Goal: Find specific page/section: Find specific page/section

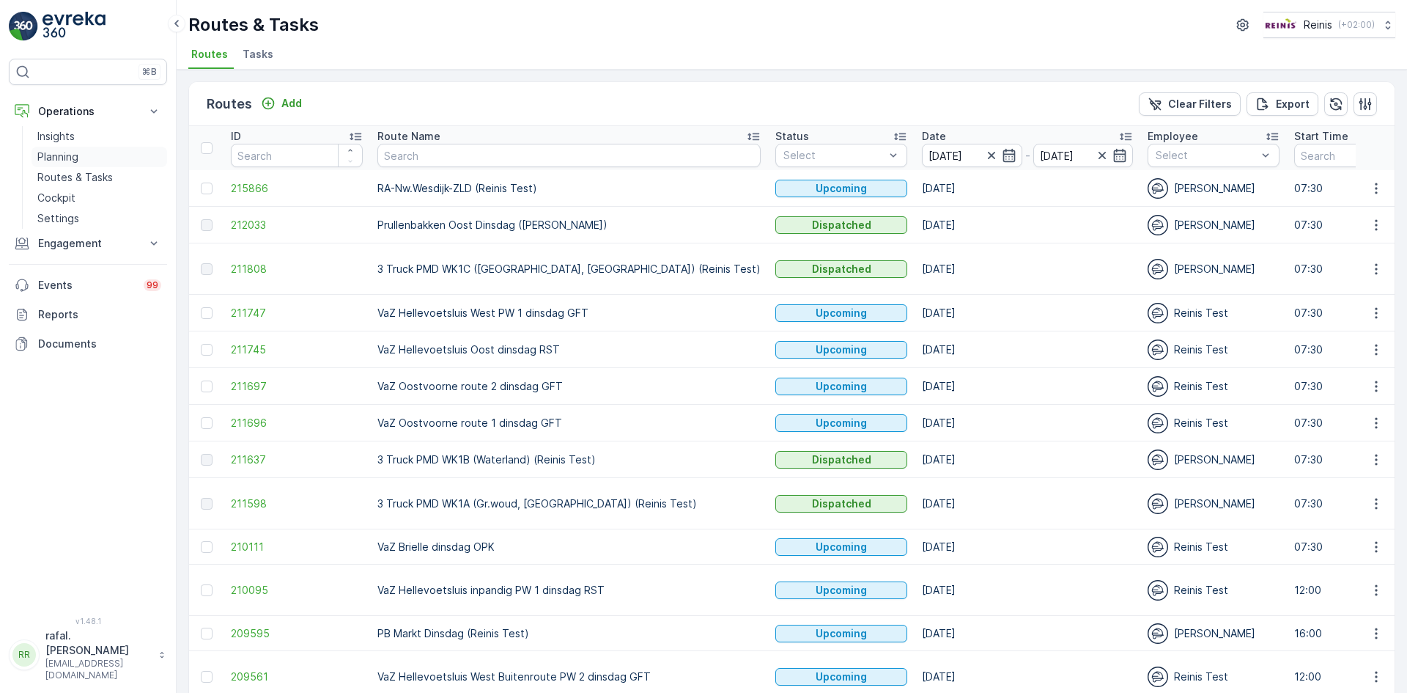
click at [76, 150] on p "Planning" at bounding box center [57, 157] width 41 height 15
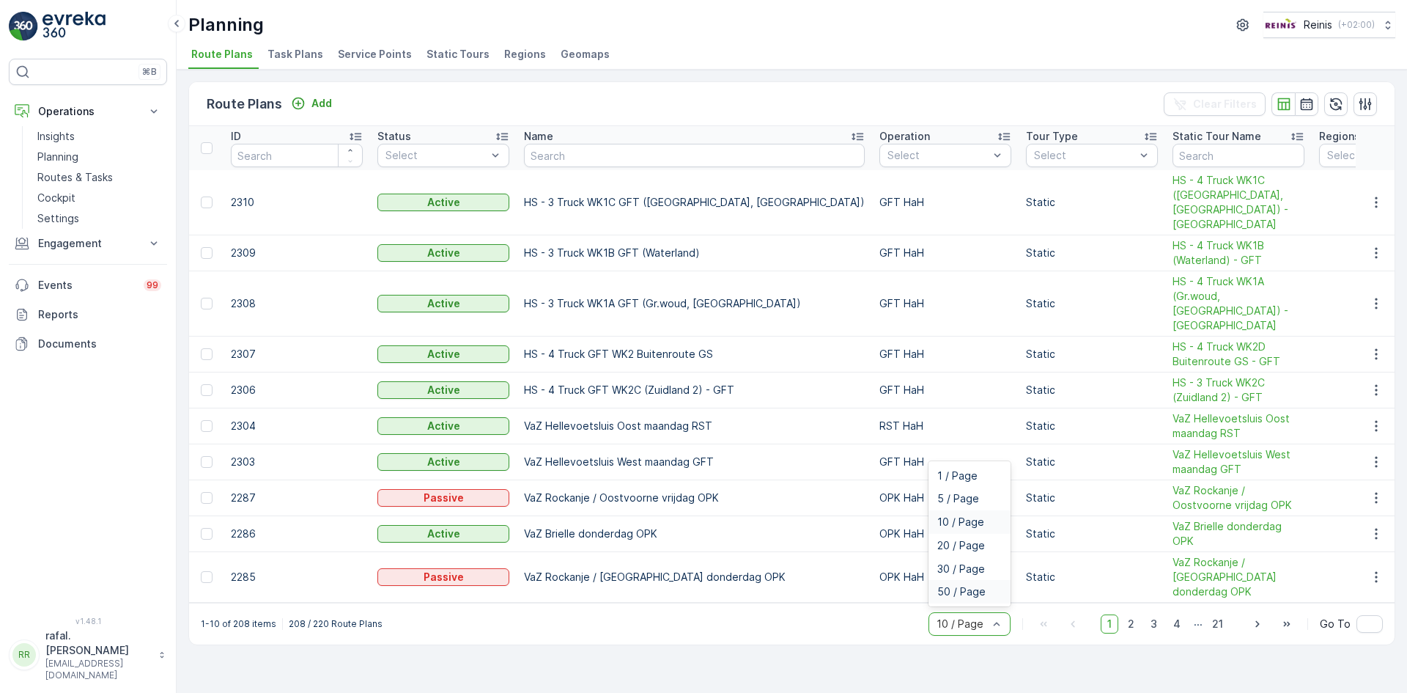
click at [988, 580] on div "50 / Page" at bounding box center [970, 591] width 82 height 23
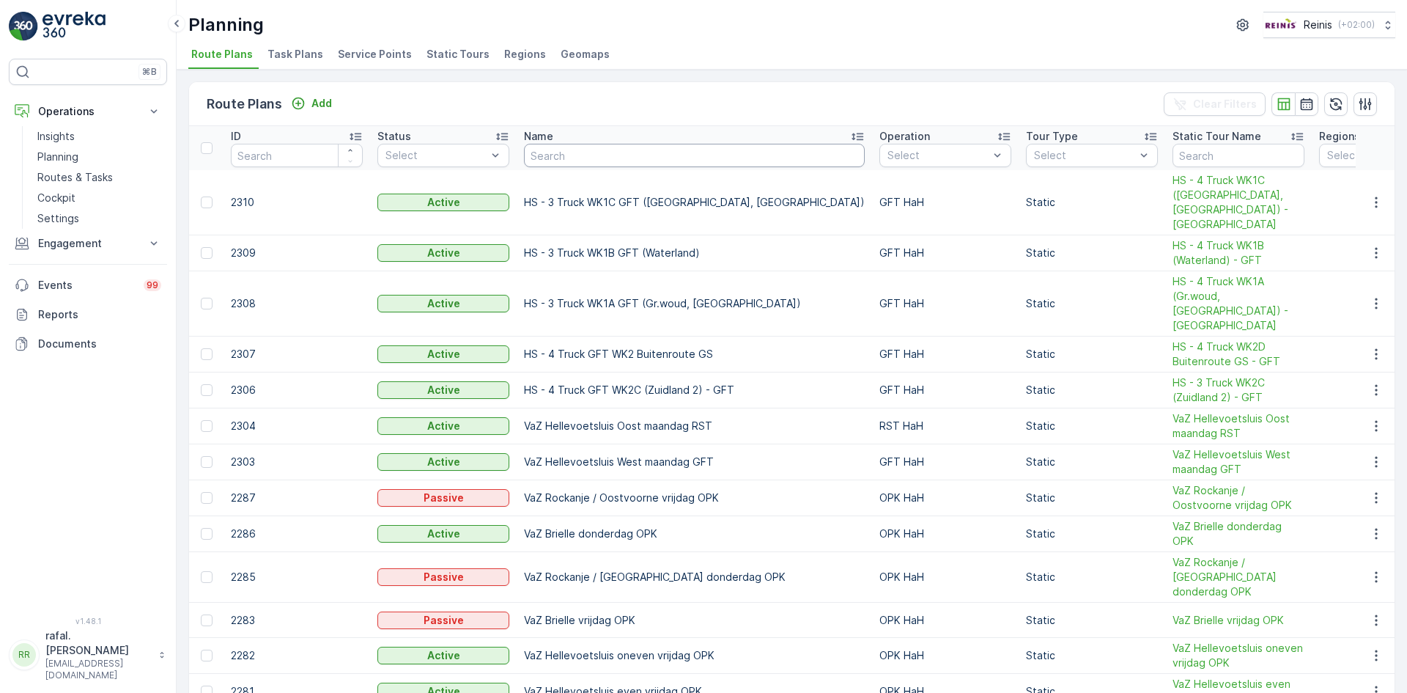
click at [574, 157] on input "text" at bounding box center [694, 155] width 341 height 23
type input "VaZ"
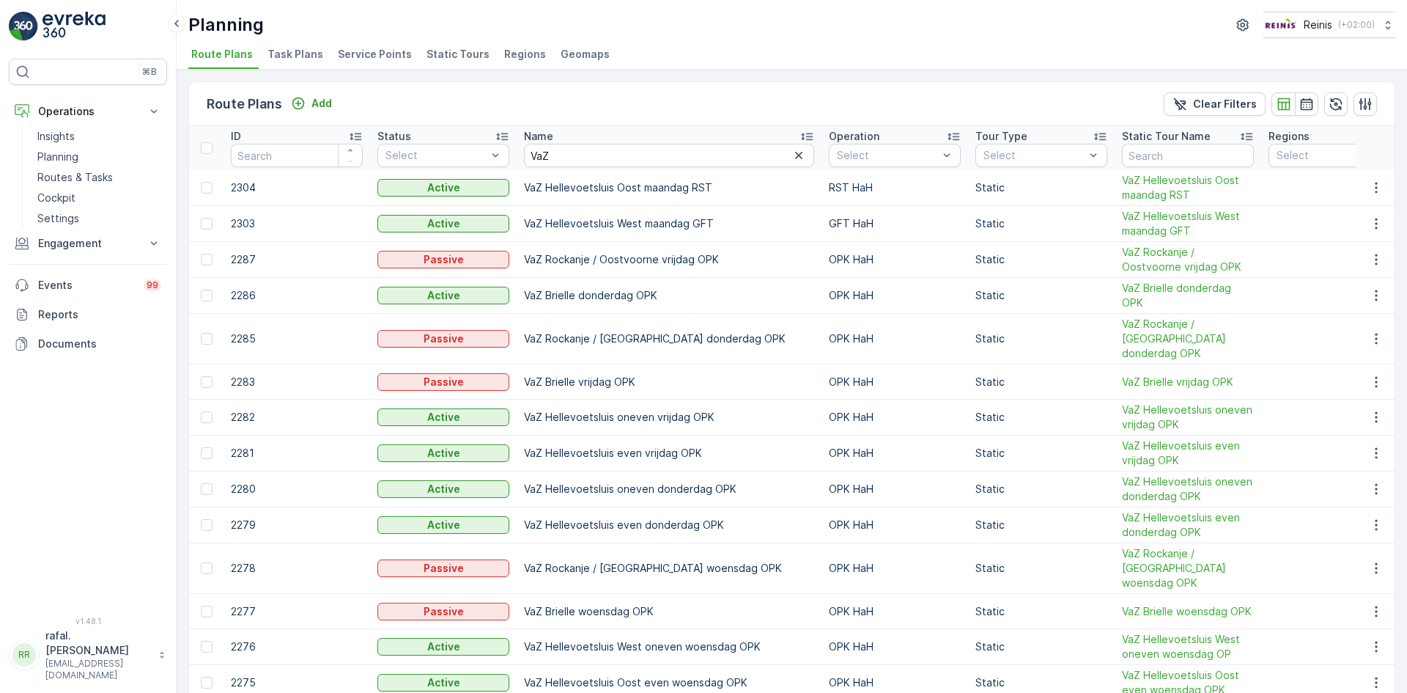
click at [800, 130] on icon at bounding box center [807, 136] width 15 height 15
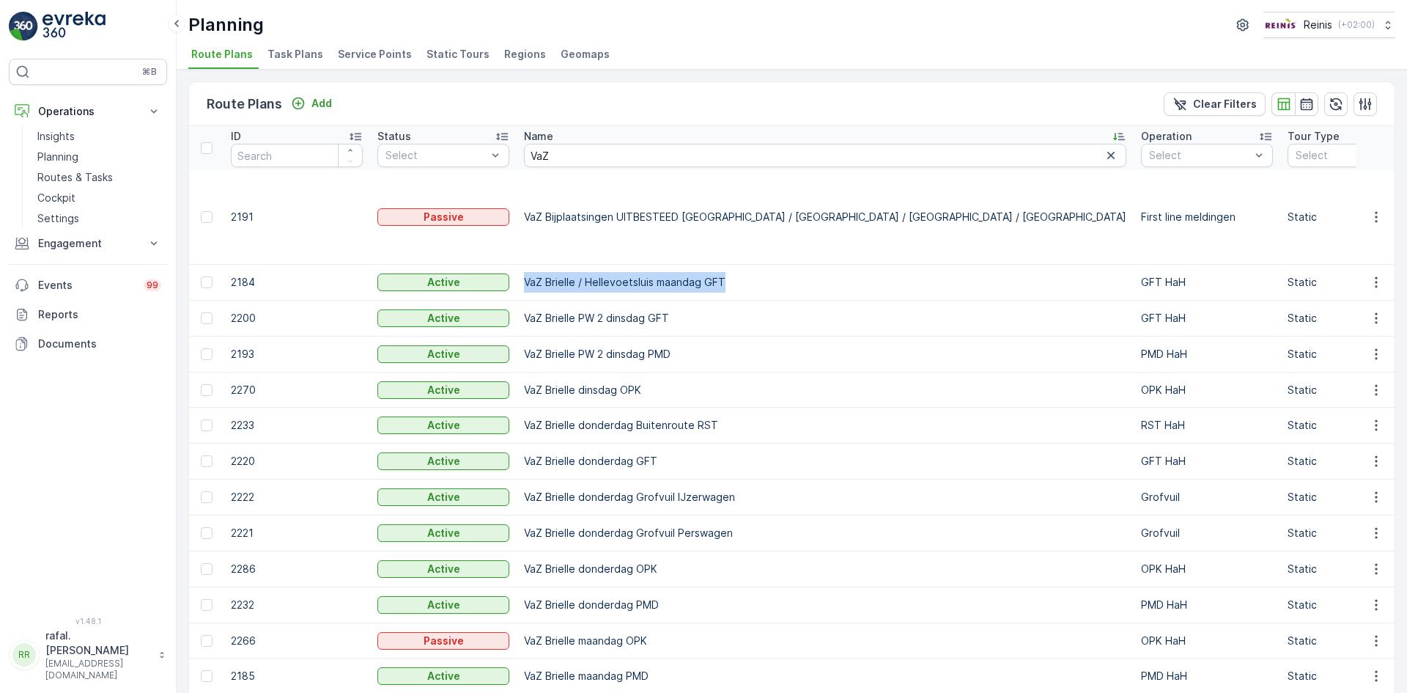
drag, startPoint x: 524, startPoint y: 251, endPoint x: 727, endPoint y: 255, distance: 203.1
click at [727, 265] on td "VaZ Brielle / Hellevoetsluis maandag GFT" at bounding box center [825, 283] width 617 height 36
copy td "VaZ Brielle / Hellevoetsluis maandag GFT"
drag, startPoint x: 526, startPoint y: 287, endPoint x: 682, endPoint y: 285, distance: 155.4
click at [688, 301] on td "VaZ Brielle PW 2 dinsdag GFT" at bounding box center [825, 319] width 617 height 36
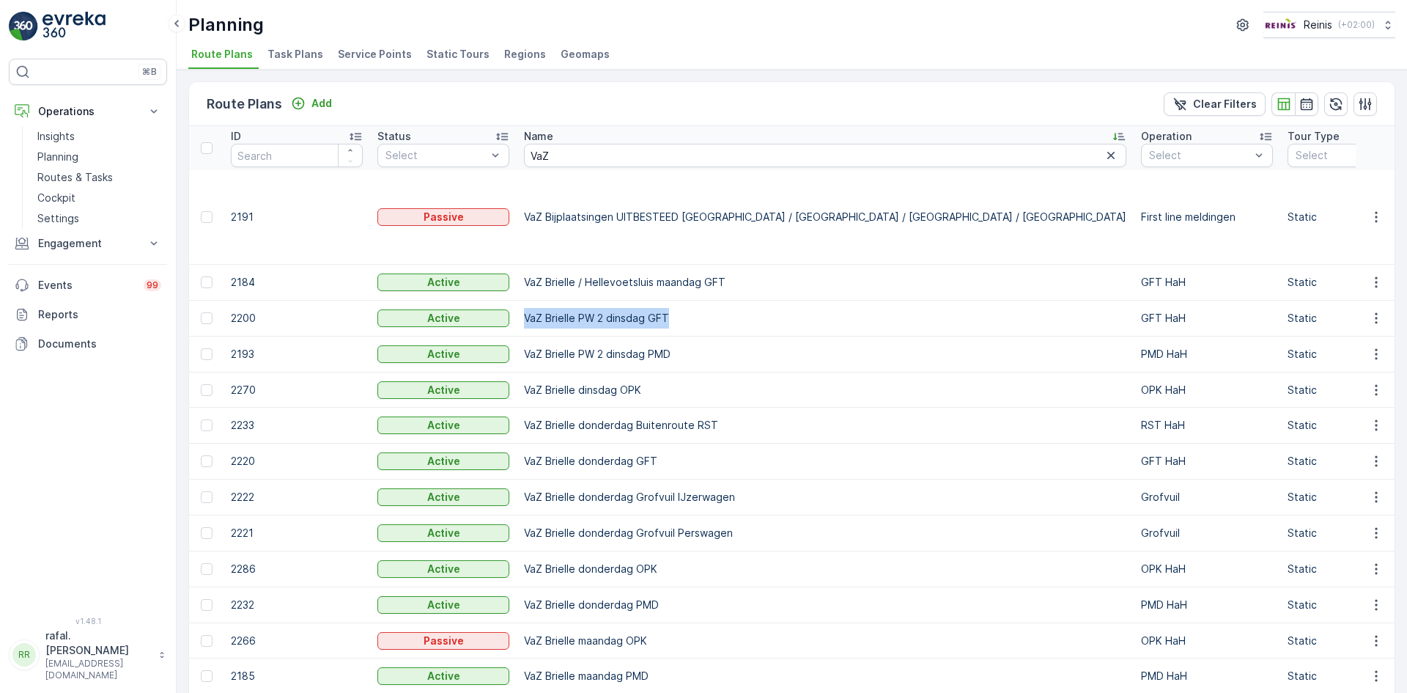
copy td "VaZ Brielle PW 2 dinsdag GFT"
drag, startPoint x: 527, startPoint y: 325, endPoint x: 662, endPoint y: 326, distance: 134.9
click at [684, 336] on td "VaZ Brielle PW 2 dinsdag PMD" at bounding box center [825, 354] width 617 height 36
copy td "VaZ Brielle PW 2 dinsdag PMD"
drag, startPoint x: 526, startPoint y: 359, endPoint x: 649, endPoint y: 358, distance: 123.2
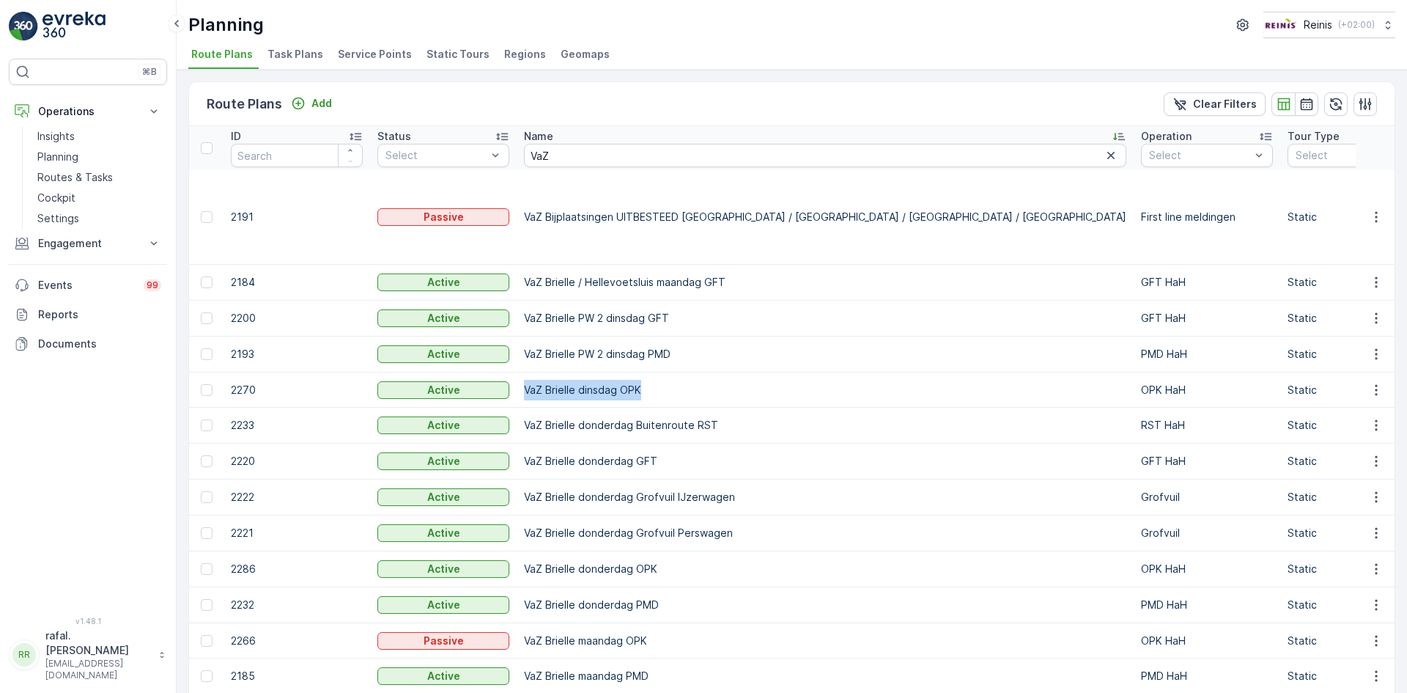
click at [649, 372] on td "VaZ Brielle dinsdag OPK" at bounding box center [825, 389] width 617 height 35
copy td "VaZ Brielle dinsdag OPK"
drag, startPoint x: 524, startPoint y: 391, endPoint x: 720, endPoint y: 391, distance: 195.7
click at [720, 408] on td "VaZ Brielle donderdag Buitenroute RST" at bounding box center [825, 426] width 617 height 36
copy td "VaZ Brielle donderdag Buitenroute RST"
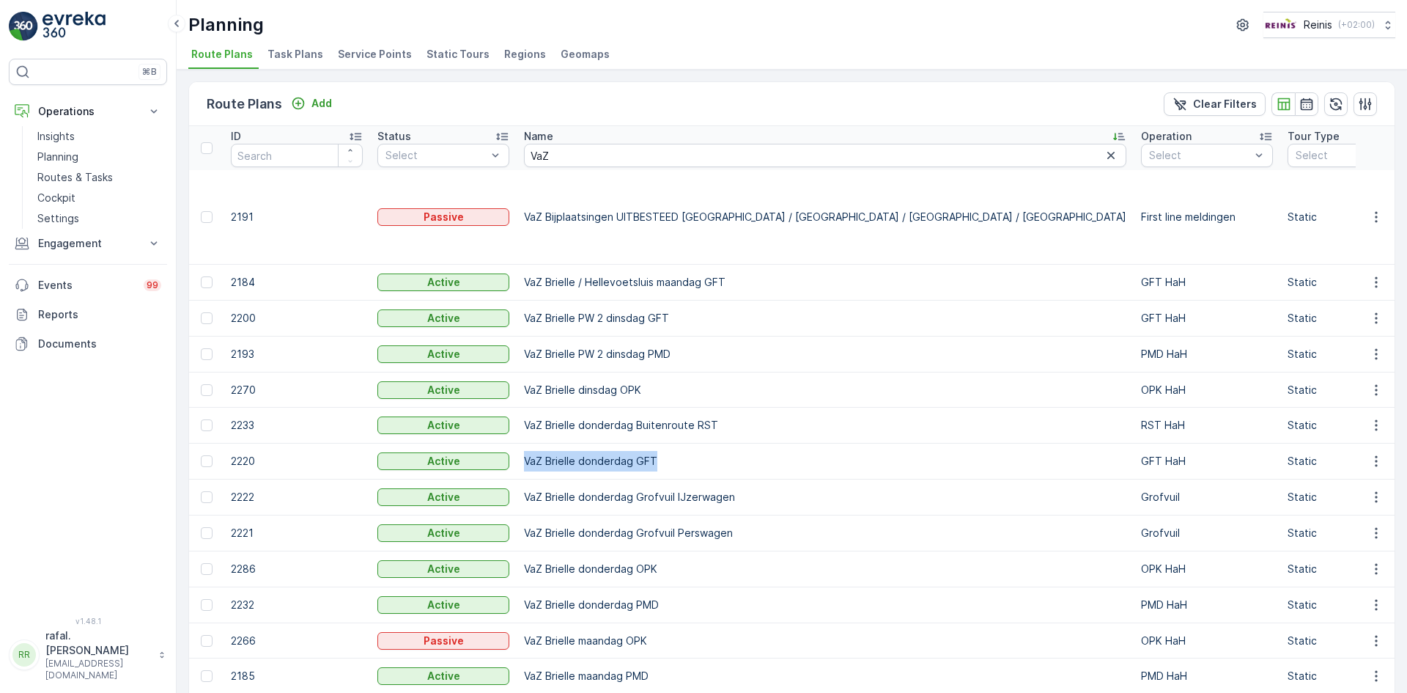
drag, startPoint x: 526, startPoint y: 432, endPoint x: 663, endPoint y: 429, distance: 137.1
click at [663, 443] on td "VaZ Brielle donderdag GFT" at bounding box center [825, 461] width 617 height 36
copy td "VaZ Brielle donderdag GFT"
click at [543, 479] on td "VaZ Brielle donderdag Grofvuil IJzerwagen" at bounding box center [825, 497] width 617 height 36
drag, startPoint x: 527, startPoint y: 467, endPoint x: 732, endPoint y: 469, distance: 204.5
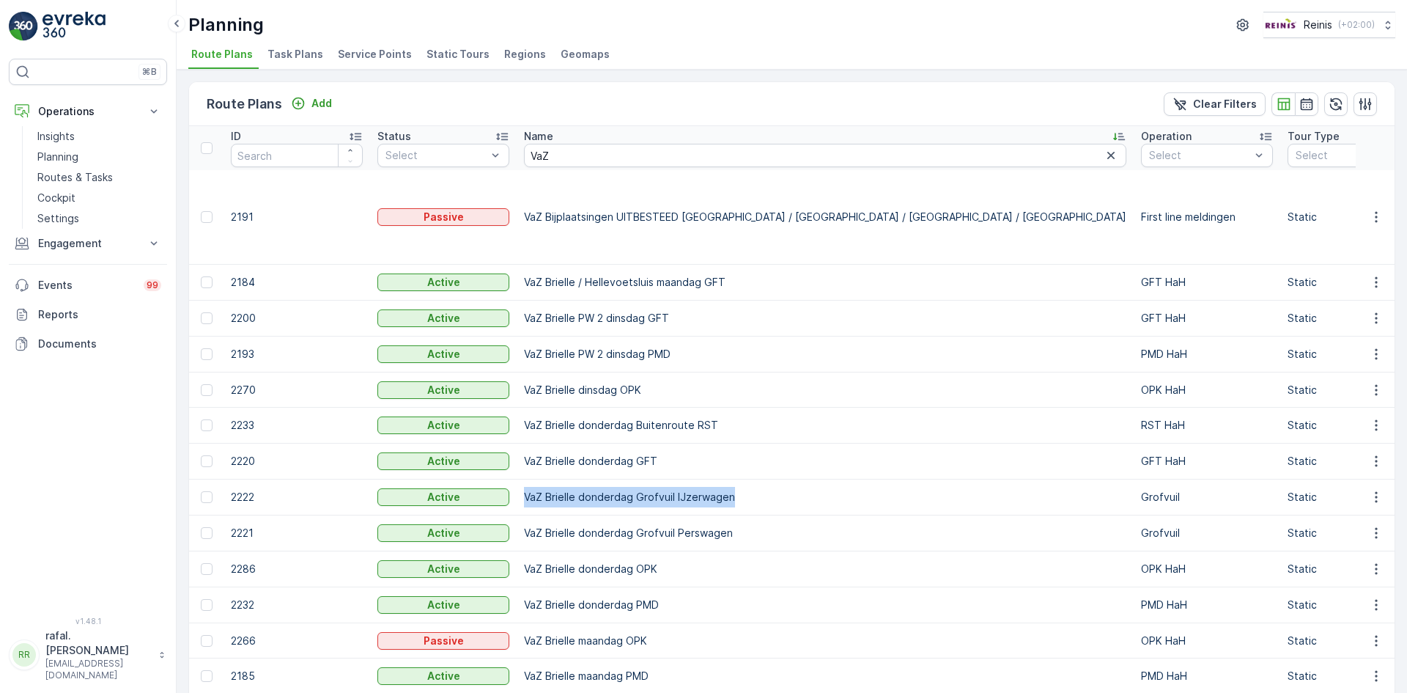
click at [732, 479] on td "VaZ Brielle donderdag Grofvuil IJzerwagen" at bounding box center [825, 497] width 617 height 36
copy td "VaZ Brielle donderdag Grofvuil IJzerwagen"
drag, startPoint x: 526, startPoint y: 501, endPoint x: 732, endPoint y: 501, distance: 205.3
click at [732, 515] on td "VaZ Brielle donderdag Grofvuil Perswagen" at bounding box center [825, 533] width 617 height 36
copy td "VaZ Brielle donderdag Grofvuil Perswagen"
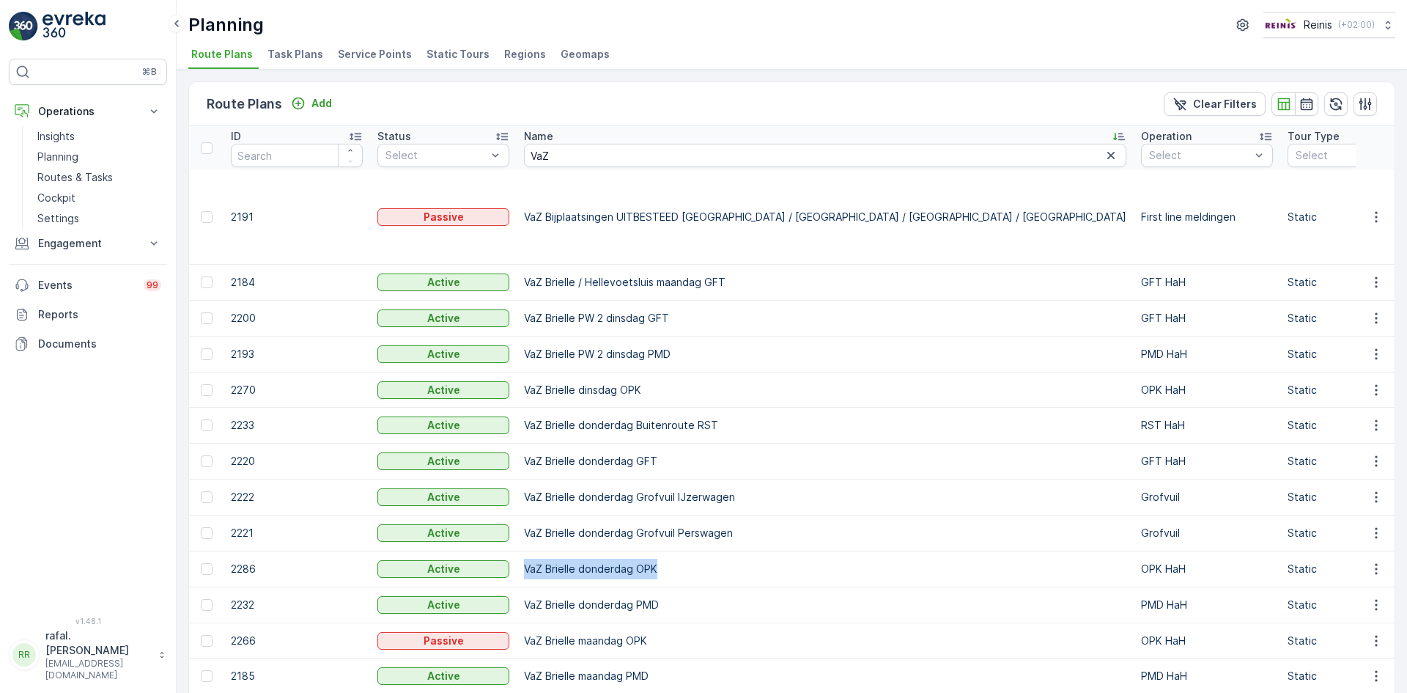
drag, startPoint x: 525, startPoint y: 537, endPoint x: 669, endPoint y: 537, distance: 144.4
click at [669, 551] on td "VaZ Brielle donderdag OPK" at bounding box center [825, 569] width 617 height 36
copy td "VaZ Brielle donderdag OPK"
drag, startPoint x: 524, startPoint y: 572, endPoint x: 666, endPoint y: 570, distance: 142.2
click at [666, 587] on td "VaZ Brielle donderdag PMD" at bounding box center [825, 605] width 617 height 36
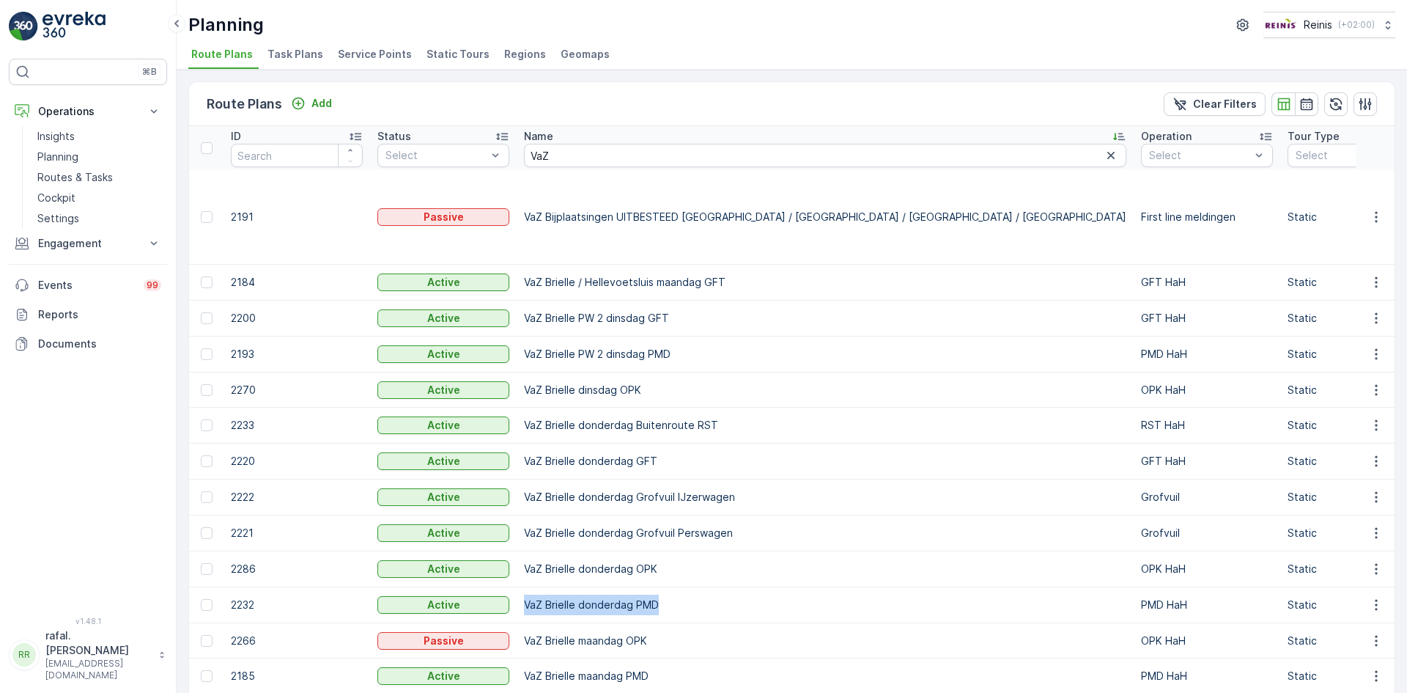
copy td "VaZ Brielle donderdag PMD"
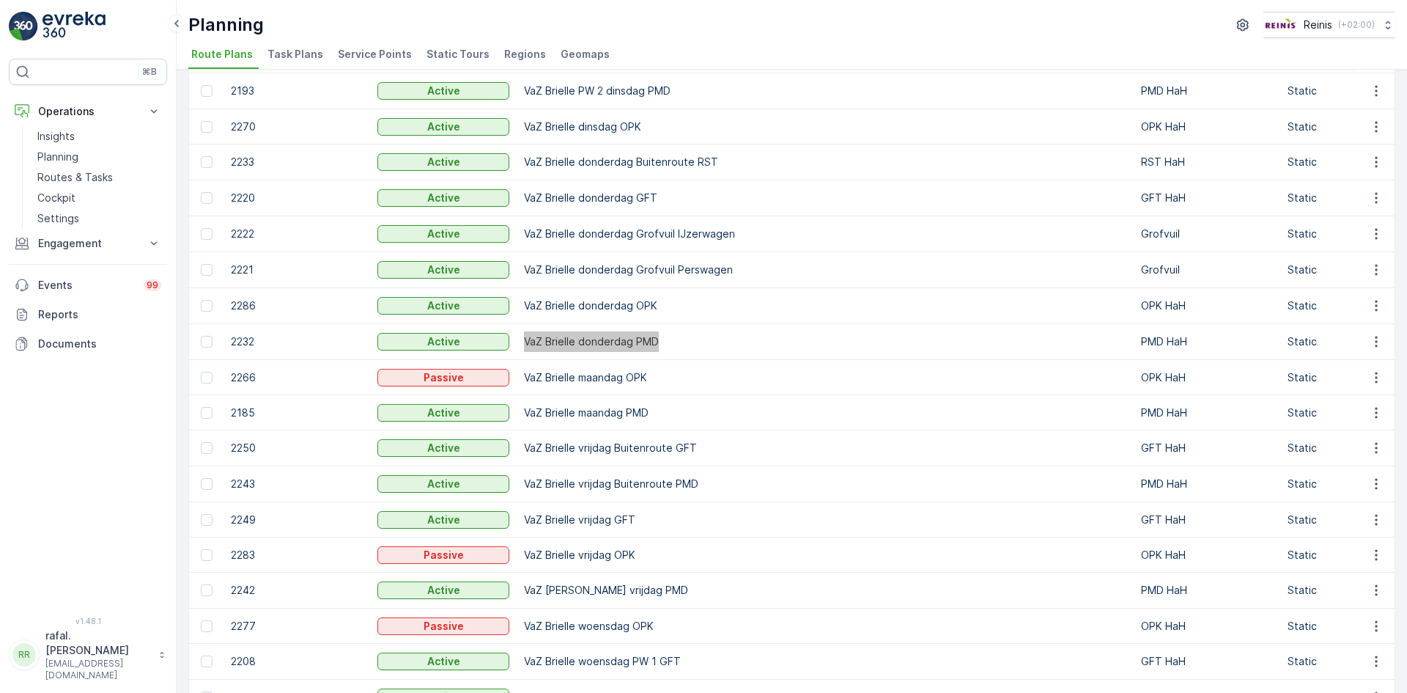
scroll to position [293, 0]
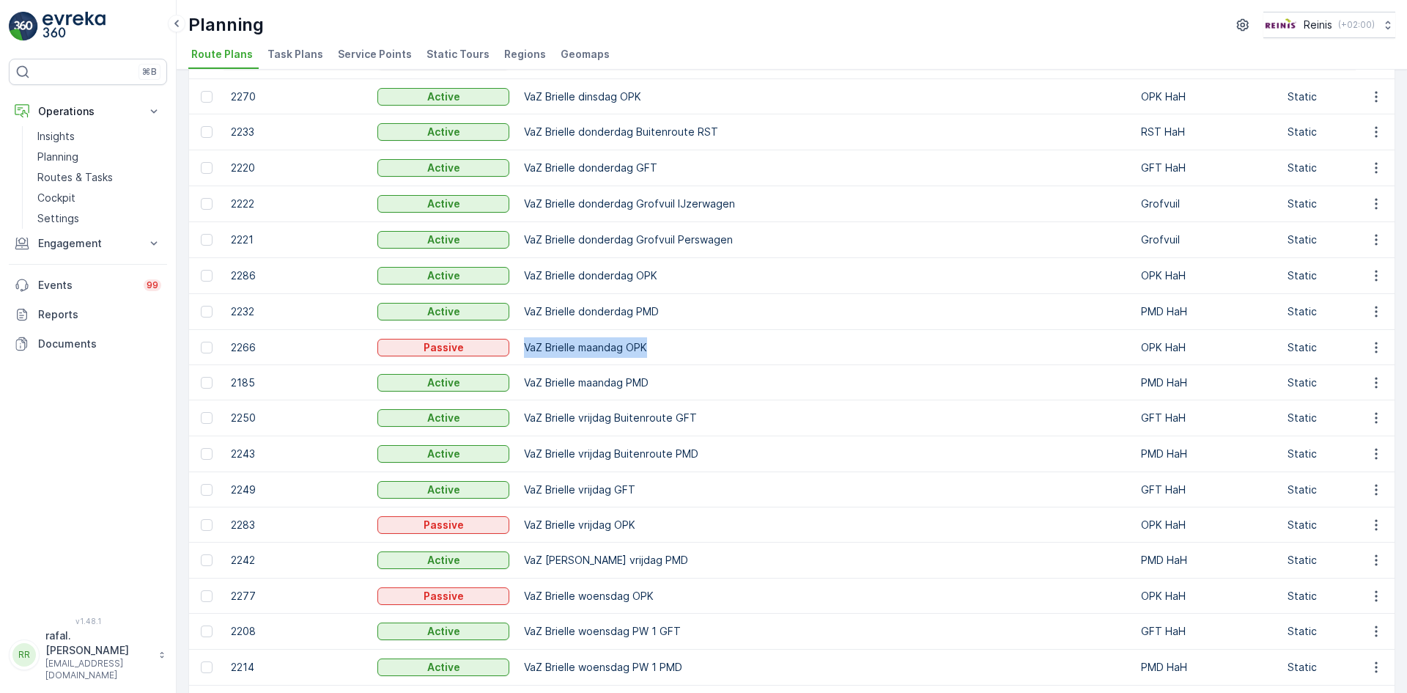
drag, startPoint x: 526, startPoint y: 316, endPoint x: 649, endPoint y: 317, distance: 123.9
click at [649, 330] on td "VaZ Brielle maandag OPK" at bounding box center [825, 347] width 617 height 35
drag, startPoint x: 527, startPoint y: 353, endPoint x: 655, endPoint y: 357, distance: 127.6
click at [655, 365] on td "VaZ Brielle maandag PMD" at bounding box center [825, 382] width 617 height 35
drag, startPoint x: 526, startPoint y: 384, endPoint x: 702, endPoint y: 389, distance: 176.7
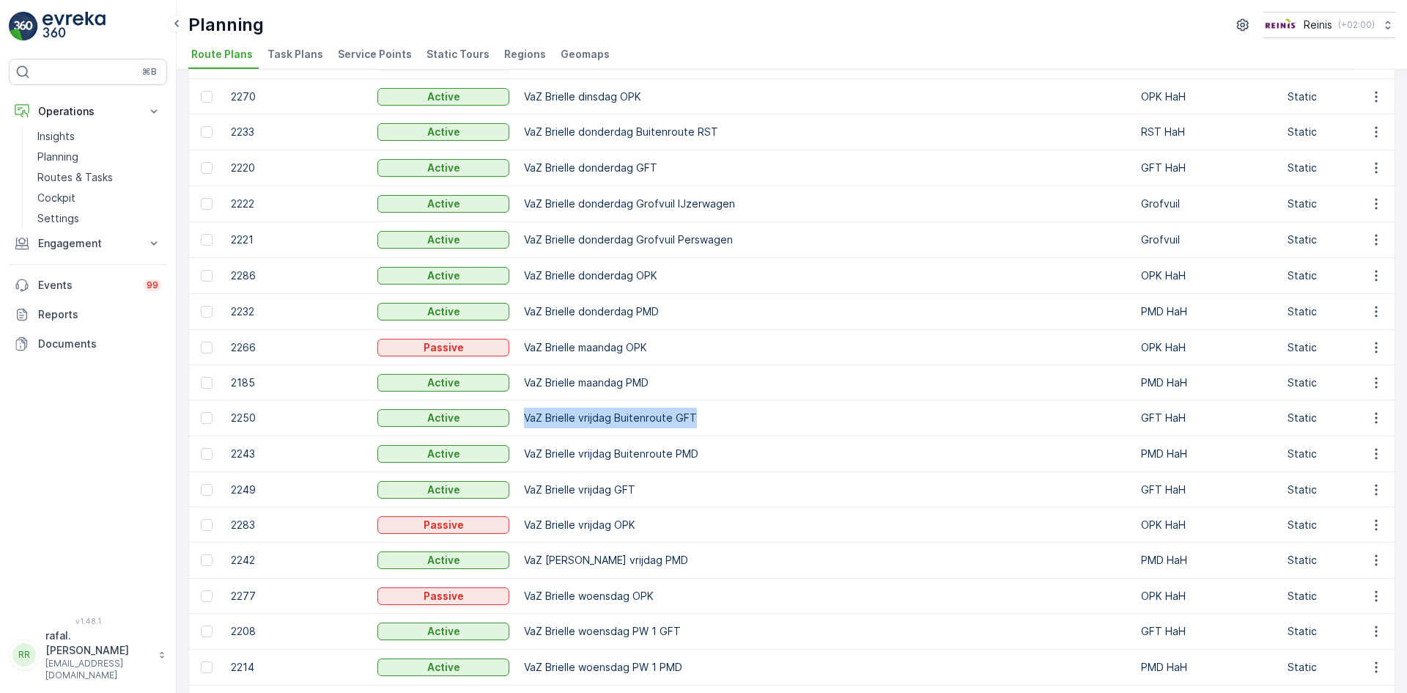
click at [702, 400] on td "VaZ Brielle vrijdag Buitenroute GFT" at bounding box center [825, 418] width 617 height 36
drag, startPoint x: 526, startPoint y: 420, endPoint x: 695, endPoint y: 420, distance: 169.3
click at [695, 436] on td "VaZ Brielle vrijdag Buitenroute PMD" at bounding box center [825, 454] width 617 height 36
drag, startPoint x: 526, startPoint y: 457, endPoint x: 641, endPoint y: 458, distance: 115.8
click at [641, 472] on td "VaZ Brielle vrijdag GFT" at bounding box center [825, 489] width 617 height 35
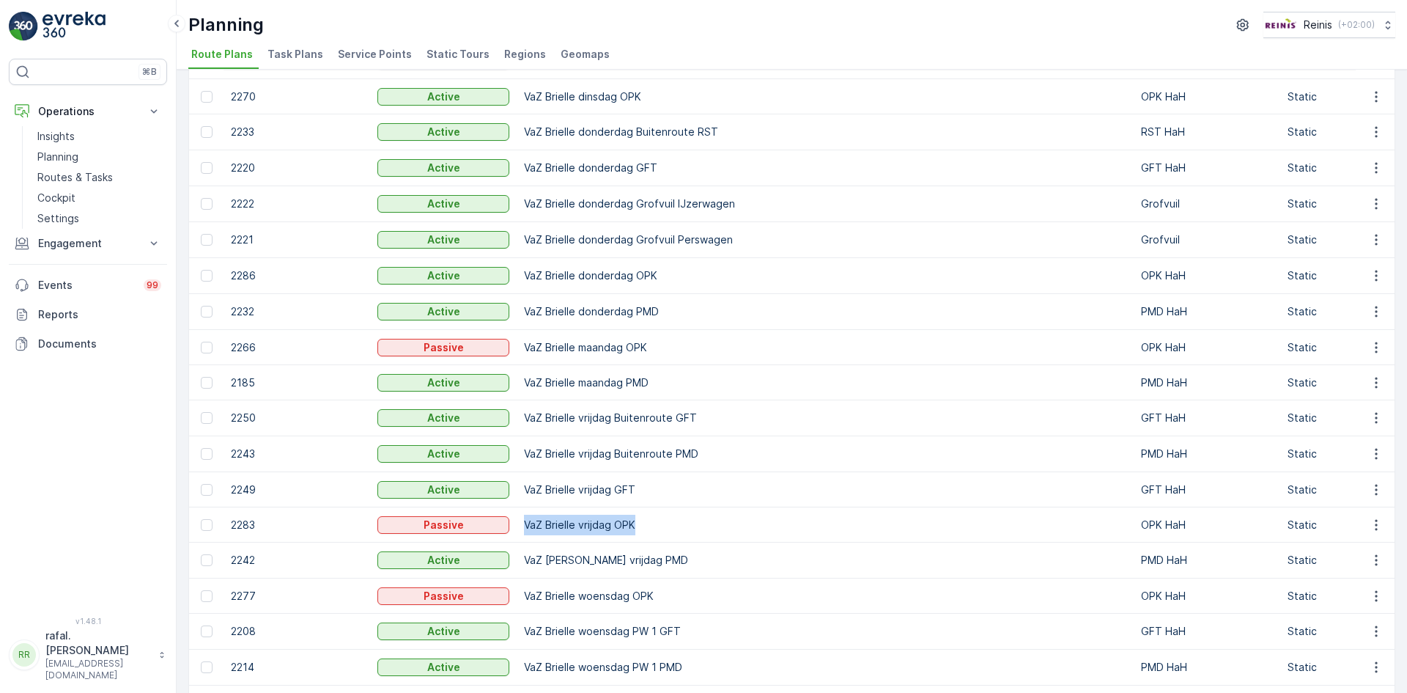
drag, startPoint x: 522, startPoint y: 493, endPoint x: 646, endPoint y: 496, distance: 123.9
click at [646, 507] on td "VaZ Brielle vrijdag OPK" at bounding box center [825, 524] width 617 height 35
drag, startPoint x: 526, startPoint y: 530, endPoint x: 644, endPoint y: 529, distance: 118.0
click at [644, 542] on td "VaZ [PERSON_NAME] vrijdag PMD" at bounding box center [825, 560] width 617 height 36
drag, startPoint x: 526, startPoint y: 563, endPoint x: 672, endPoint y: 563, distance: 145.9
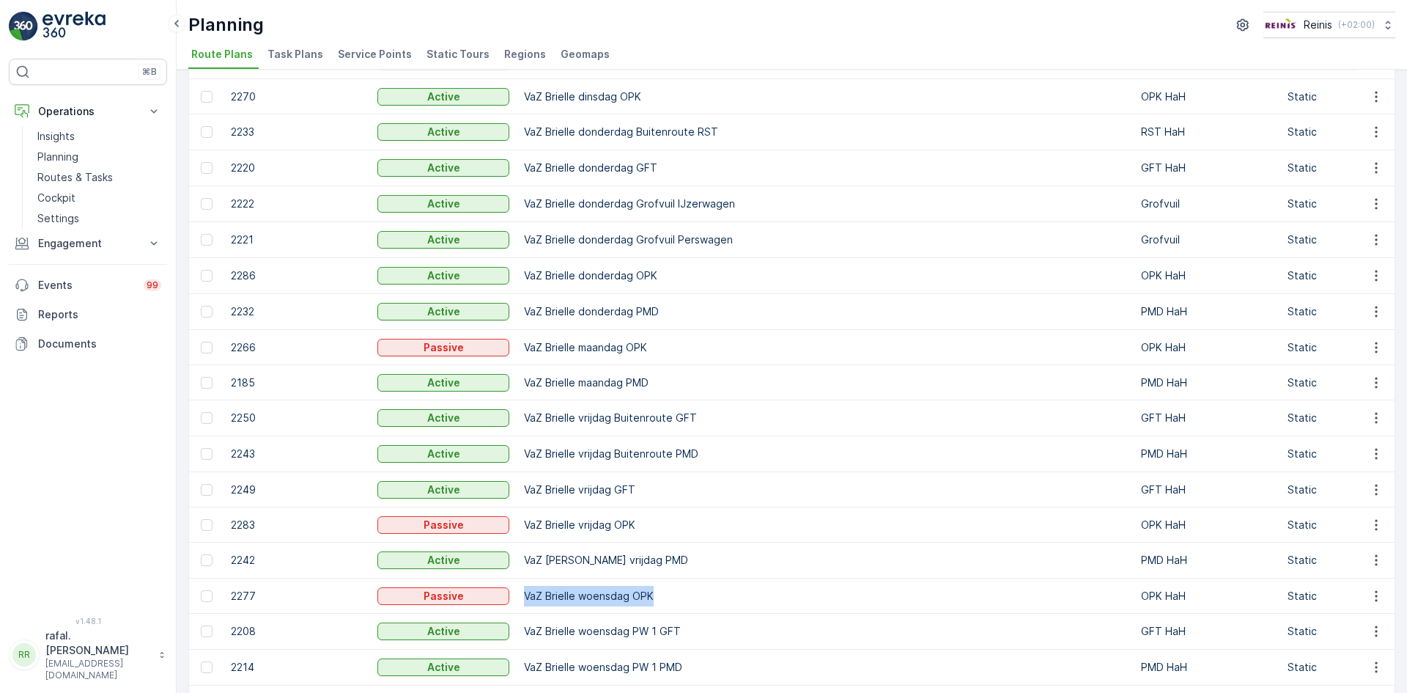
click at [672, 578] on td "VaZ Brielle woensdag OPK" at bounding box center [825, 595] width 617 height 35
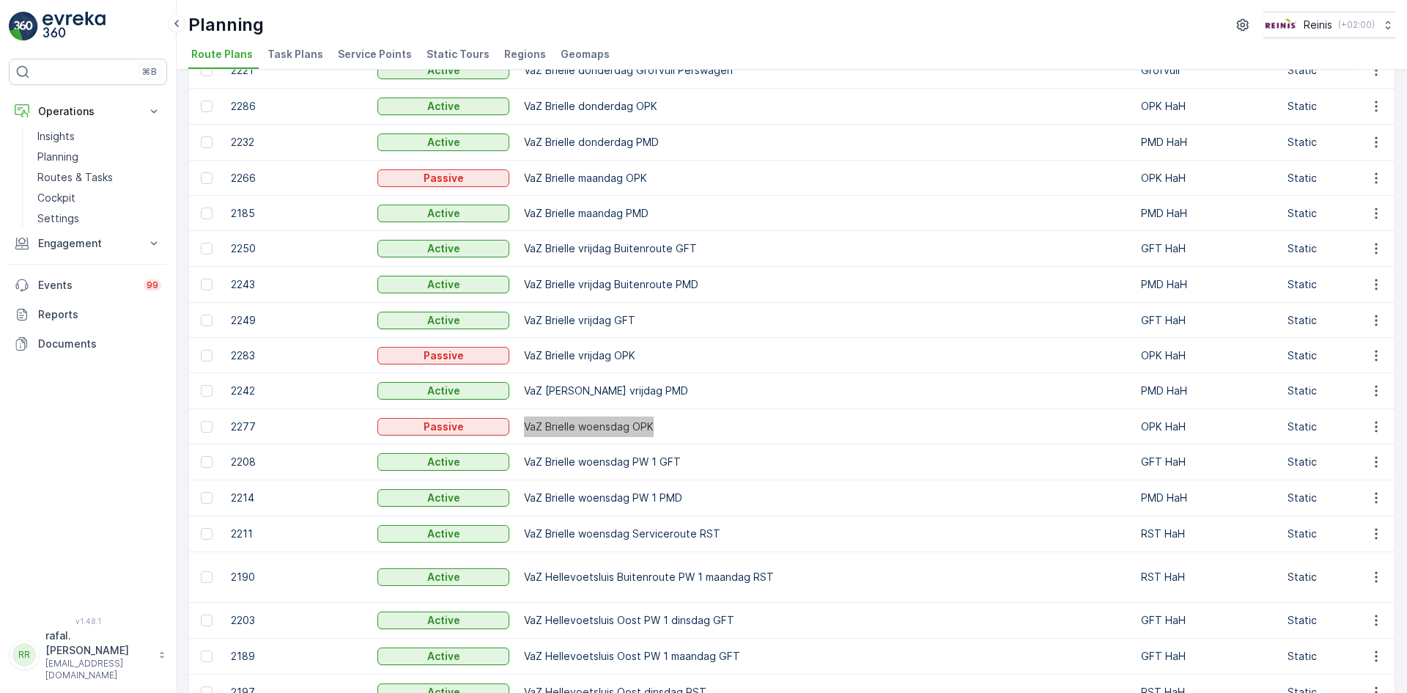
scroll to position [513, 0]
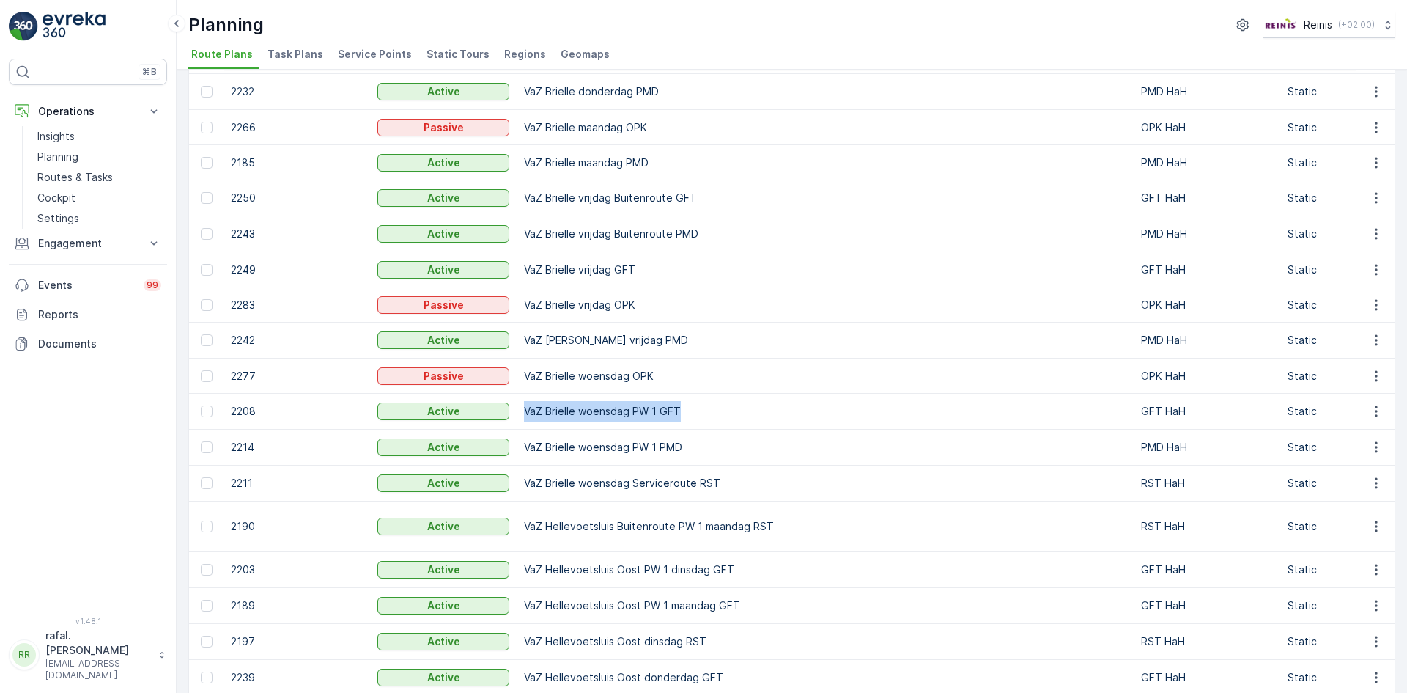
drag, startPoint x: 525, startPoint y: 380, endPoint x: 679, endPoint y: 385, distance: 154.0
click at [679, 394] on td "VaZ Brielle woensdag PW 1 GFT" at bounding box center [825, 412] width 617 height 36
drag, startPoint x: 525, startPoint y: 411, endPoint x: 687, endPoint y: 412, distance: 162.0
click at [687, 430] on td "VaZ Brielle woensdag PW 1 PMD" at bounding box center [825, 448] width 617 height 36
drag, startPoint x: 525, startPoint y: 451, endPoint x: 718, endPoint y: 449, distance: 192.8
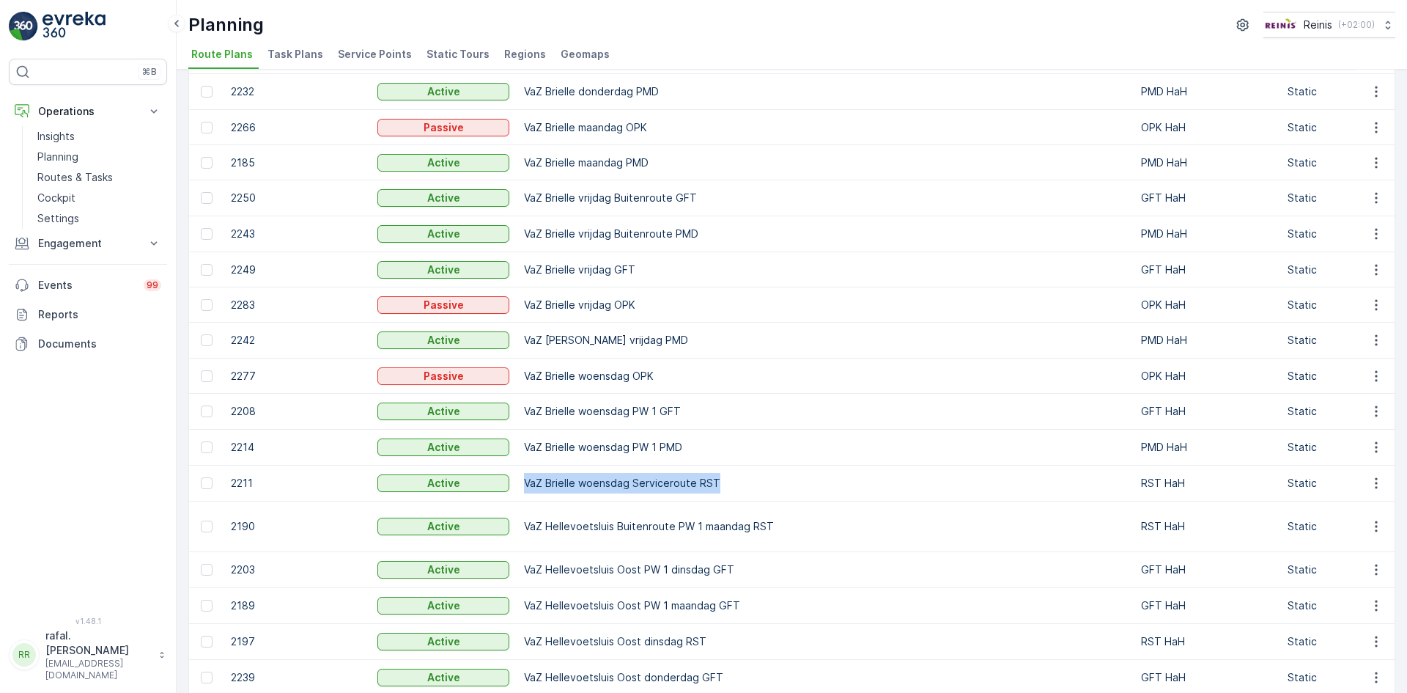
click at [718, 465] on td "VaZ Brielle woensdag Serviceroute RST" at bounding box center [825, 483] width 617 height 36
drag, startPoint x: 524, startPoint y: 494, endPoint x: 775, endPoint y: 495, distance: 250.7
click at [775, 501] on td "VaZ Hellevoetsluis Buitenroute PW 1 maandag RST" at bounding box center [825, 526] width 617 height 51
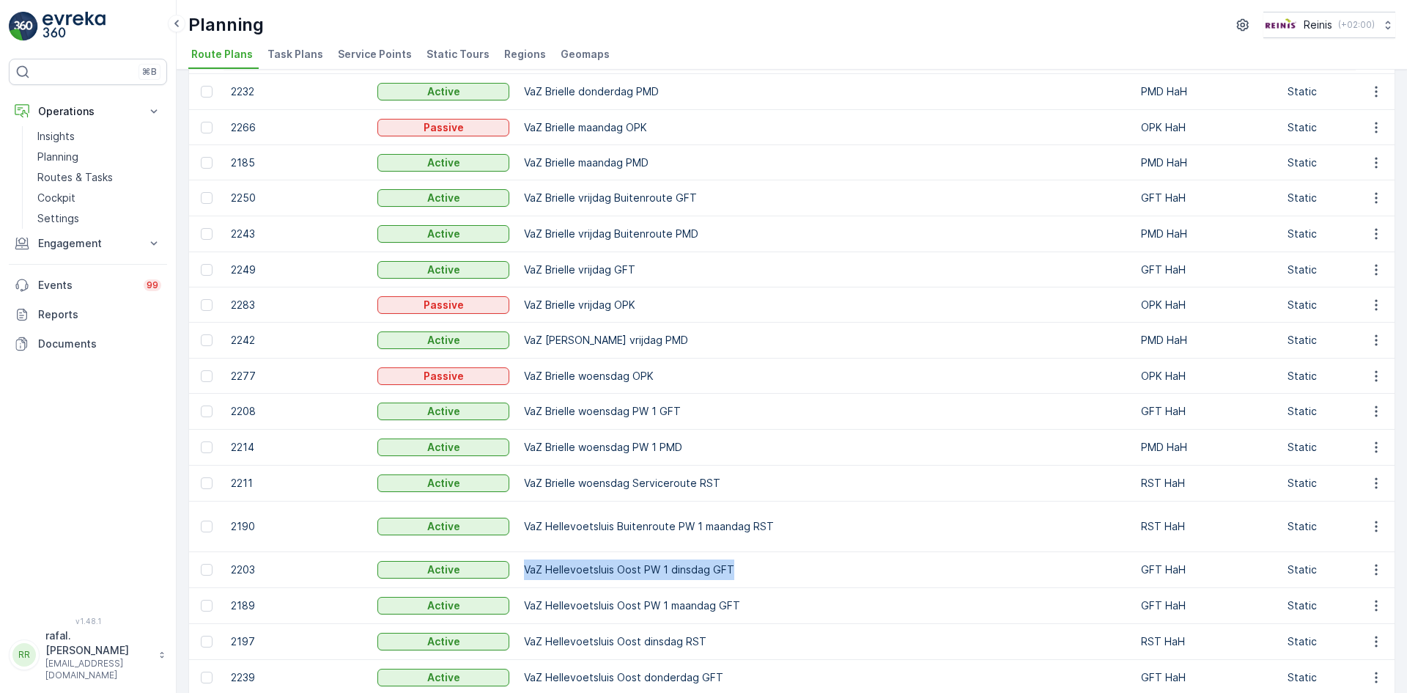
drag, startPoint x: 526, startPoint y: 540, endPoint x: 740, endPoint y: 534, distance: 213.4
click at [740, 552] on td "VaZ Hellevoetsluis Oost PW 1 dinsdag GFT" at bounding box center [825, 570] width 617 height 36
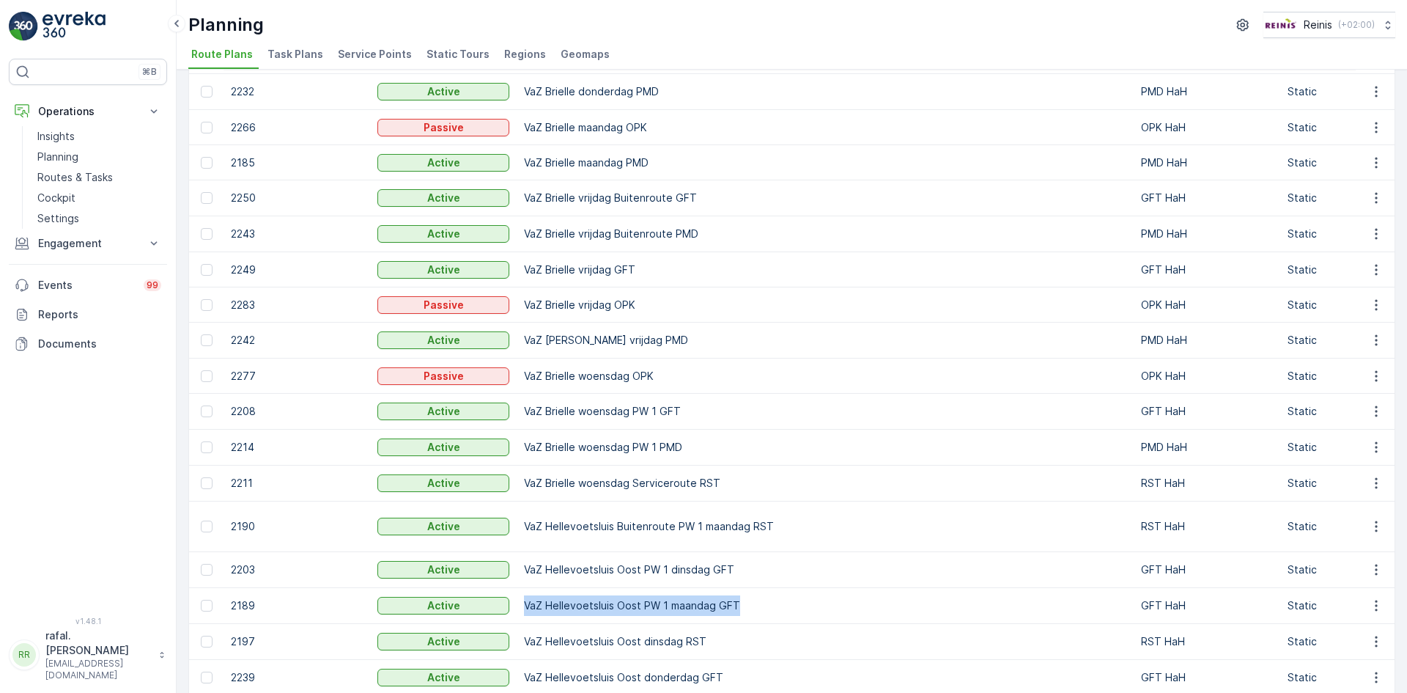
drag, startPoint x: 526, startPoint y: 573, endPoint x: 738, endPoint y: 576, distance: 212.6
click at [738, 588] on td "VaZ Hellevoetsluis Oost PW 1 maandag GFT" at bounding box center [825, 606] width 617 height 36
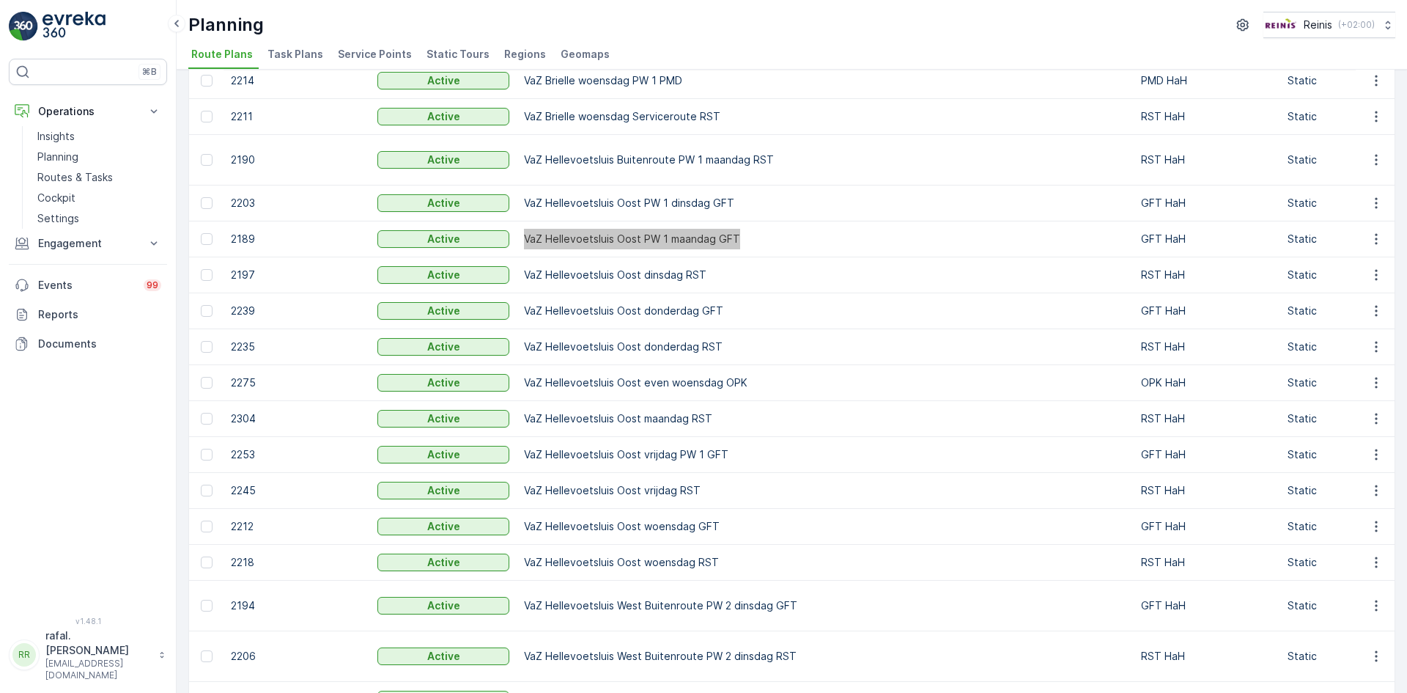
scroll to position [953, 0]
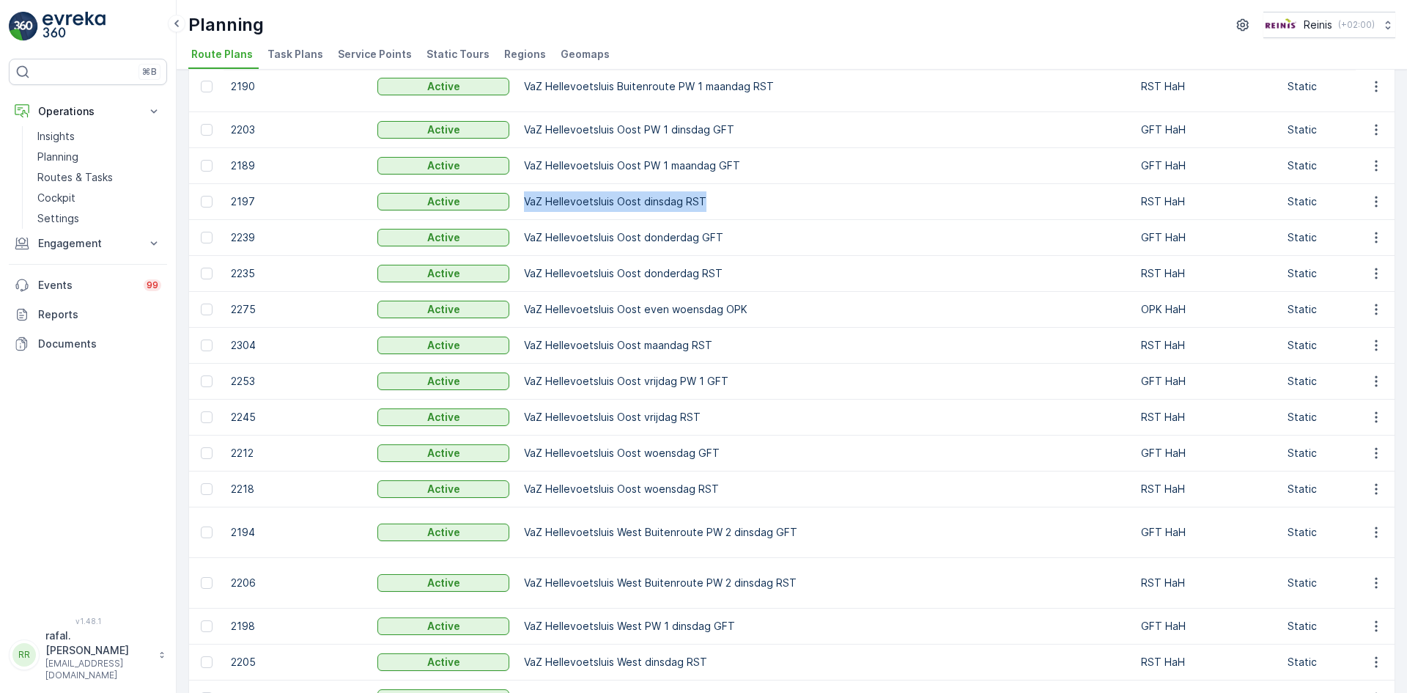
drag, startPoint x: 525, startPoint y: 170, endPoint x: 717, endPoint y: 174, distance: 192.1
click at [717, 184] on td "VaZ Hellevoetsluis Oost dinsdag RST" at bounding box center [825, 202] width 617 height 36
drag, startPoint x: 524, startPoint y: 205, endPoint x: 737, endPoint y: 212, distance: 212.7
click at [737, 220] on td "VaZ Hellevoetsluis Oost donderdag GFT" at bounding box center [825, 238] width 617 height 36
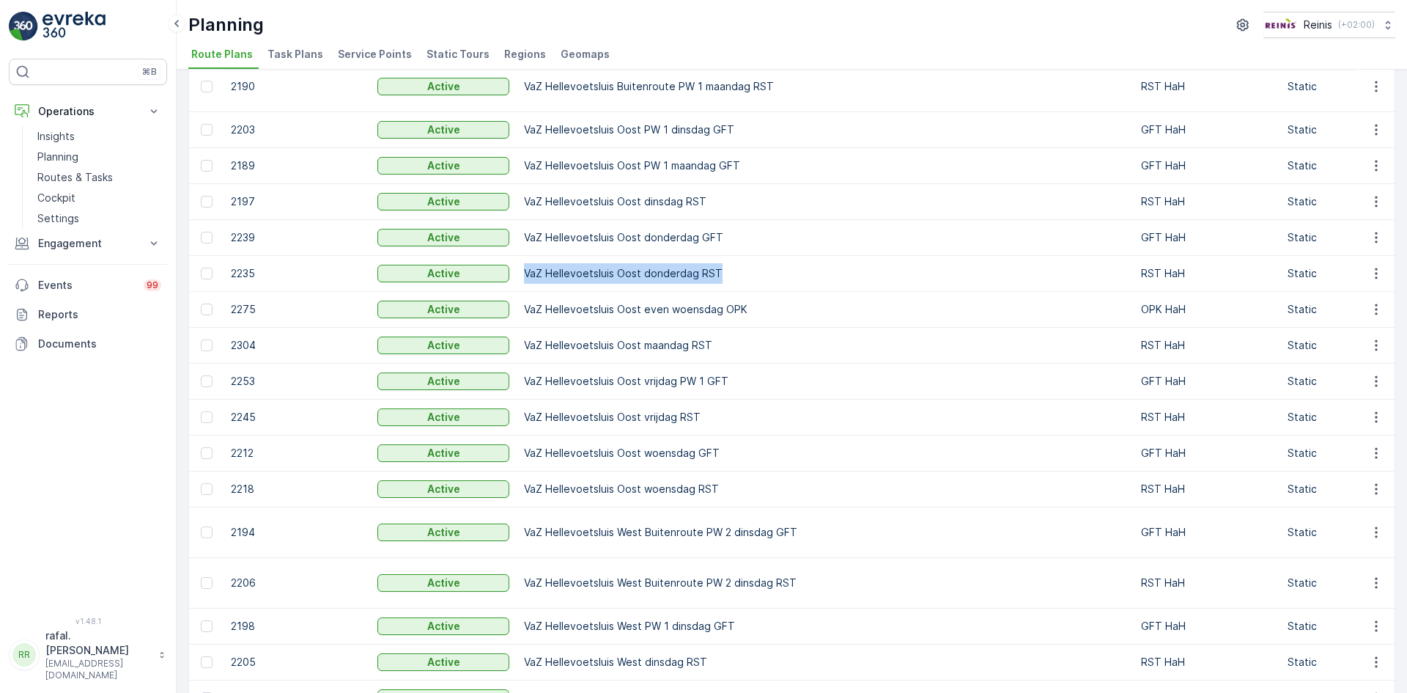
drag, startPoint x: 526, startPoint y: 240, endPoint x: 717, endPoint y: 247, distance: 191.5
click at [717, 256] on td "VaZ Hellevoetsluis Oost donderdag RST" at bounding box center [825, 274] width 617 height 36
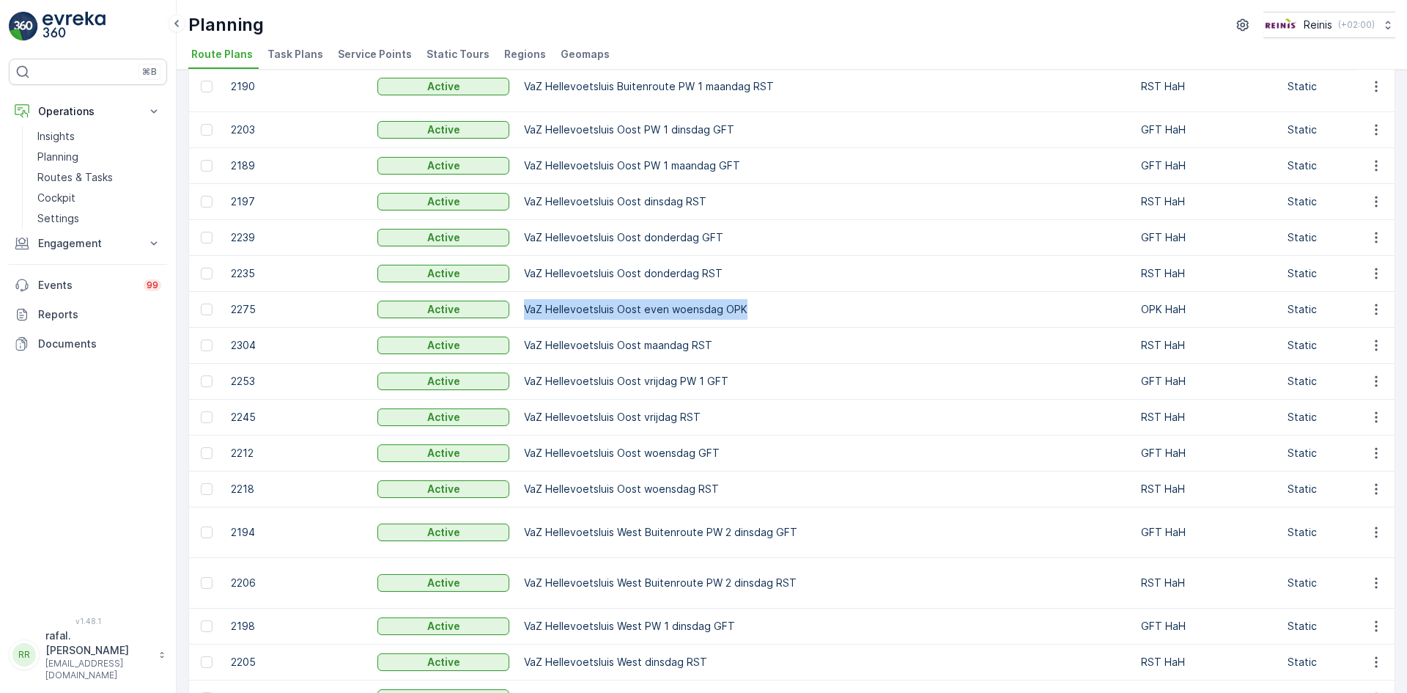
drag, startPoint x: 527, startPoint y: 279, endPoint x: 768, endPoint y: 282, distance: 241.2
click at [768, 292] on td "VaZ Hellevoetsluis Oost even woensdag OPK" at bounding box center [825, 310] width 617 height 36
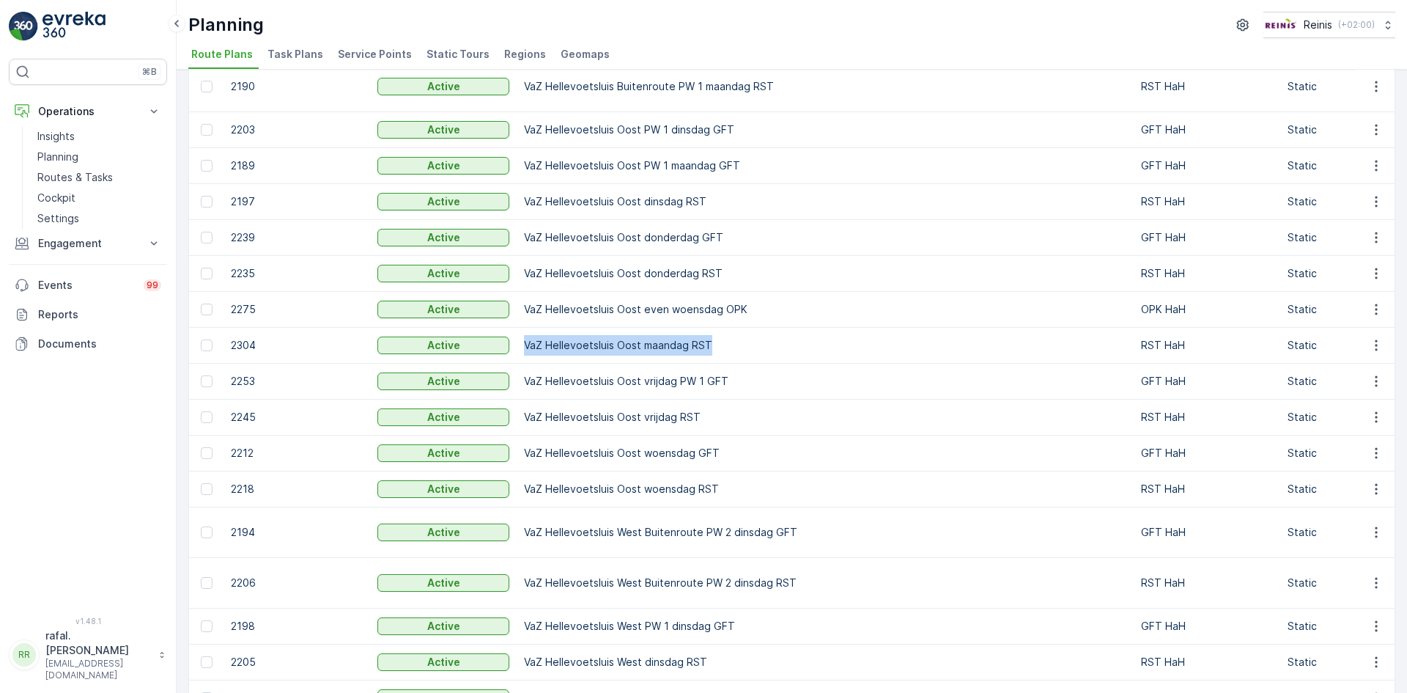
drag, startPoint x: 524, startPoint y: 313, endPoint x: 728, endPoint y: 317, distance: 203.8
click at [728, 328] on td "VaZ Hellevoetsluis Oost maandag RST" at bounding box center [825, 346] width 617 height 36
drag, startPoint x: 526, startPoint y: 349, endPoint x: 738, endPoint y: 345, distance: 212.6
click at [738, 364] on td "VaZ Hellevoetsluis Oost vrijdag PW 1 GFT" at bounding box center [825, 382] width 617 height 36
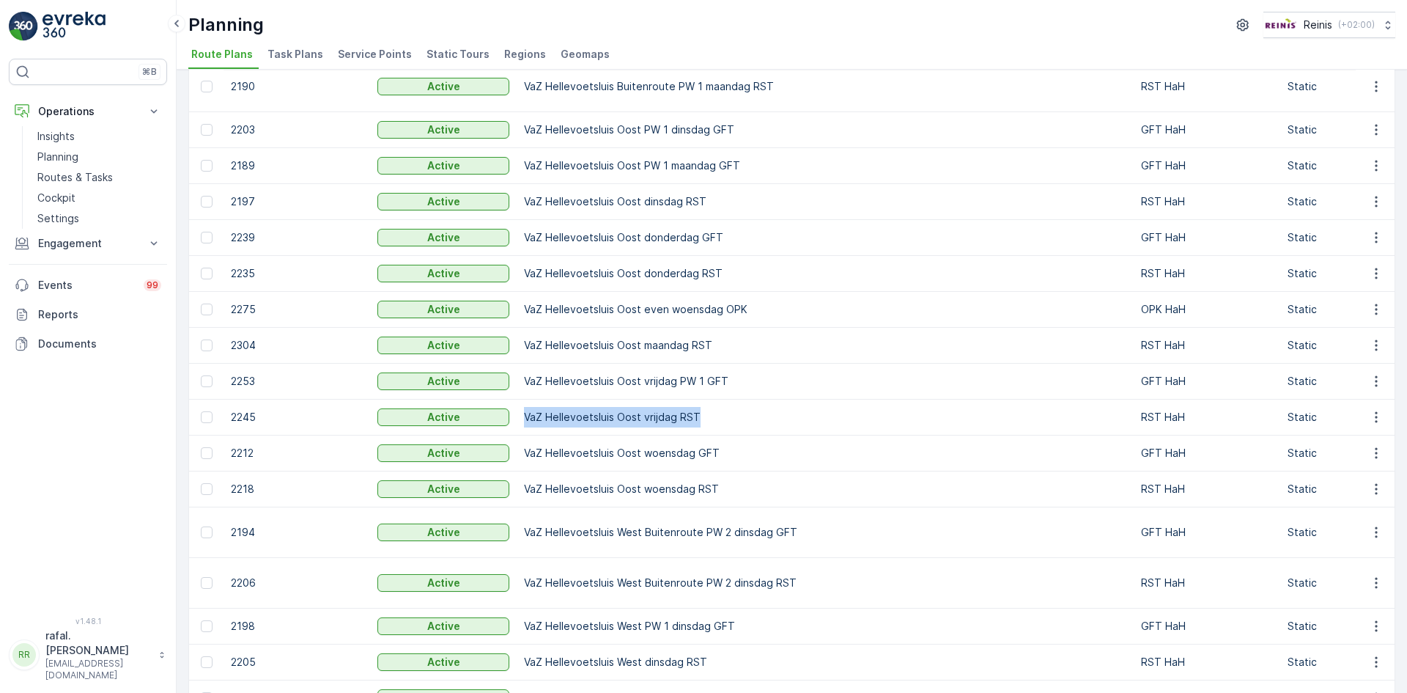
drag, startPoint x: 525, startPoint y: 389, endPoint x: 702, endPoint y: 389, distance: 176.7
click at [702, 400] on td "VaZ Hellevoetsluis Oost vrijdag RST" at bounding box center [825, 418] width 617 height 36
click at [529, 435] on td "VaZ Hellevoetsluis Oost woensdag GFT" at bounding box center [825, 453] width 617 height 36
drag, startPoint x: 523, startPoint y: 422, endPoint x: 718, endPoint y: 419, distance: 194.3
click at [718, 435] on td "VaZ Hellevoetsluis Oost woensdag GFT" at bounding box center [825, 453] width 617 height 36
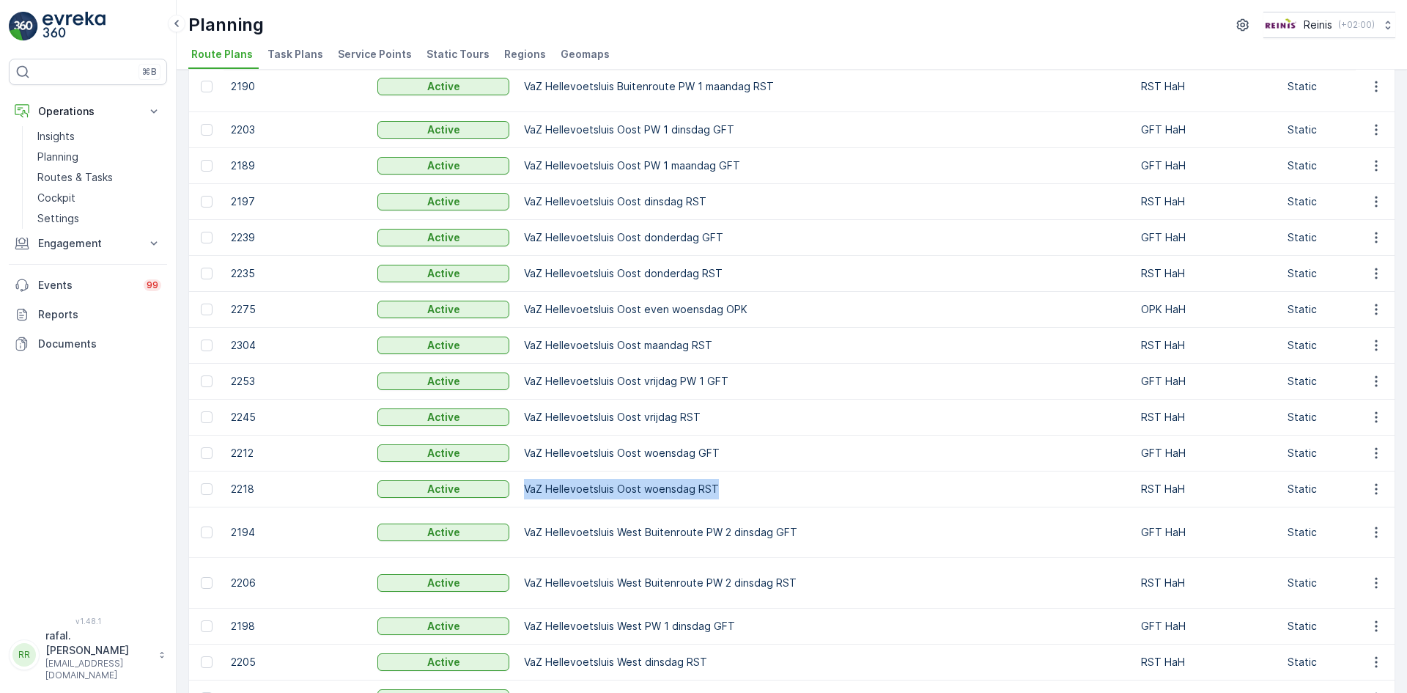
drag, startPoint x: 524, startPoint y: 458, endPoint x: 746, endPoint y: 466, distance: 221.5
click at [746, 471] on td "VaZ Hellevoetsluis Oost woensdag RST" at bounding box center [825, 489] width 617 height 36
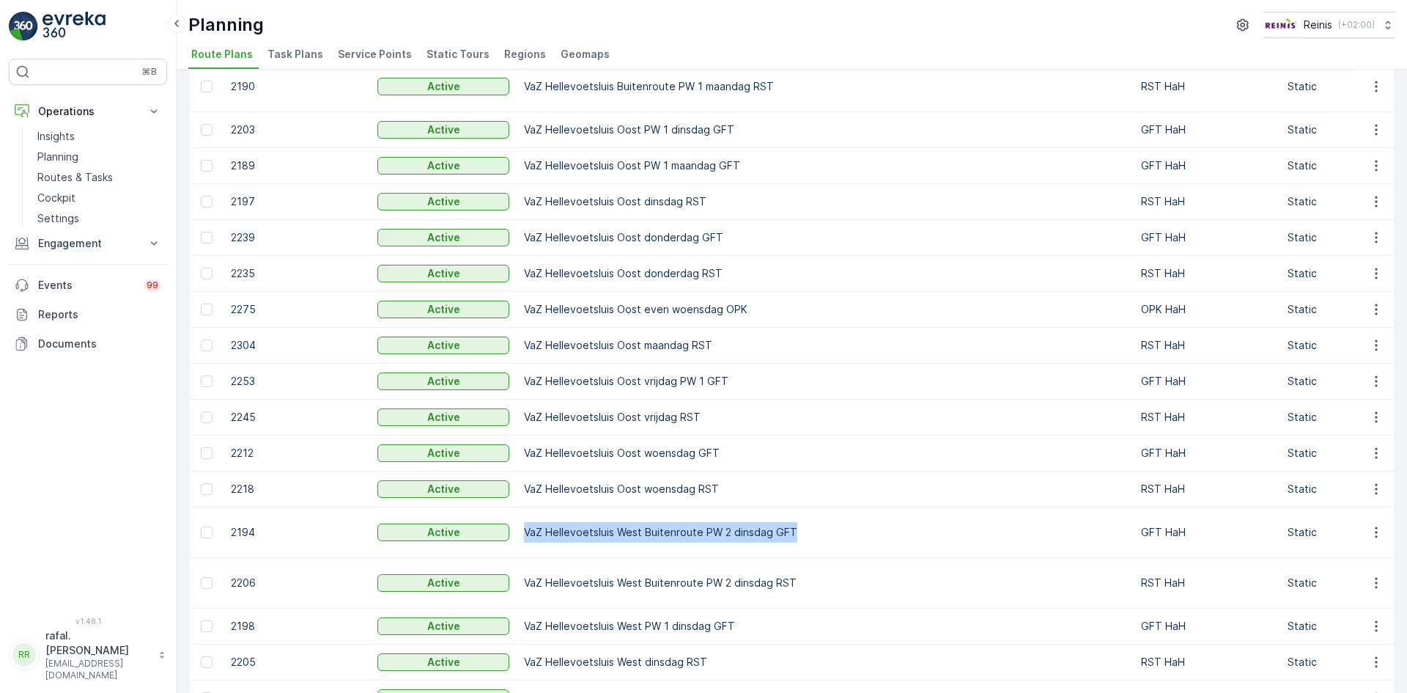
drag, startPoint x: 526, startPoint y: 504, endPoint x: 802, endPoint y: 507, distance: 276.4
click at [802, 507] on td "VaZ Hellevoetsluis West Buitenroute PW 2 dinsdag GFT" at bounding box center [825, 532] width 617 height 51
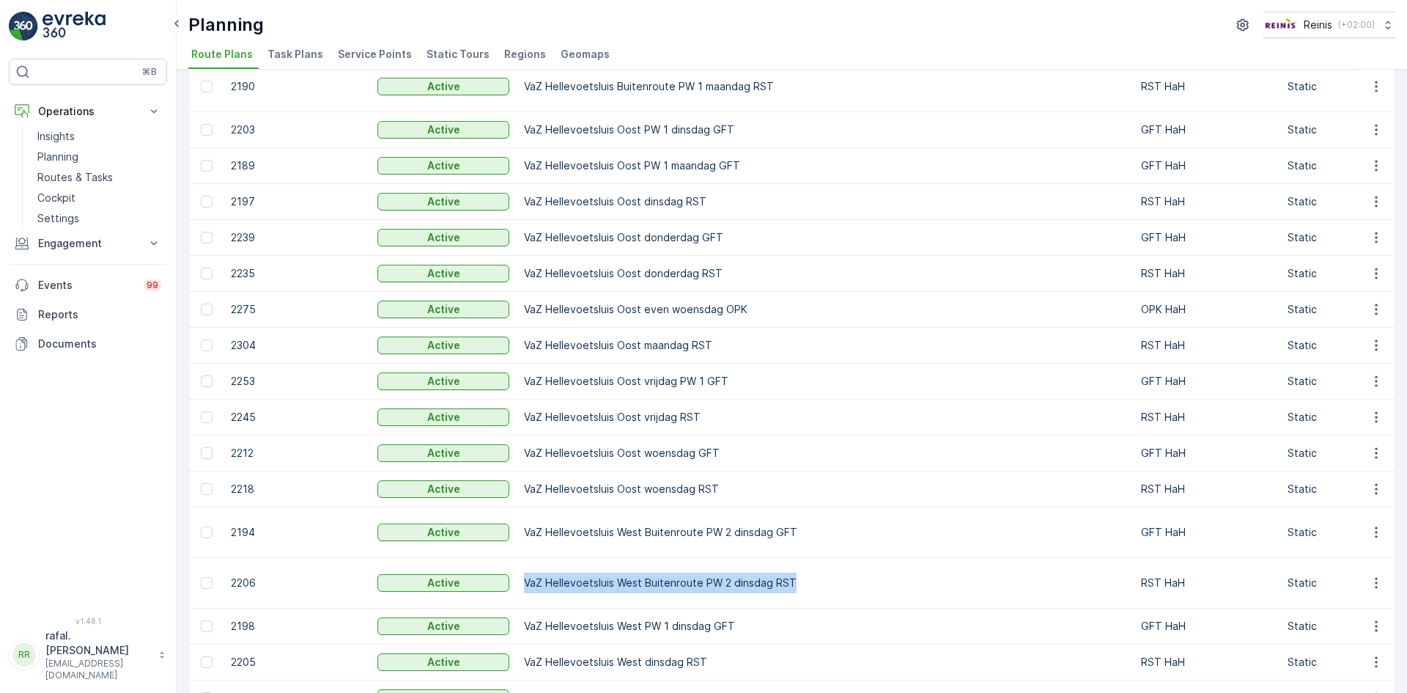
drag, startPoint x: 525, startPoint y: 554, endPoint x: 798, endPoint y: 556, distance: 272.7
click at [798, 558] on td "VaZ Hellevoetsluis West Buitenroute PW 2 dinsdag RST" at bounding box center [825, 583] width 617 height 51
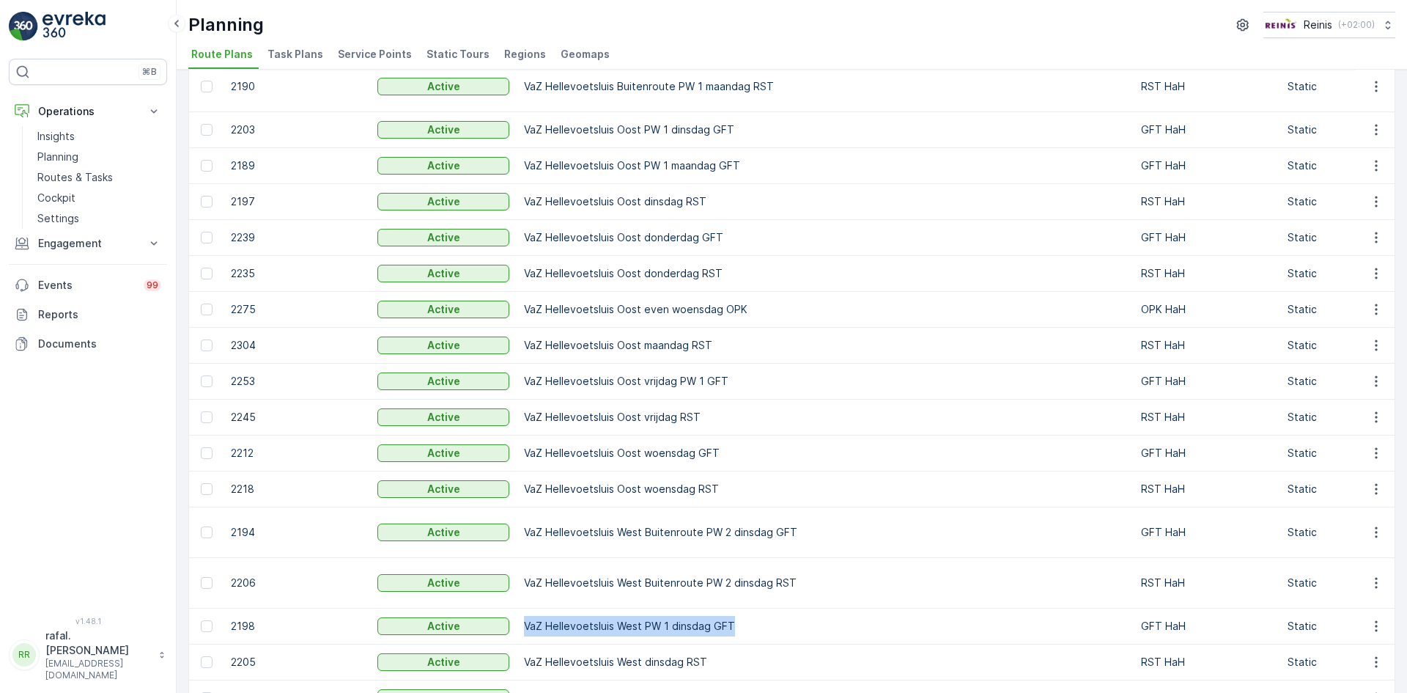
drag, startPoint x: 526, startPoint y: 597, endPoint x: 739, endPoint y: 599, distance: 213.3
click at [739, 608] on td "VaZ Hellevoetsluis West PW 1 dinsdag GFT" at bounding box center [825, 626] width 617 height 36
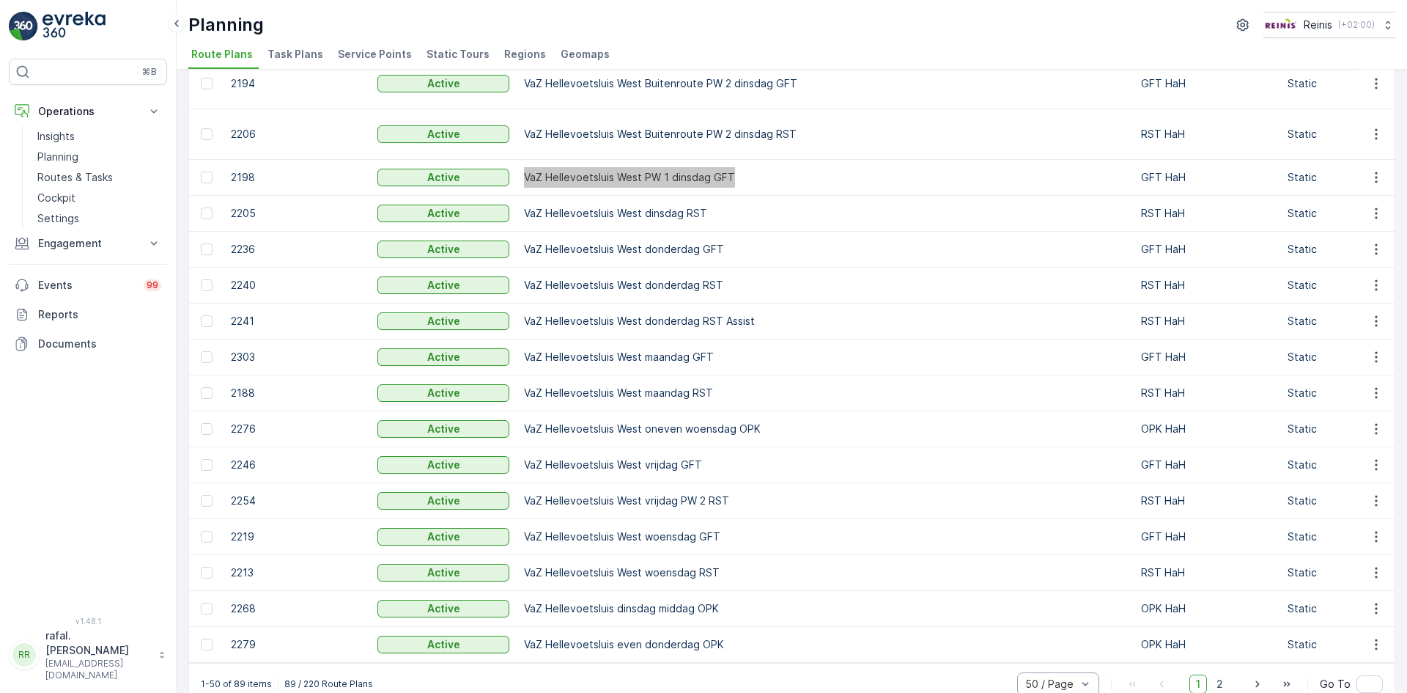
scroll to position [1402, 0]
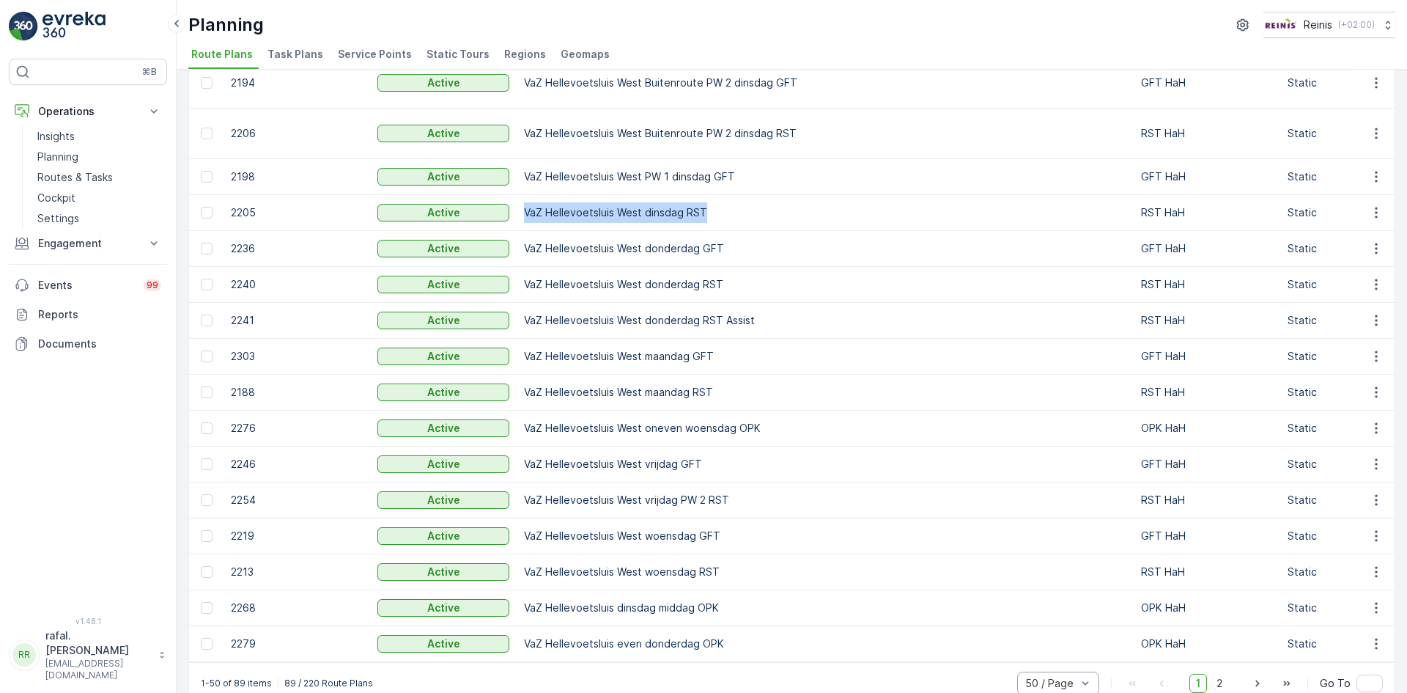
drag, startPoint x: 526, startPoint y: 178, endPoint x: 711, endPoint y: 193, distance: 185.3
click at [711, 195] on td "VaZ Hellevoetsluis West dinsdag RST" at bounding box center [825, 213] width 617 height 36
drag, startPoint x: 523, startPoint y: 216, endPoint x: 725, endPoint y: 224, distance: 201.8
click at [725, 231] on td "VaZ Hellevoetsluis West donderdag GFT" at bounding box center [825, 249] width 617 height 36
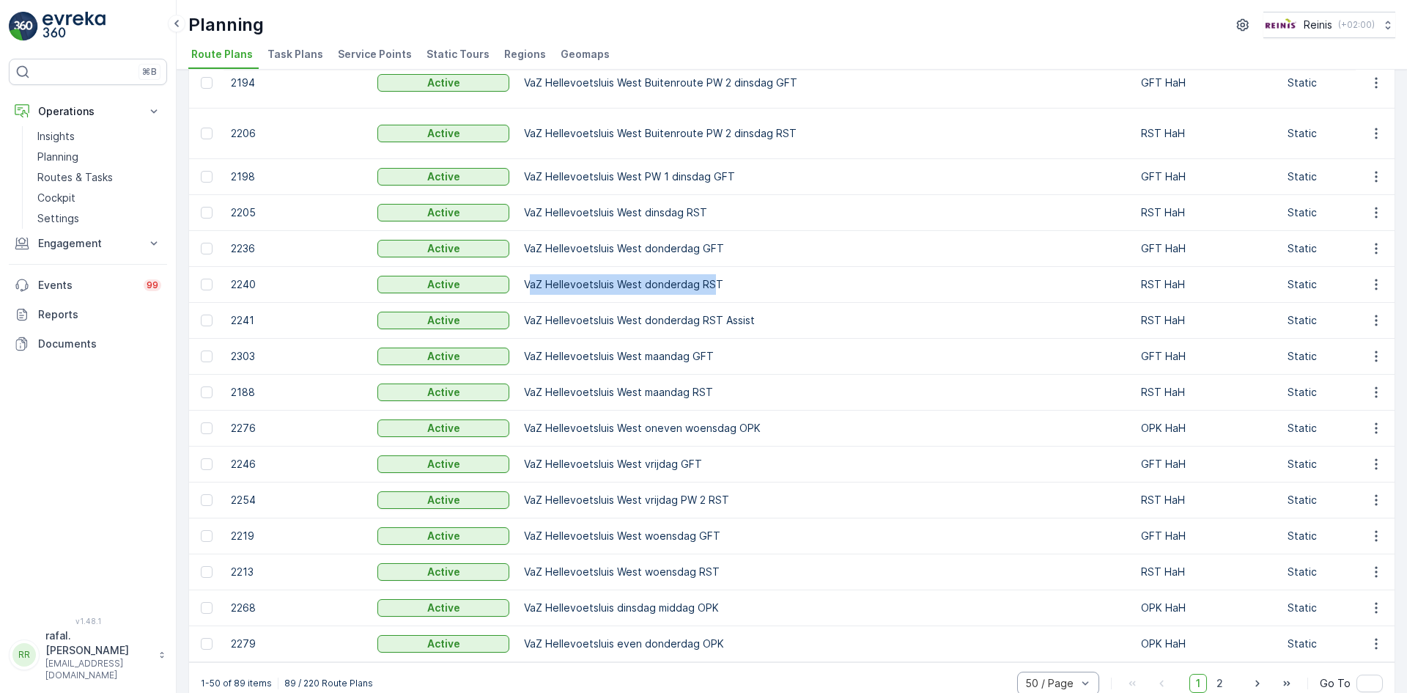
drag, startPoint x: 528, startPoint y: 252, endPoint x: 710, endPoint y: 257, distance: 181.8
click at [710, 267] on td "VaZ Hellevoetsluis West donderdag RST" at bounding box center [825, 285] width 617 height 36
drag, startPoint x: 525, startPoint y: 256, endPoint x: 722, endPoint y: 259, distance: 197.2
click at [722, 267] on td "VaZ Hellevoetsluis West donderdag RST" at bounding box center [825, 285] width 617 height 36
drag, startPoint x: 523, startPoint y: 289, endPoint x: 761, endPoint y: 295, distance: 237.6
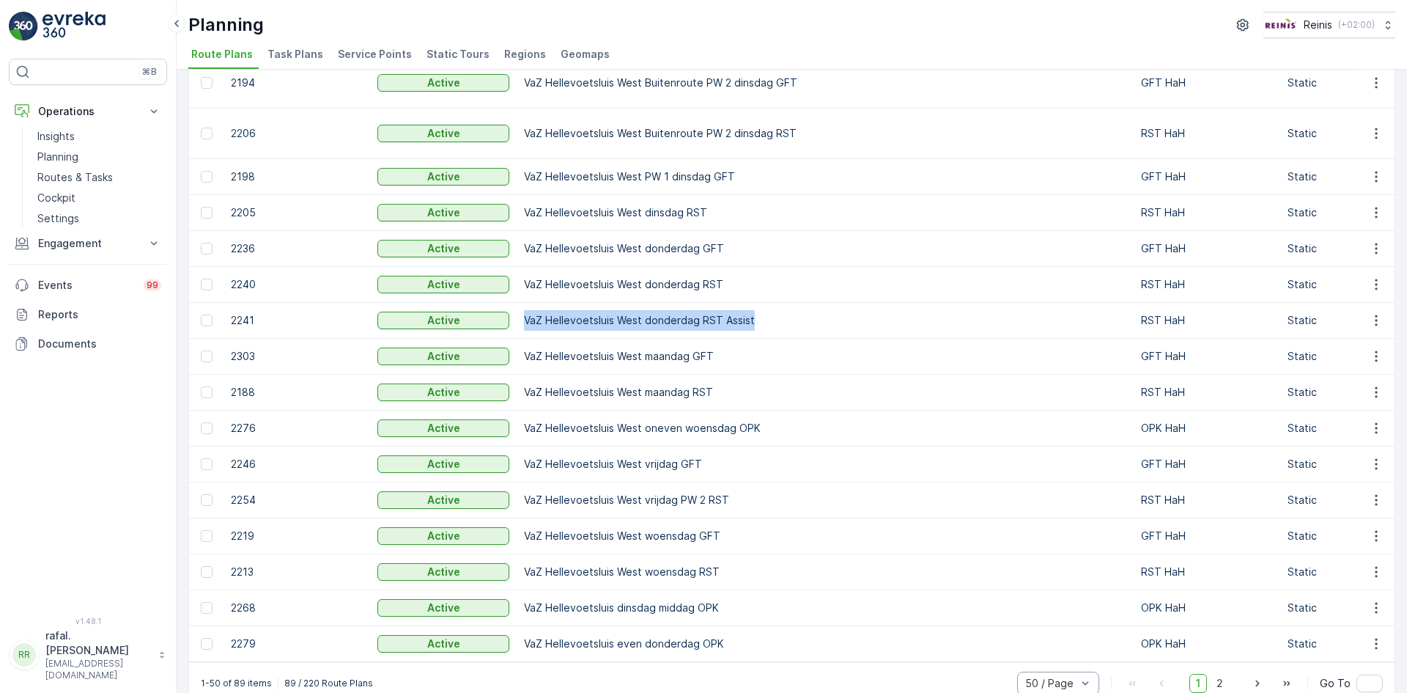
click at [761, 303] on td "VaZ Hellevoetsluis West donderdag RST Assist" at bounding box center [825, 321] width 617 height 36
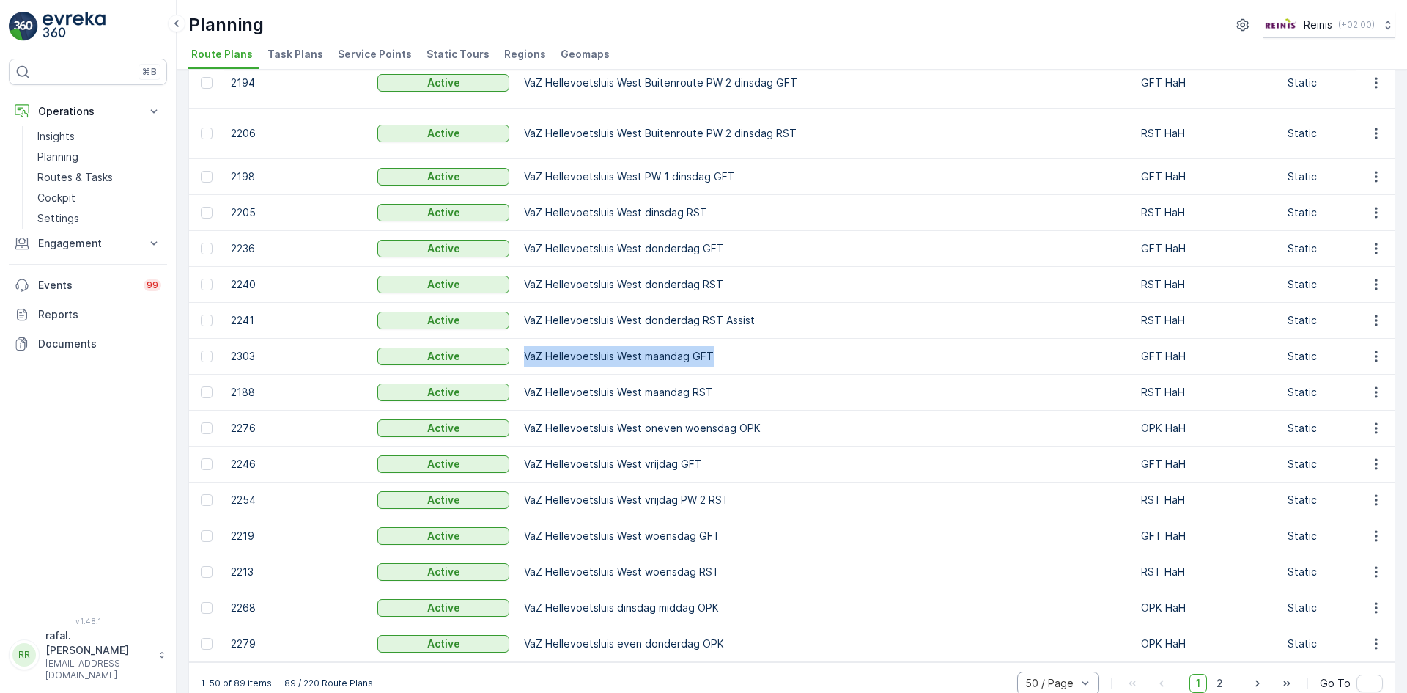
drag, startPoint x: 526, startPoint y: 325, endPoint x: 718, endPoint y: 325, distance: 192.1
click at [718, 339] on td "VaZ Hellevoetsluis West maandag GFT" at bounding box center [825, 357] width 617 height 36
drag, startPoint x: 524, startPoint y: 362, endPoint x: 737, endPoint y: 357, distance: 212.6
click at [737, 375] on td "VaZ Hellevoetsluis West maandag RST" at bounding box center [825, 393] width 617 height 36
drag, startPoint x: 523, startPoint y: 397, endPoint x: 780, endPoint y: 400, distance: 257.3
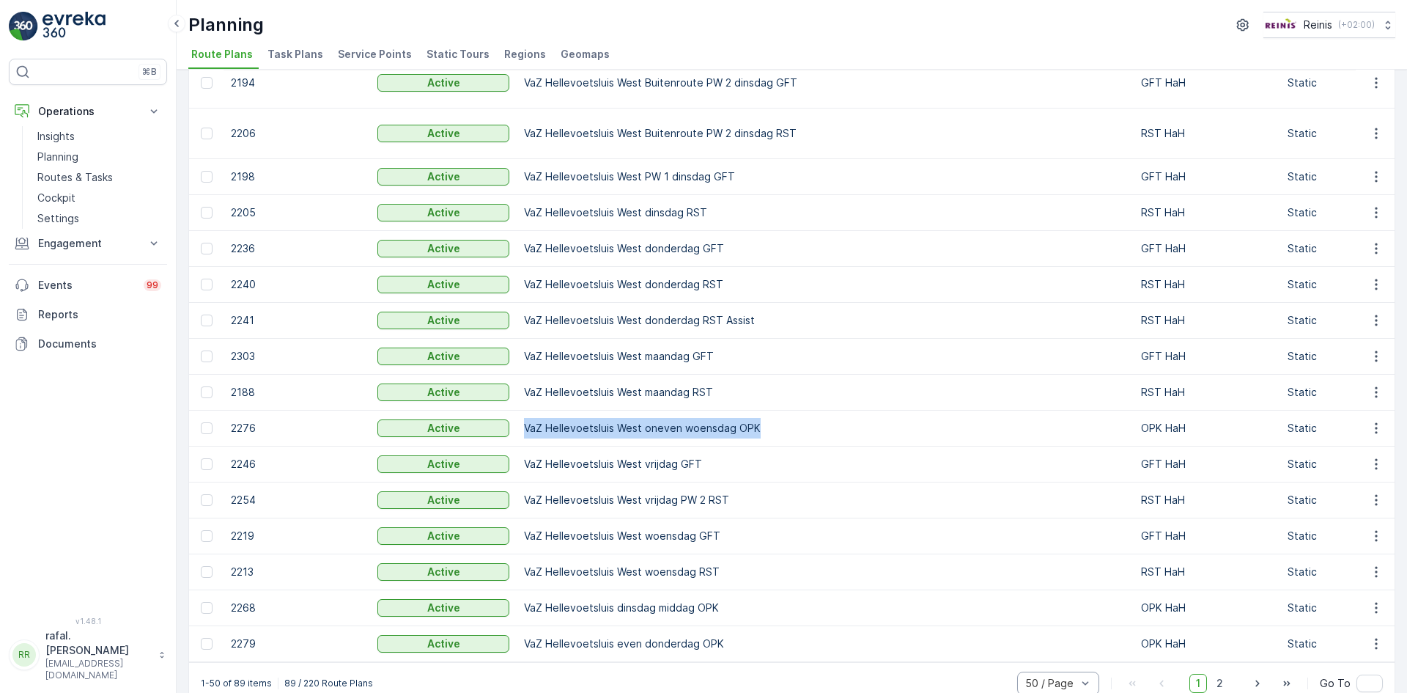
click at [780, 411] on td "VaZ Hellevoetsluis West oneven woensdag OPK" at bounding box center [825, 429] width 617 height 36
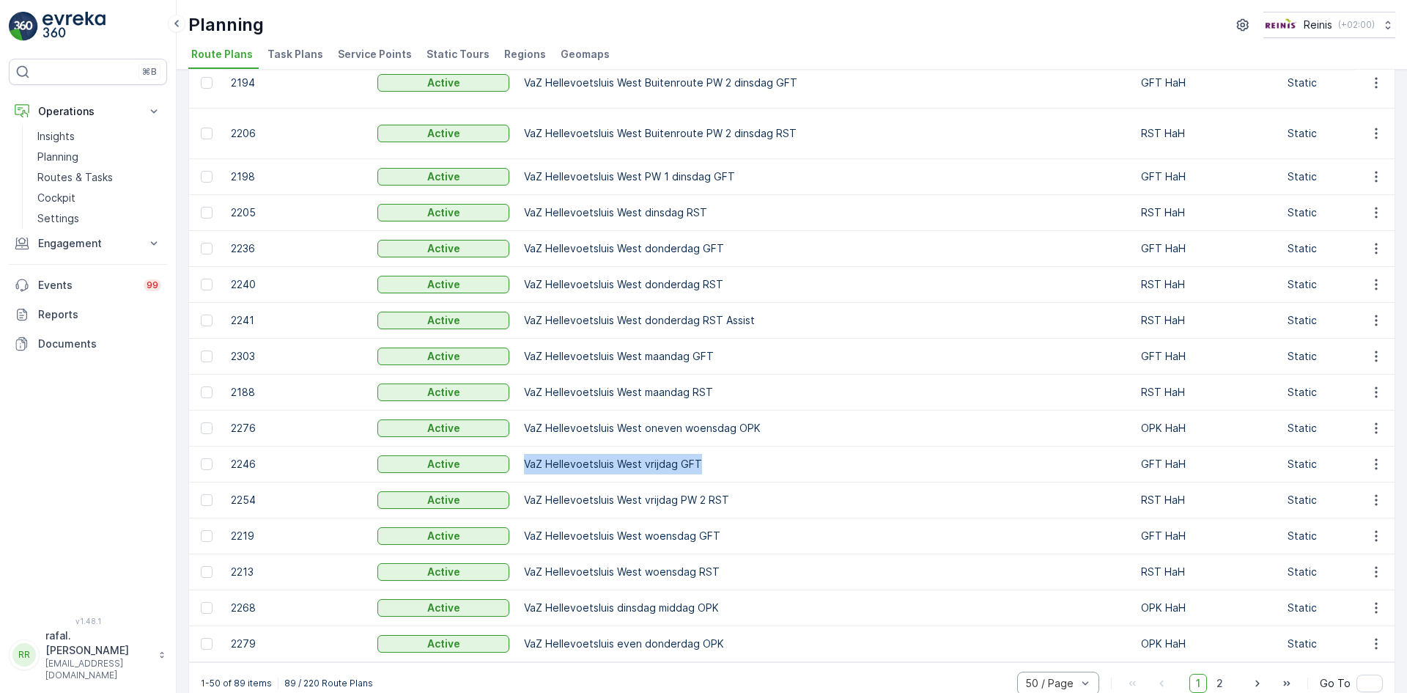
drag, startPoint x: 526, startPoint y: 434, endPoint x: 715, endPoint y: 438, distance: 189.9
click at [715, 446] on td "VaZ Hellevoetsluis West vrijdag GFT" at bounding box center [825, 464] width 617 height 36
drag, startPoint x: 524, startPoint y: 468, endPoint x: 748, endPoint y: 469, distance: 223.6
click at [748, 482] on td "VaZ Hellevoetsluis West vrijdag PW 2 RST" at bounding box center [825, 500] width 617 height 36
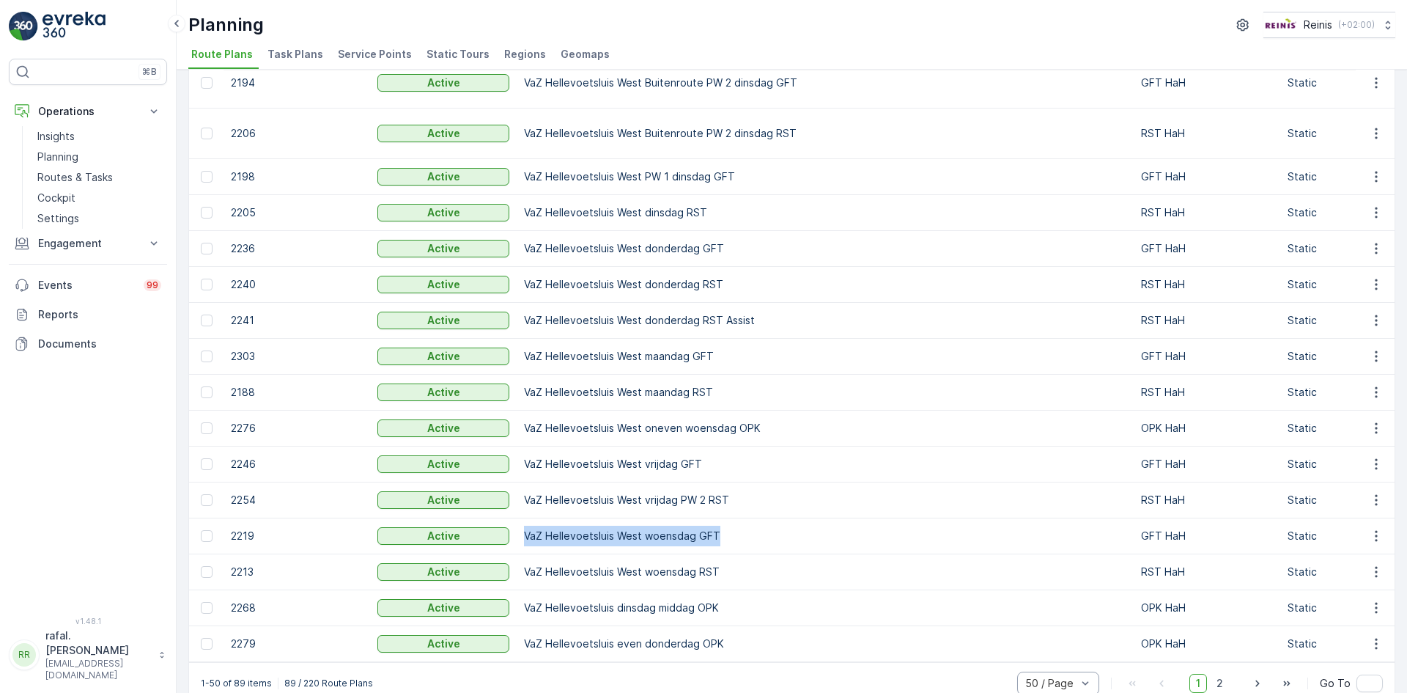
drag, startPoint x: 526, startPoint y: 503, endPoint x: 733, endPoint y: 509, distance: 207.5
click at [733, 518] on td "VaZ Hellevoetsluis West woensdag GFT" at bounding box center [825, 536] width 617 height 36
drag, startPoint x: 524, startPoint y: 539, endPoint x: 726, endPoint y: 542, distance: 201.6
click at [726, 554] on td "VaZ Hellevoetsluis West woensdag RST" at bounding box center [825, 572] width 617 height 36
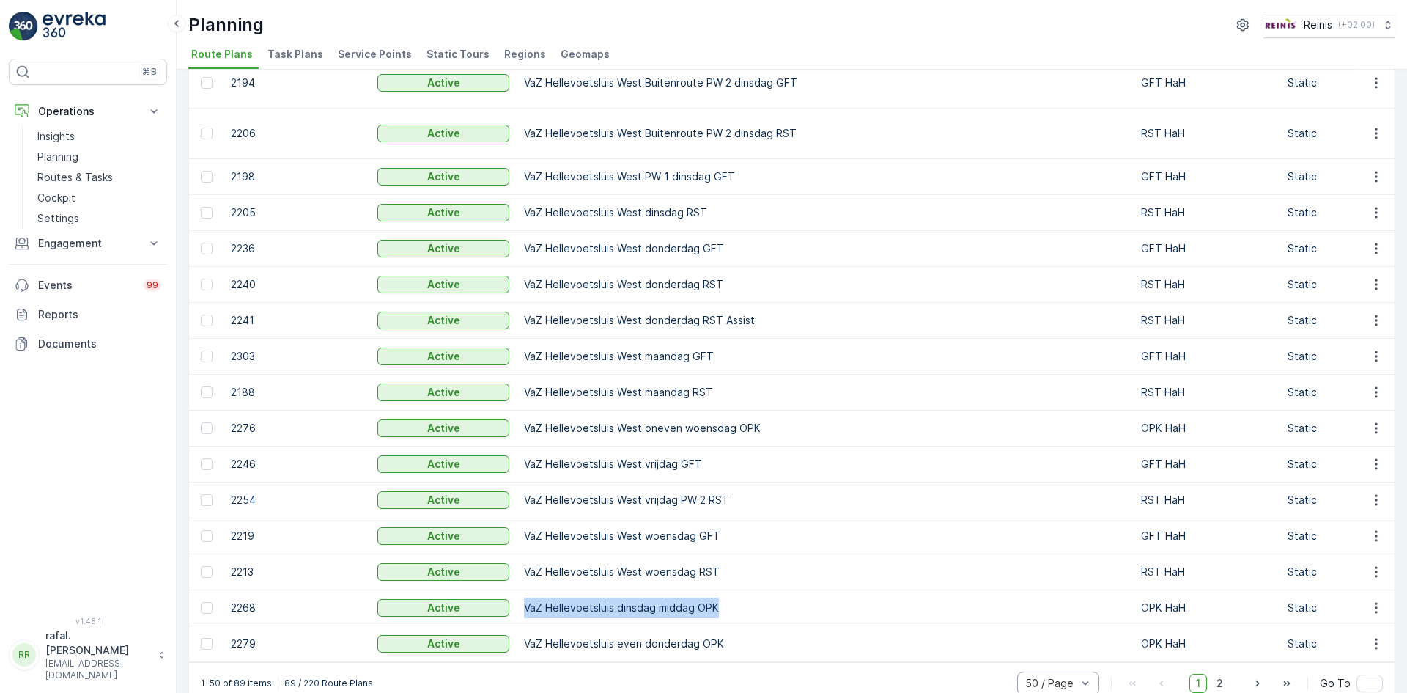
drag, startPoint x: 526, startPoint y: 575, endPoint x: 744, endPoint y: 578, distance: 217.7
click at [744, 590] on td "VaZ Hellevoetsluis dinsdag middag OPK" at bounding box center [825, 608] width 617 height 36
drag, startPoint x: 525, startPoint y: 611, endPoint x: 723, endPoint y: 614, distance: 198.0
click at [723, 626] on td "VaZ Hellevoetsluis even donderdag OPK" at bounding box center [825, 644] width 617 height 36
click at [1223, 674] on span "2" at bounding box center [1220, 683] width 20 height 19
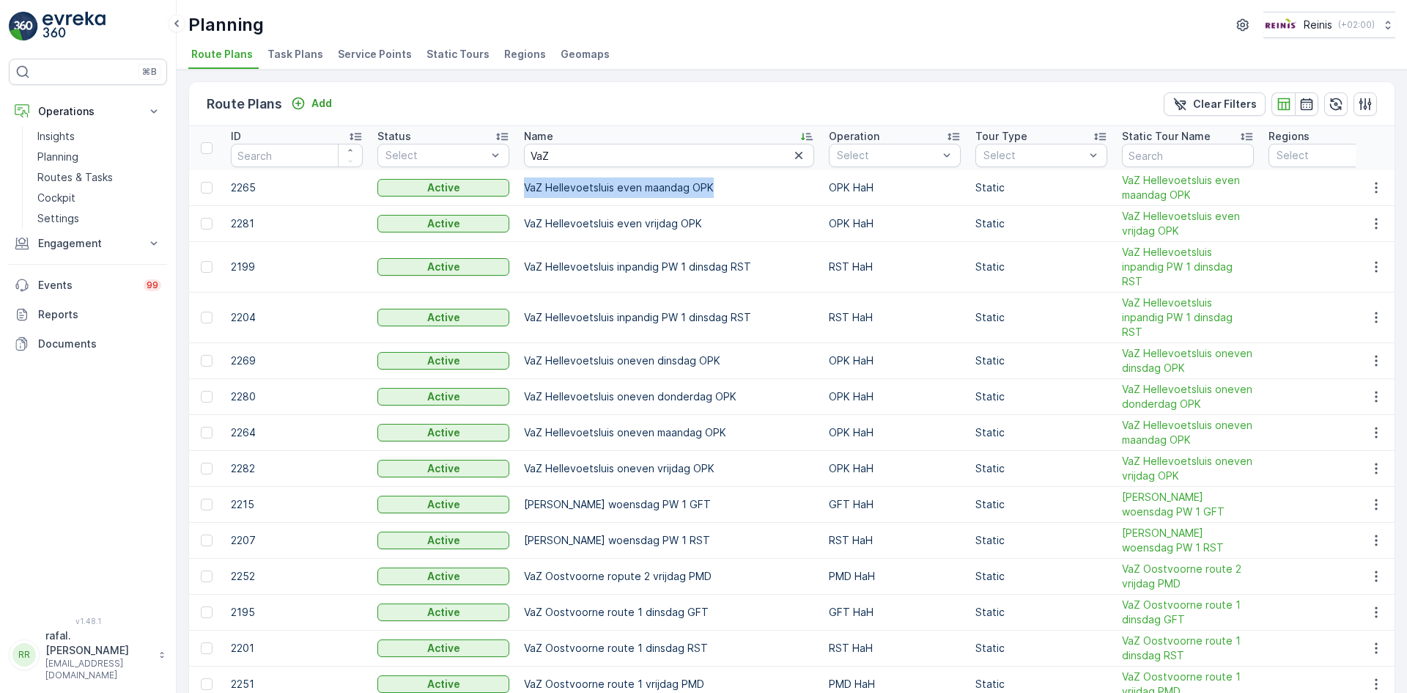
drag, startPoint x: 524, startPoint y: 183, endPoint x: 744, endPoint y: 192, distance: 220.1
click at [744, 192] on td "VaZ Hellevoetsluis even maandag OPK" at bounding box center [669, 188] width 305 height 36
drag, startPoint x: 523, startPoint y: 217, endPoint x: 707, endPoint y: 223, distance: 184.1
click at [707, 223] on td "VaZ Hellevoetsluis even vrijdag OPK" at bounding box center [669, 224] width 305 height 36
drag, startPoint x: 523, startPoint y: 269, endPoint x: 749, endPoint y: 267, distance: 226.5
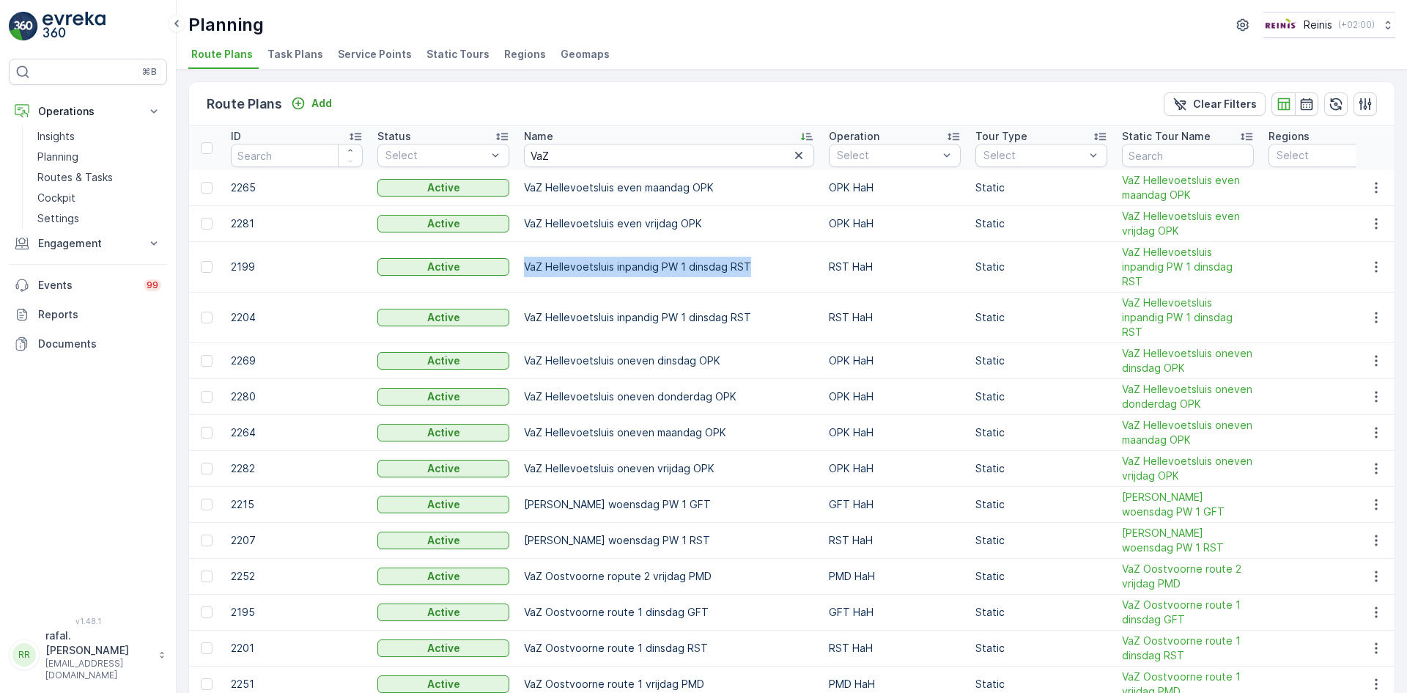
click at [749, 267] on td "VaZ Hellevoetsluis inpandig PW 1 dinsdag RST" at bounding box center [669, 267] width 305 height 51
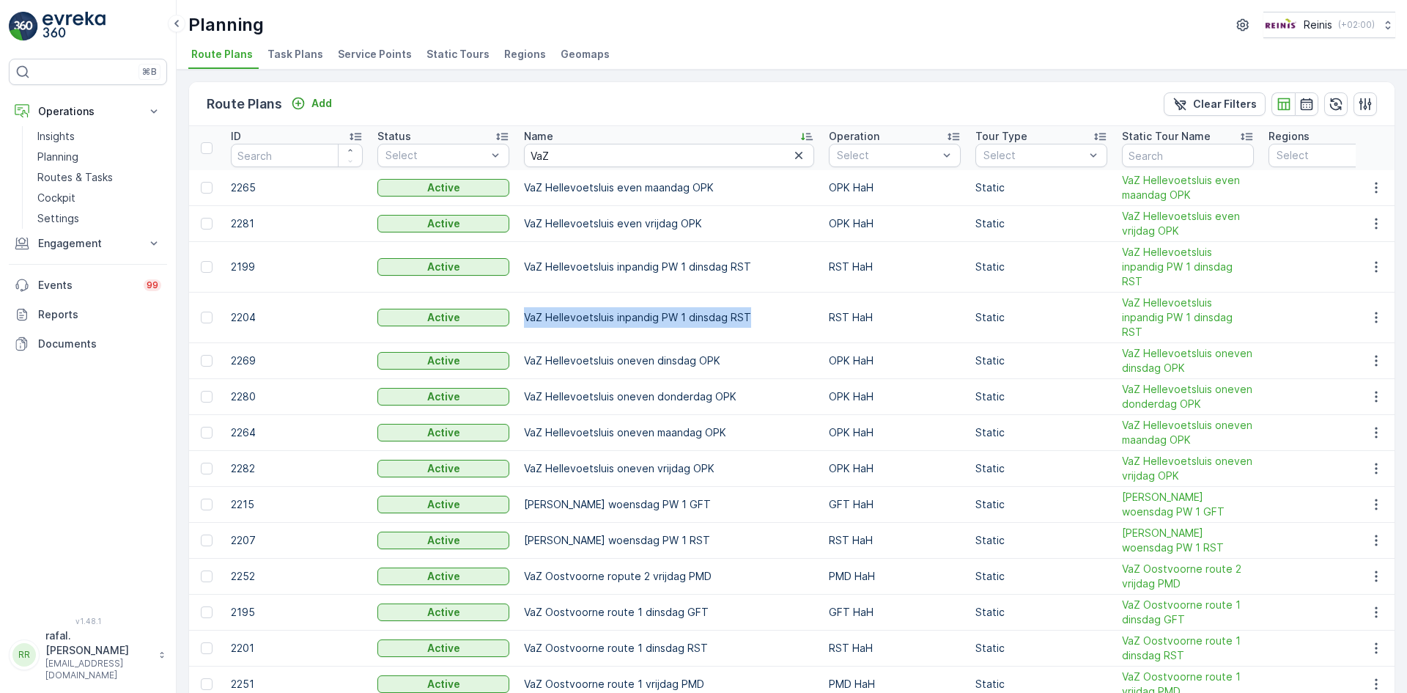
drag, startPoint x: 525, startPoint y: 314, endPoint x: 761, endPoint y: 314, distance: 236.0
click at [761, 314] on td "VaZ Hellevoetsluis inpandig PW 1 dinsdag RST" at bounding box center [669, 317] width 305 height 51
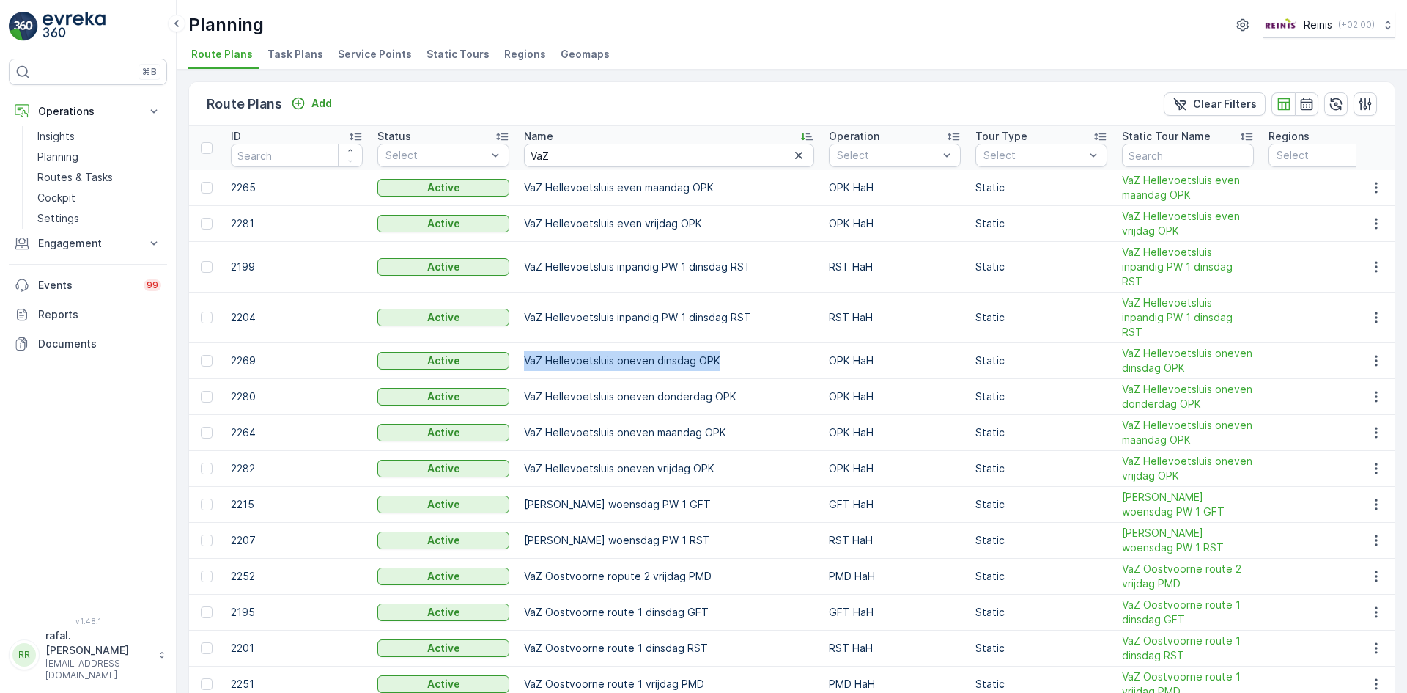
drag, startPoint x: 524, startPoint y: 358, endPoint x: 732, endPoint y: 358, distance: 207.5
click at [732, 358] on td "VaZ Hellevoetsluis oneven dinsdag OPK" at bounding box center [669, 361] width 305 height 36
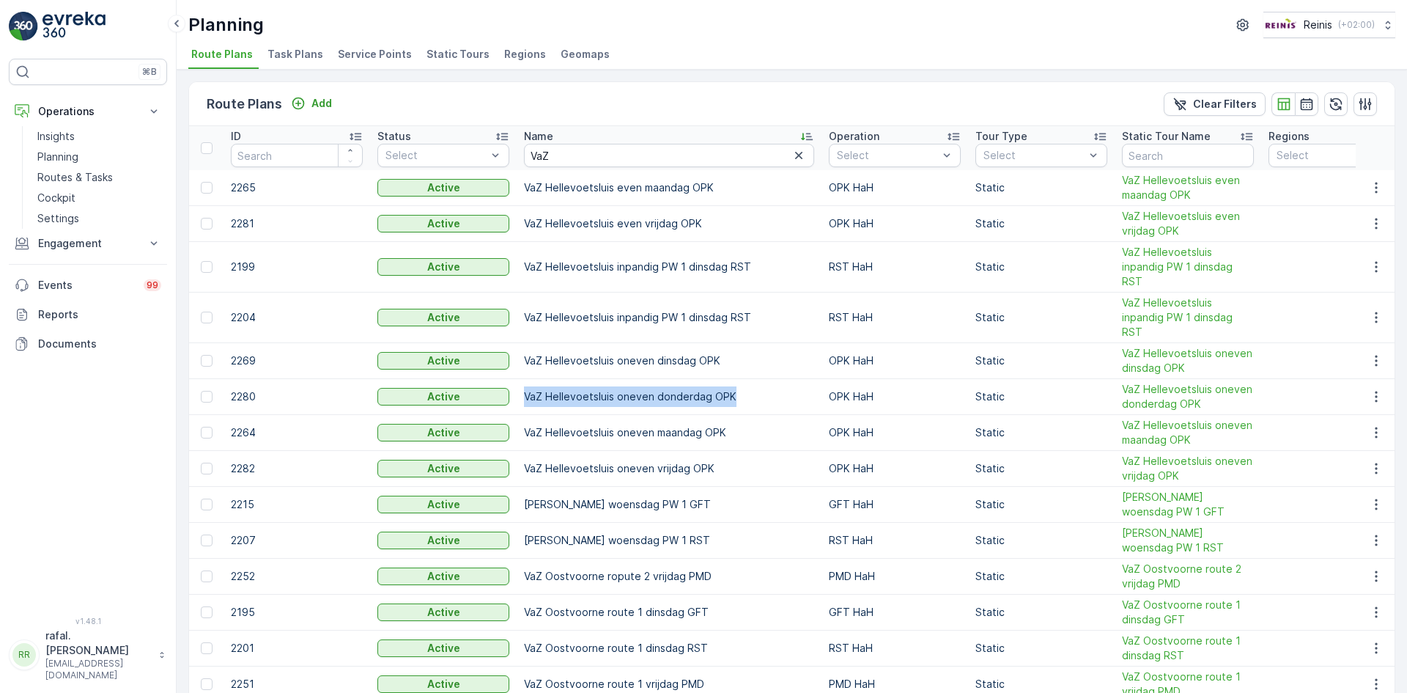
drag, startPoint x: 521, startPoint y: 392, endPoint x: 731, endPoint y: 401, distance: 209.8
click at [731, 401] on td "VaZ Hellevoetsluis oneven donderdag OPK" at bounding box center [669, 397] width 305 height 36
click at [529, 432] on td "VaZ Hellevoetsluis oneven maandag OPK" at bounding box center [669, 433] width 305 height 36
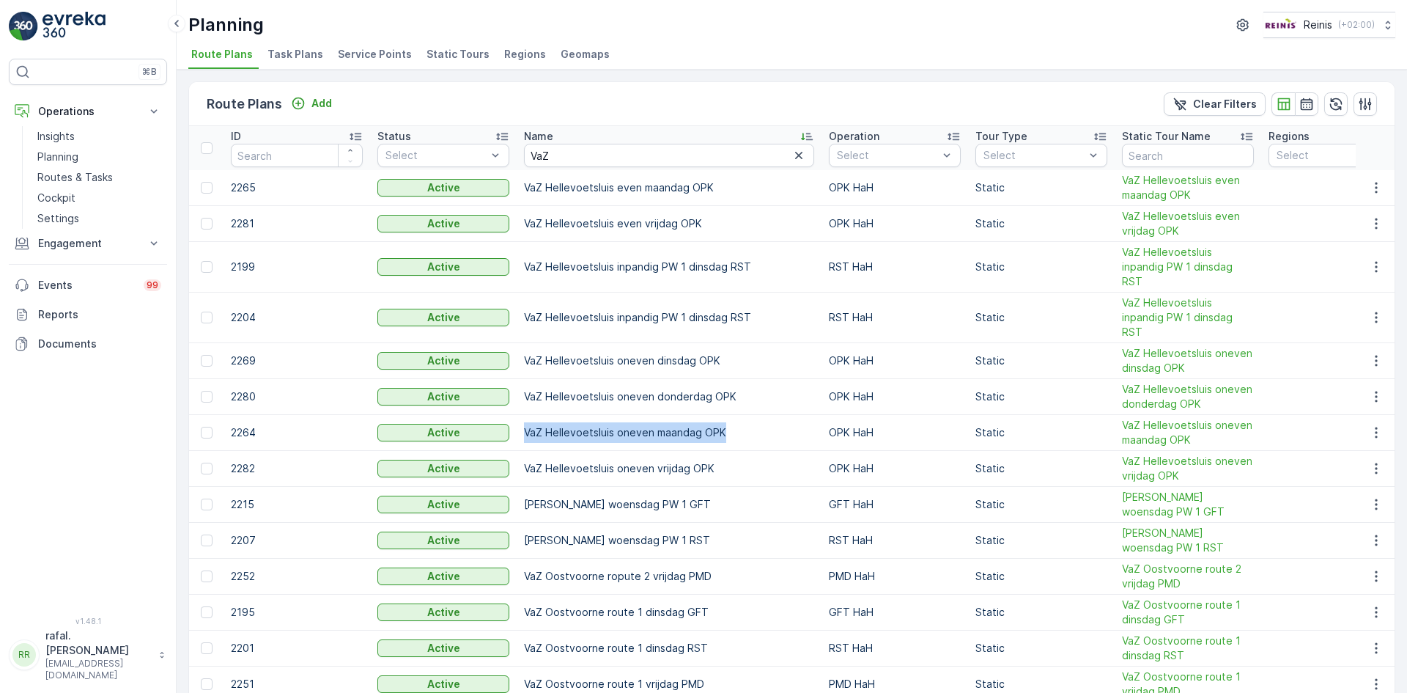
drag, startPoint x: 525, startPoint y: 430, endPoint x: 729, endPoint y: 427, distance: 203.8
click at [729, 427] on td "VaZ Hellevoetsluis oneven maandag OPK" at bounding box center [669, 433] width 305 height 36
drag, startPoint x: 523, startPoint y: 467, endPoint x: 718, endPoint y: 465, distance: 195.0
click at [718, 465] on td "VaZ Hellevoetsluis oneven vrijdag OPK" at bounding box center [669, 469] width 305 height 36
drag, startPoint x: 524, startPoint y: 501, endPoint x: 725, endPoint y: 507, distance: 200.9
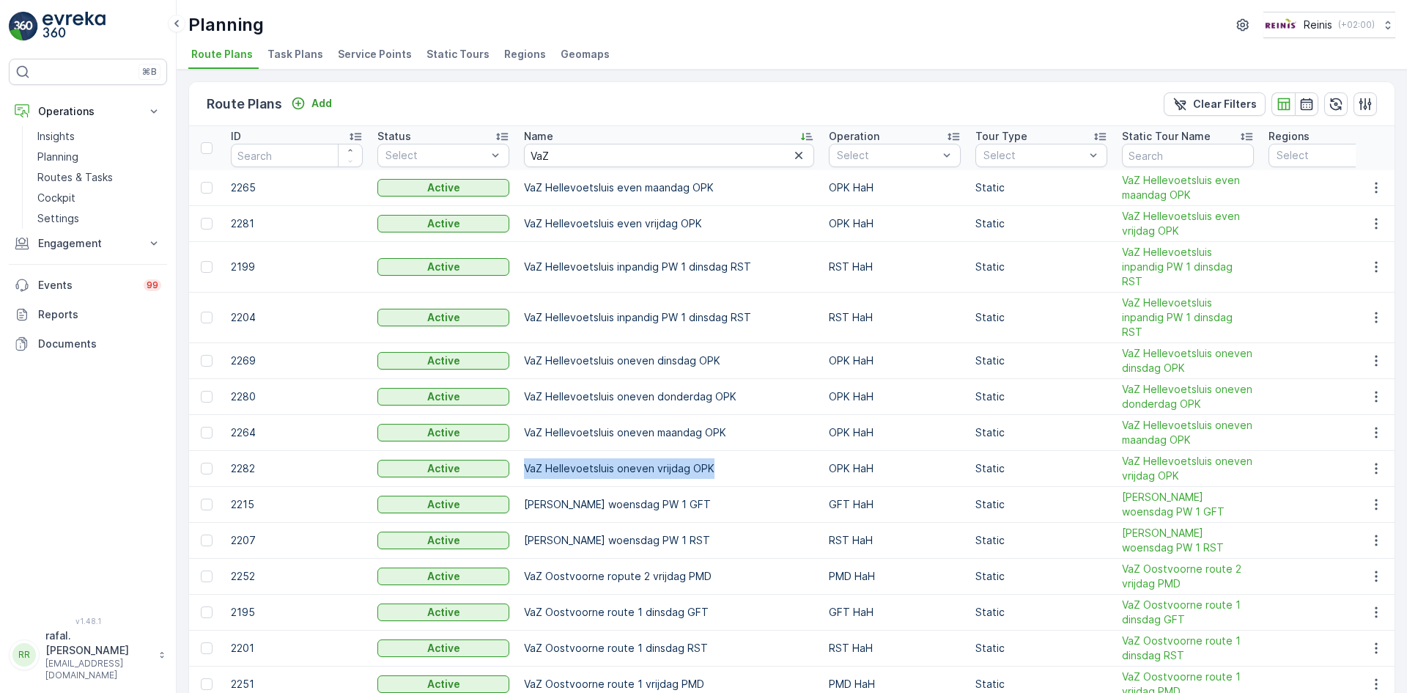
click at [725, 507] on td "[PERSON_NAME] woensdag PW 1 GFT" at bounding box center [669, 505] width 305 height 36
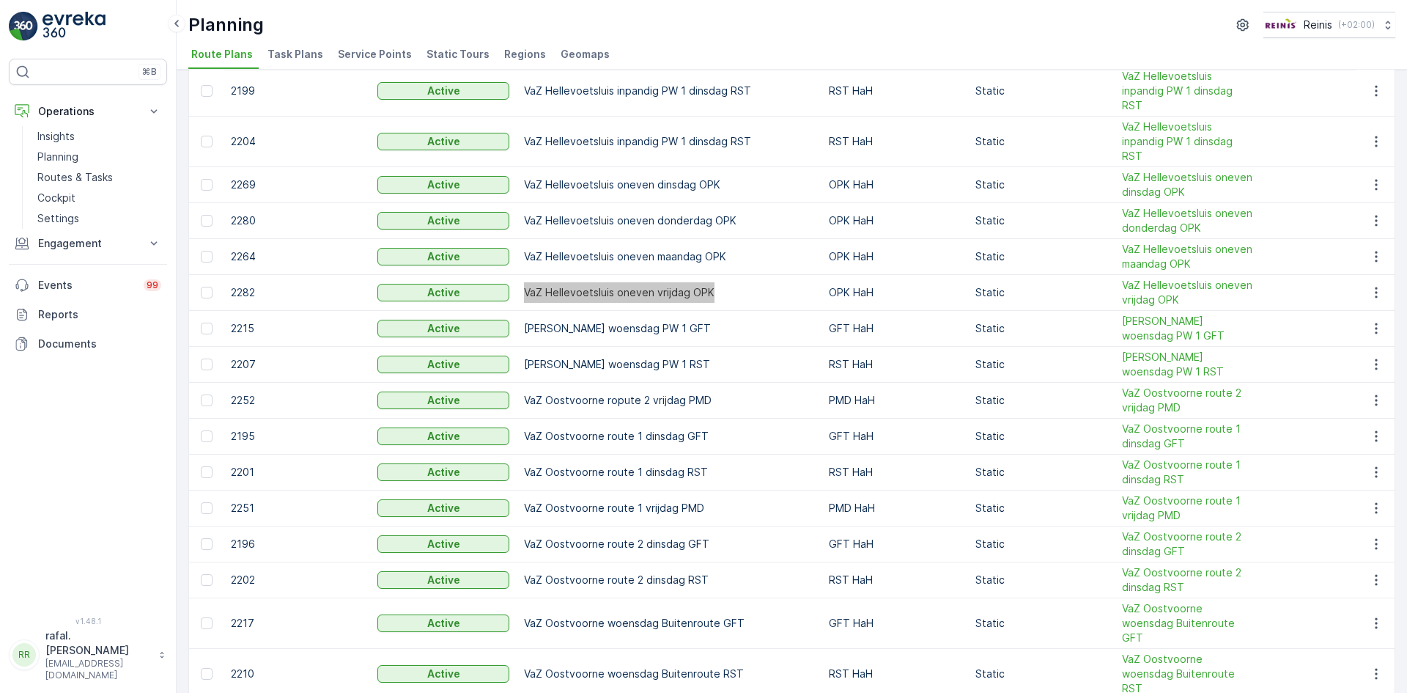
scroll to position [220, 0]
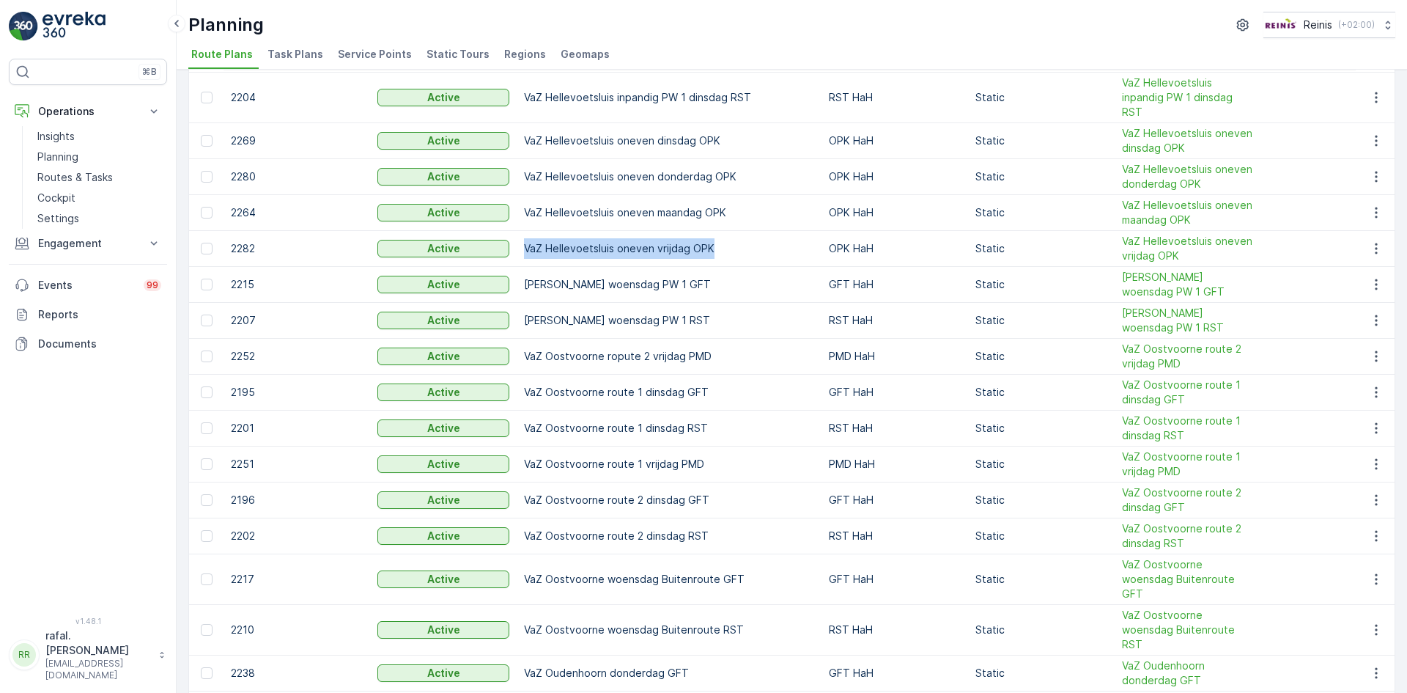
drag, startPoint x: 524, startPoint y: 323, endPoint x: 722, endPoint y: 320, distance: 197.9
click at [722, 320] on td "[PERSON_NAME] woensdag PW 1 RST" at bounding box center [669, 321] width 305 height 36
drag, startPoint x: 526, startPoint y: 356, endPoint x: 716, endPoint y: 356, distance: 190.6
click at [716, 356] on td "VaZ Oostvoorne ropute 2 vrijdag PMD" at bounding box center [669, 357] width 305 height 36
drag, startPoint x: 523, startPoint y: 391, endPoint x: 713, endPoint y: 391, distance: 189.9
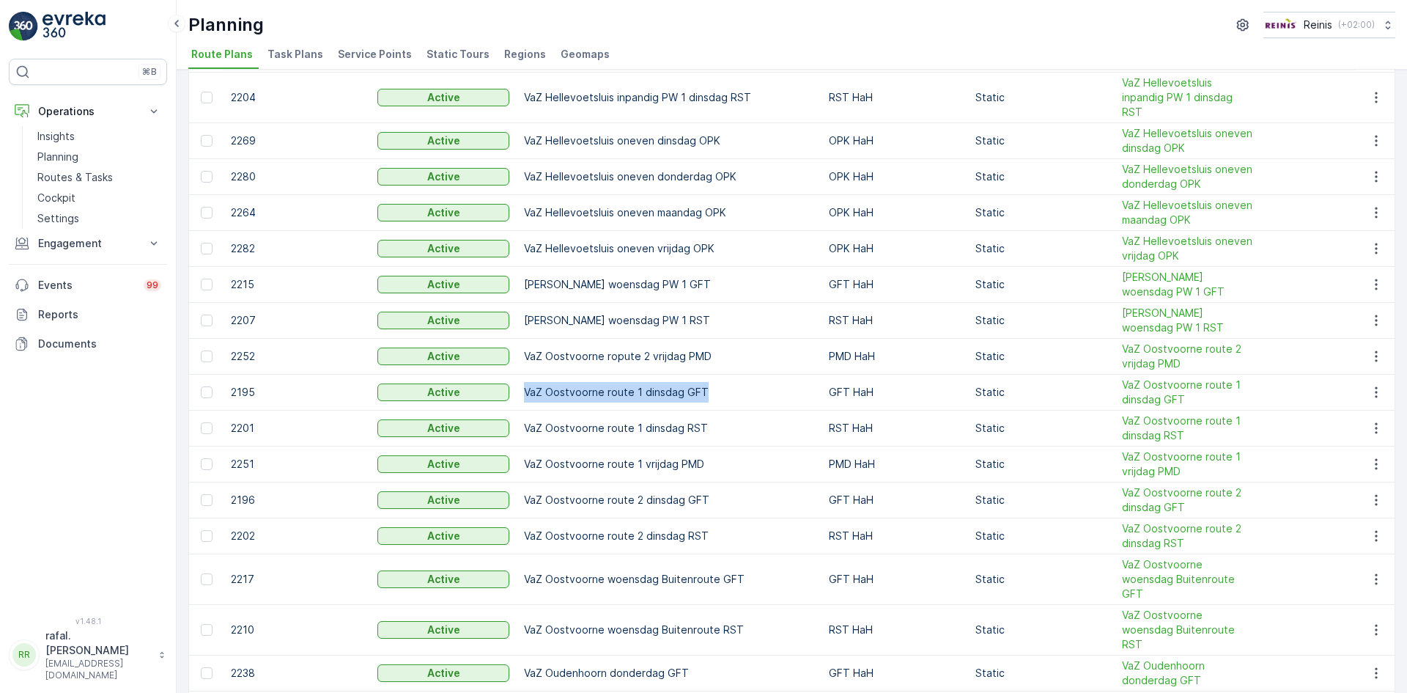
click at [713, 391] on td "VaZ Oostvoorne route 1 dinsdag GFT" at bounding box center [669, 393] width 305 height 36
drag, startPoint x: 526, startPoint y: 432, endPoint x: 704, endPoint y: 428, distance: 178.2
click at [704, 428] on td "VaZ Oostvoorne route 1 dinsdag RST" at bounding box center [669, 429] width 305 height 36
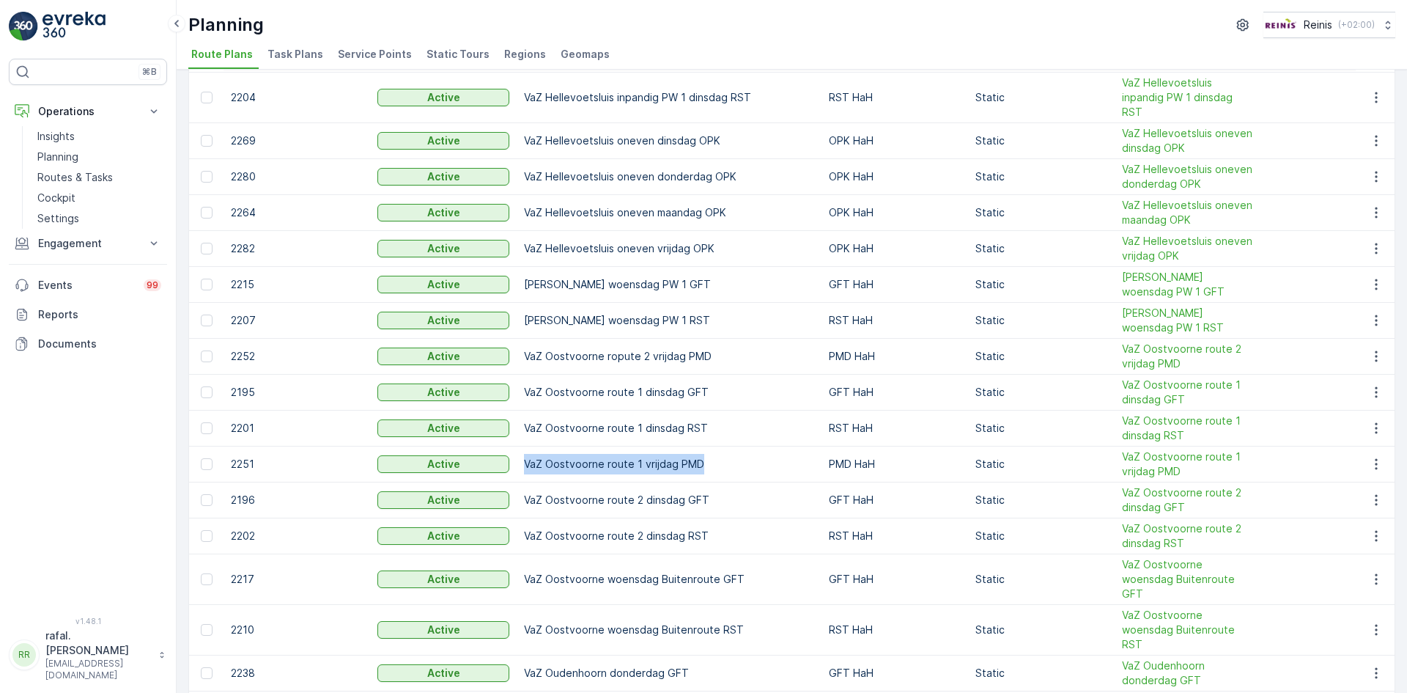
drag, startPoint x: 525, startPoint y: 463, endPoint x: 709, endPoint y: 463, distance: 184.0
click at [709, 463] on td "VaZ Oostvoorne route 1 vrijdag PMD" at bounding box center [669, 464] width 305 height 36
drag, startPoint x: 524, startPoint y: 503, endPoint x: 707, endPoint y: 499, distance: 182.6
click at [707, 499] on td "VaZ Oostvoorne route 2 dinsdag GFT" at bounding box center [669, 500] width 305 height 36
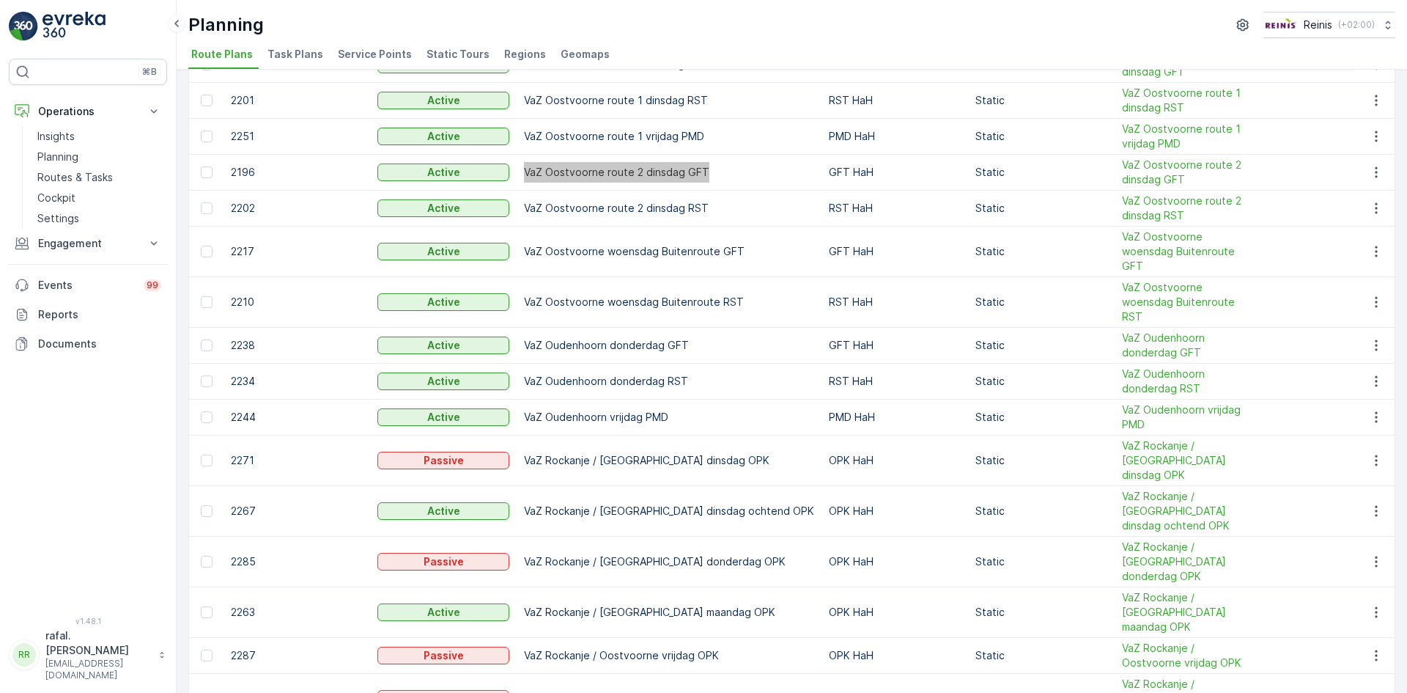
scroll to position [513, 0]
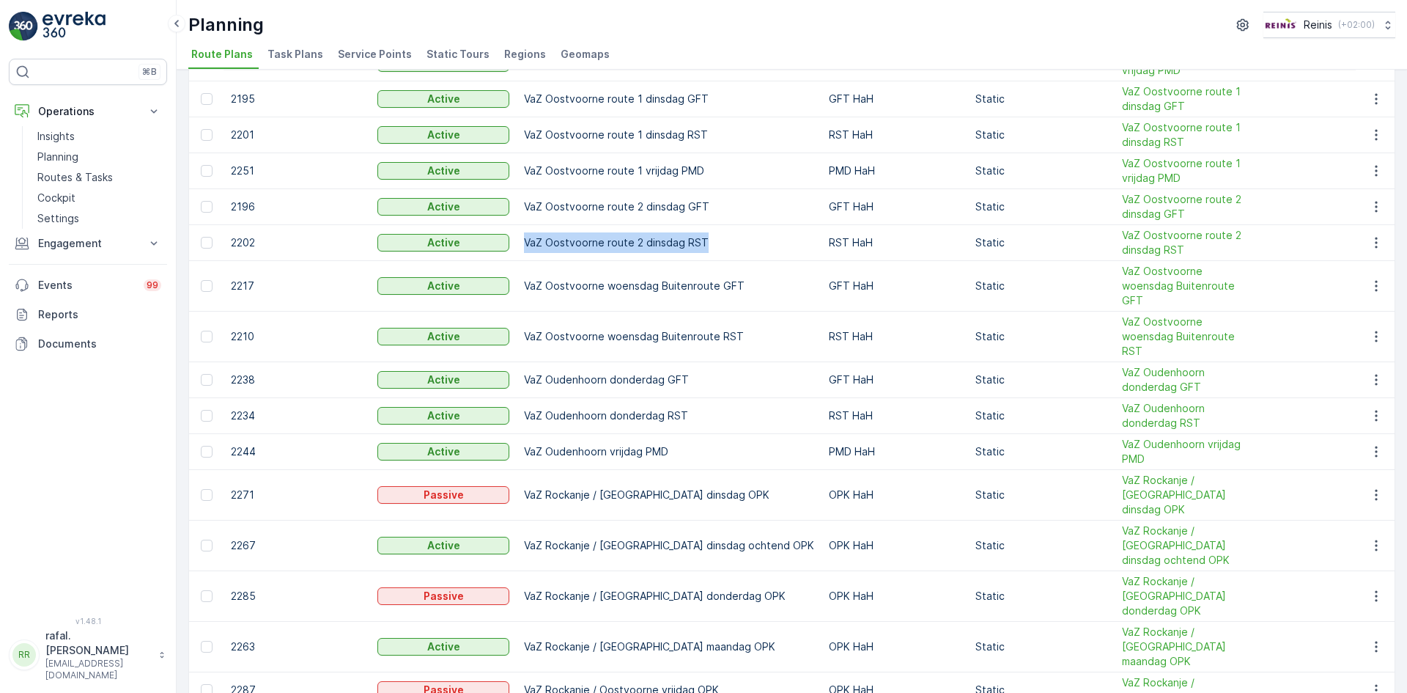
drag, startPoint x: 525, startPoint y: 243, endPoint x: 714, endPoint y: 243, distance: 189.1
click at [714, 243] on td "VaZ Oostvoorne route 2 dinsdag RST" at bounding box center [669, 243] width 305 height 36
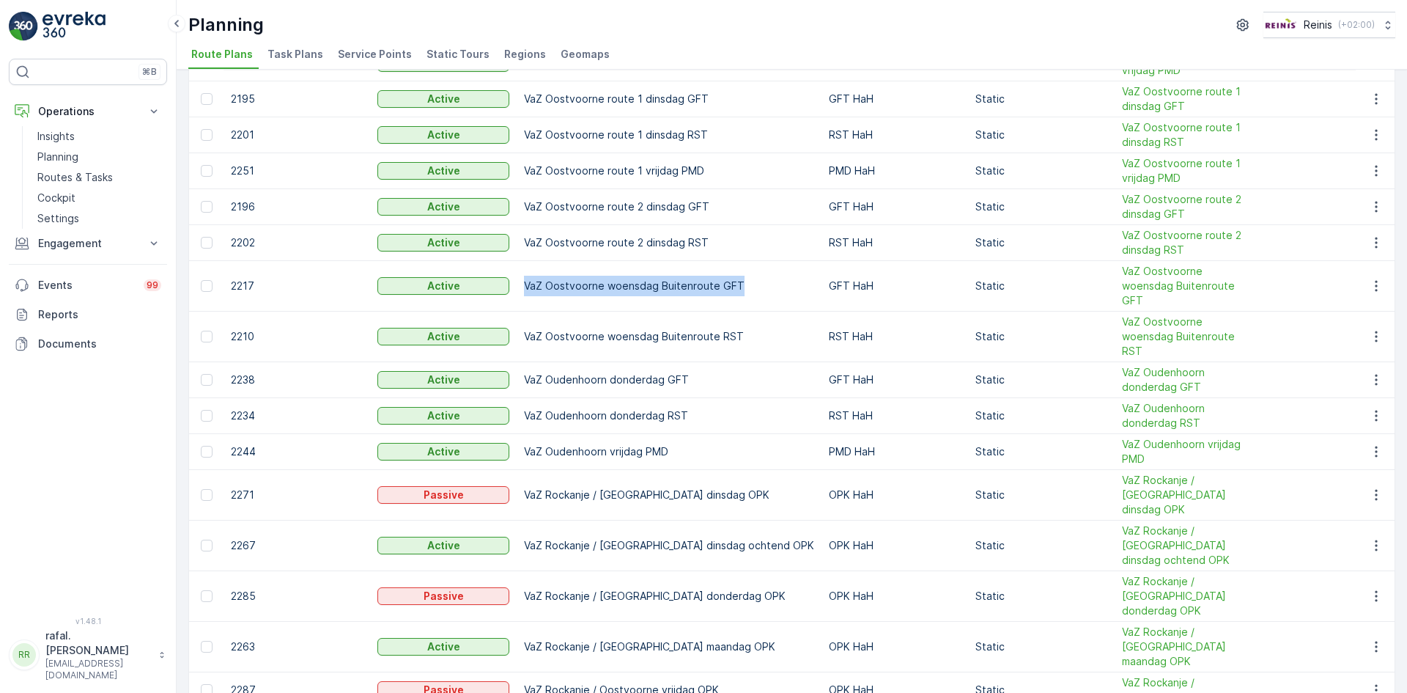
drag, startPoint x: 523, startPoint y: 280, endPoint x: 738, endPoint y: 278, distance: 214.8
click at [738, 278] on td "VaZ Oostvoorne woensdag Buitenroute GFT" at bounding box center [669, 286] width 305 height 51
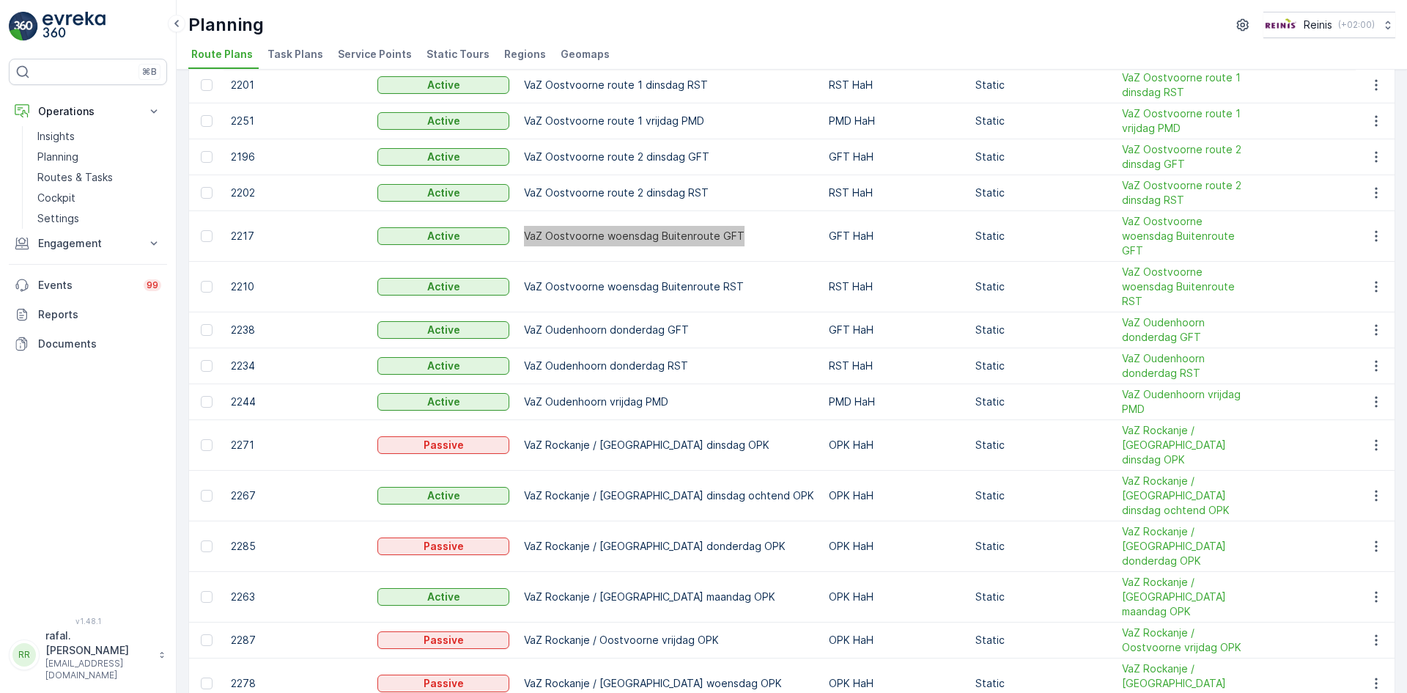
scroll to position [586, 0]
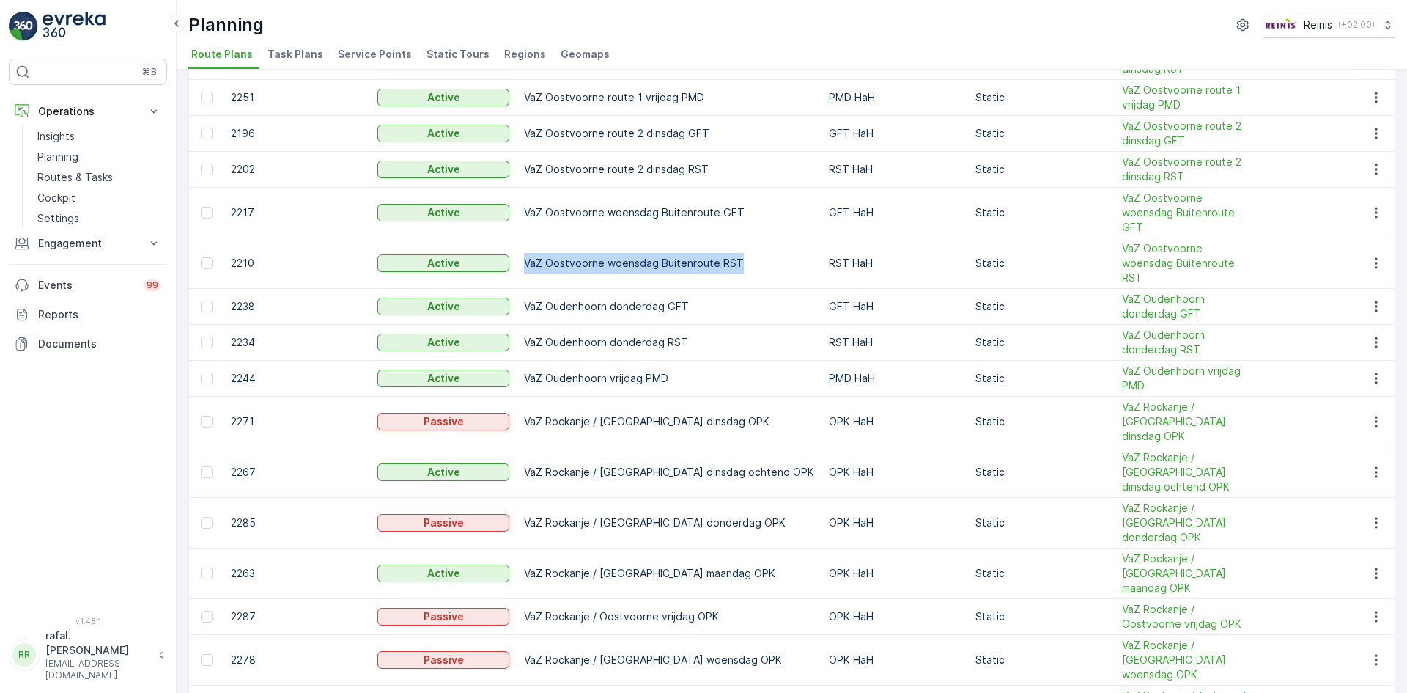
drag, startPoint x: 525, startPoint y: 241, endPoint x: 748, endPoint y: 243, distance: 222.9
click at [748, 243] on td "VaZ Oostvoorne woensdag Buitenroute RST" at bounding box center [669, 263] width 305 height 51
drag, startPoint x: 525, startPoint y: 278, endPoint x: 688, endPoint y: 279, distance: 162.7
click at [688, 289] on td "VaZ Oudenhoorn donderdag GFT" at bounding box center [669, 307] width 305 height 36
drag, startPoint x: 525, startPoint y: 311, endPoint x: 690, endPoint y: 314, distance: 165.0
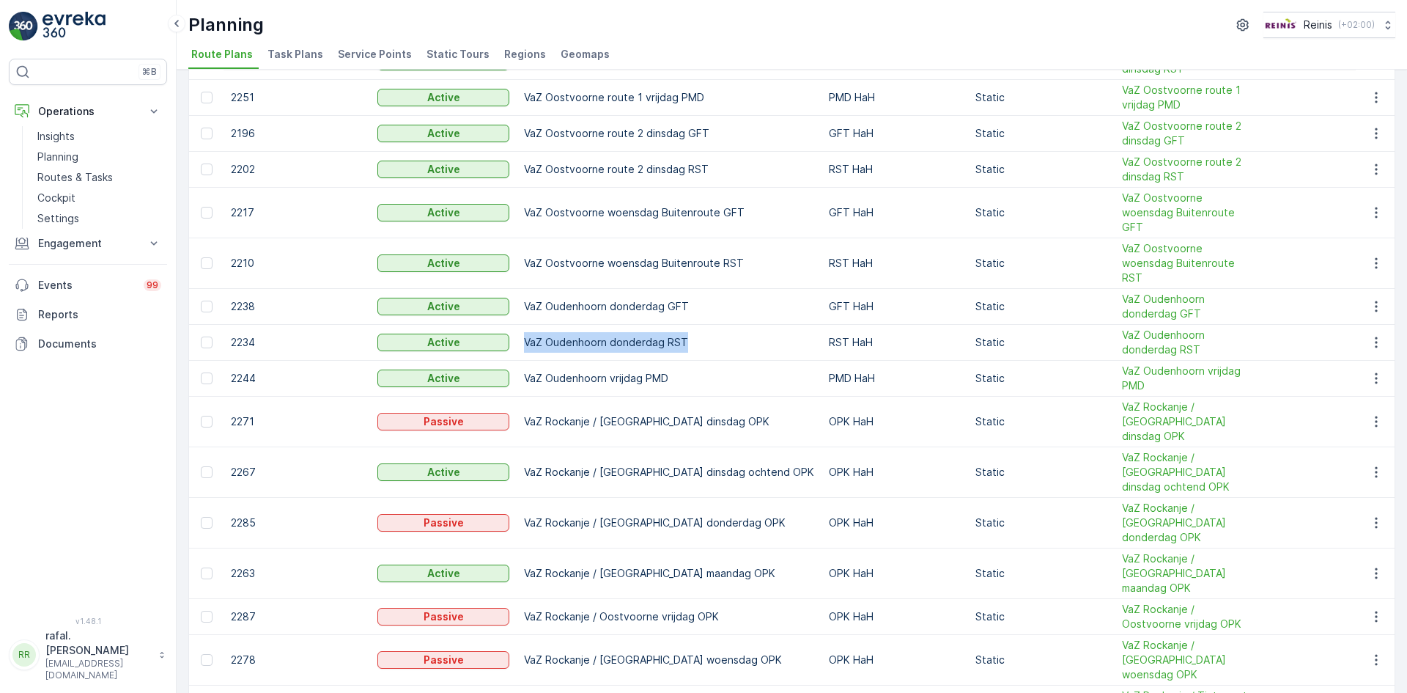
click at [690, 325] on td "VaZ Oudenhoorn donderdag RST" at bounding box center [669, 343] width 305 height 36
drag, startPoint x: 524, startPoint y: 350, endPoint x: 672, endPoint y: 349, distance: 148.1
click at [672, 361] on td "VaZ Oudenhoorn vrijdag PMD" at bounding box center [669, 379] width 305 height 36
drag, startPoint x: 526, startPoint y: 382, endPoint x: 725, endPoint y: 384, distance: 198.7
click at [725, 397] on td "VaZ Rockanje / [GEOGRAPHIC_DATA] dinsdag OPK" at bounding box center [669, 422] width 305 height 51
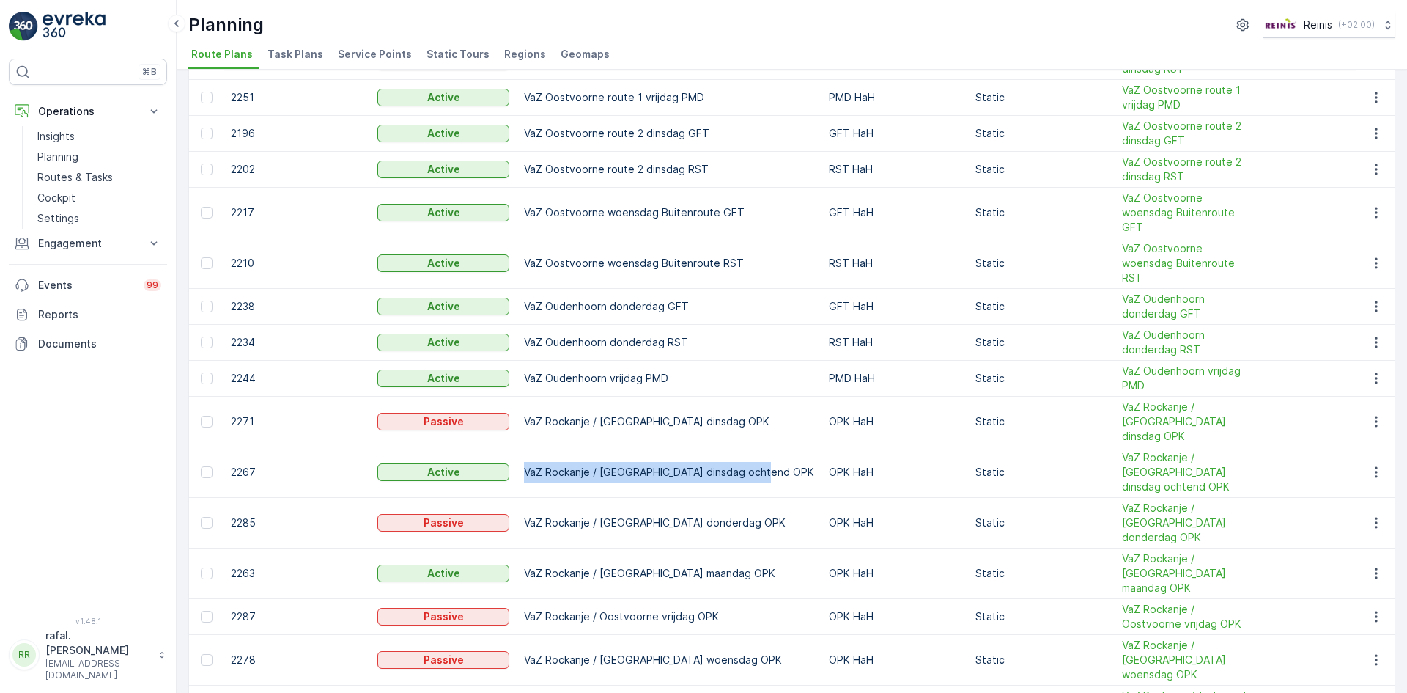
drag, startPoint x: 523, startPoint y: 420, endPoint x: 767, endPoint y: 425, distance: 244.2
click at [767, 447] on td "VaZ Rockanje / [GEOGRAPHIC_DATA] dinsdag ochtend OPK" at bounding box center [669, 472] width 305 height 51
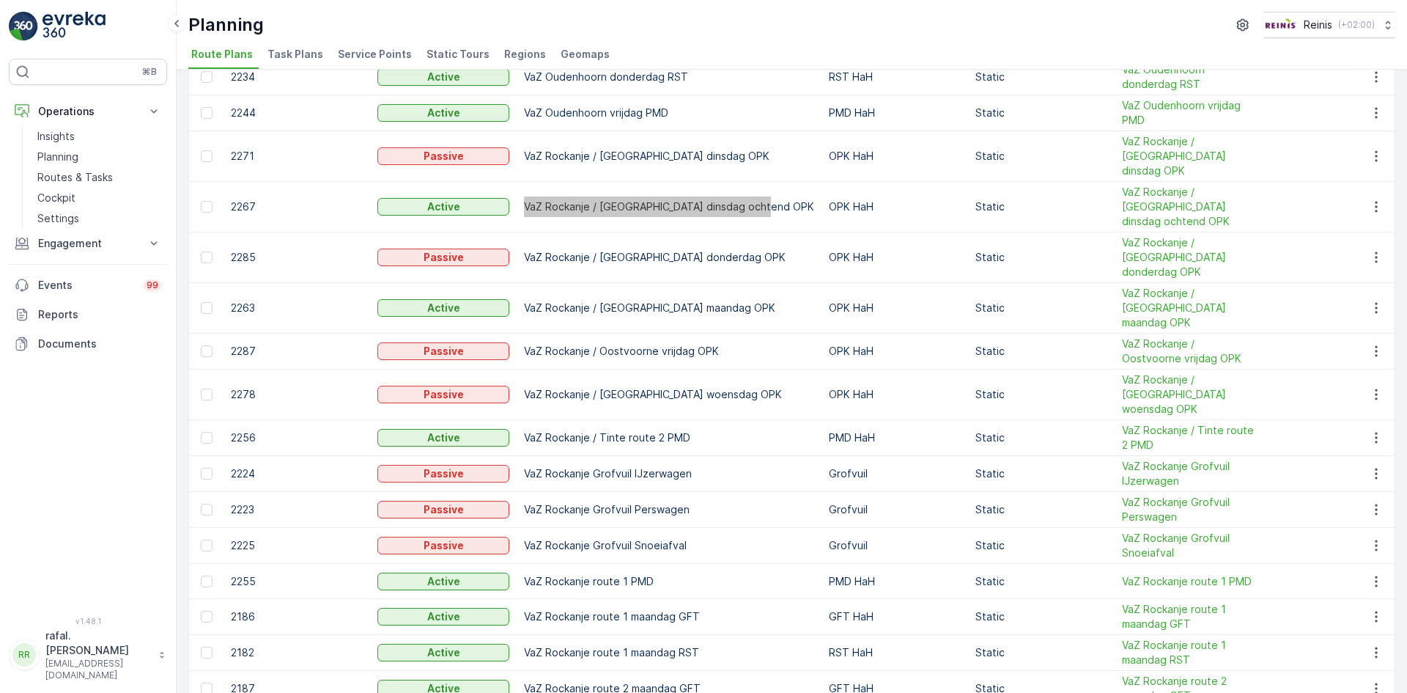
scroll to position [880, 0]
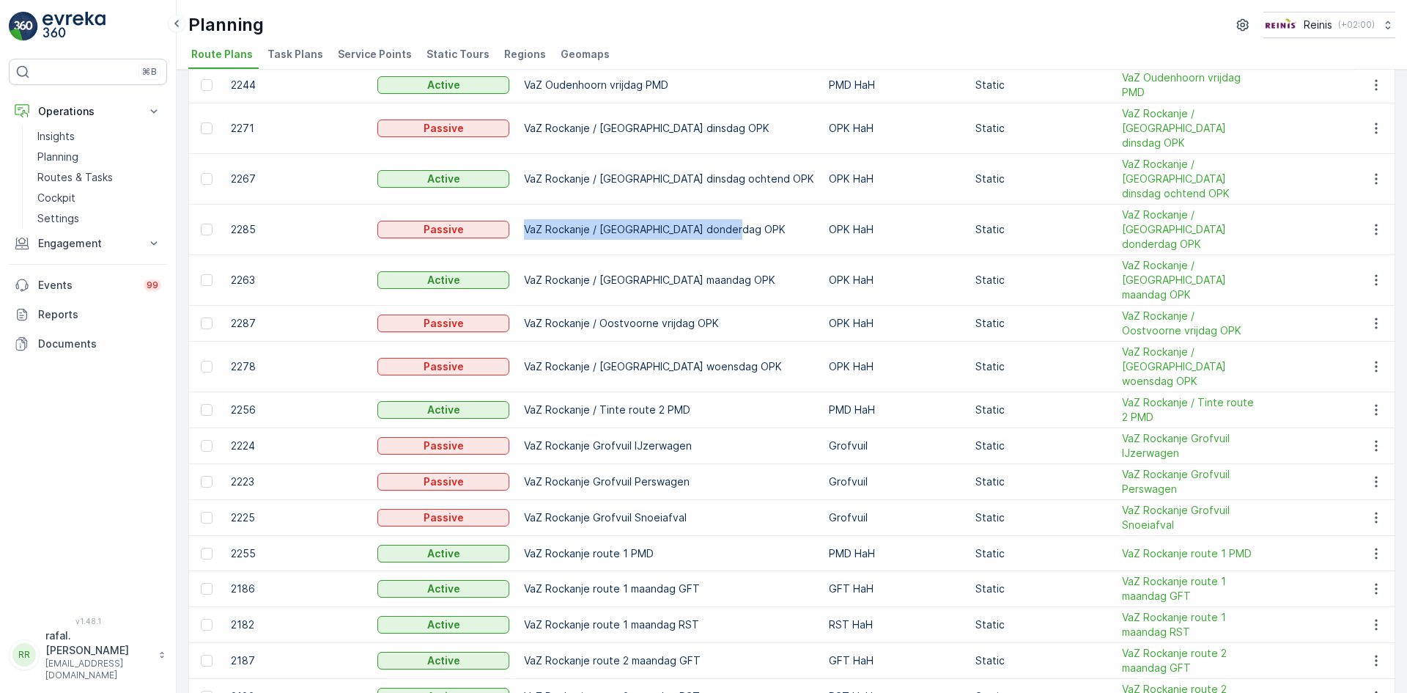
drag, startPoint x: 524, startPoint y: 159, endPoint x: 741, endPoint y: 169, distance: 217.2
click at [741, 205] on td "VaZ Rockanje / [GEOGRAPHIC_DATA] donderdag OPK" at bounding box center [669, 230] width 305 height 51
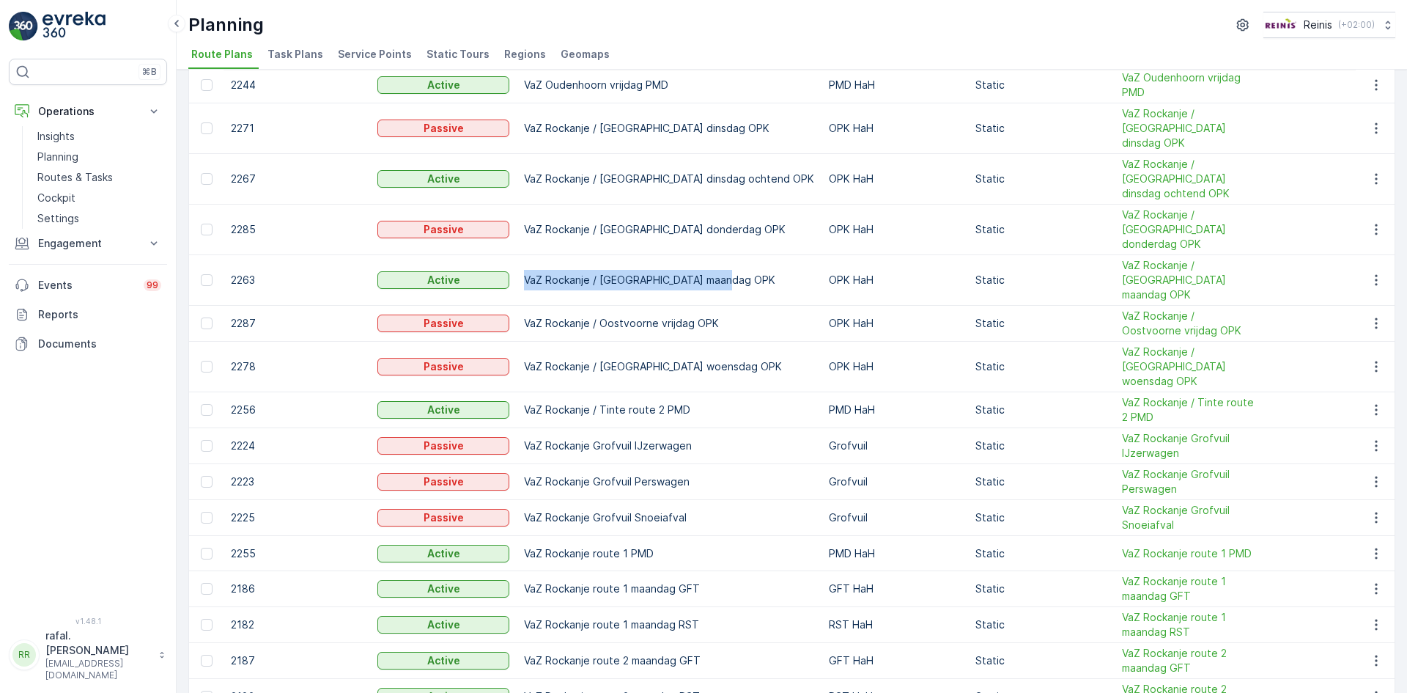
drag, startPoint x: 524, startPoint y: 201, endPoint x: 727, endPoint y: 202, distance: 203.1
click at [727, 255] on td "VaZ Rockanje / [GEOGRAPHIC_DATA] maandag OPK" at bounding box center [669, 280] width 305 height 51
drag, startPoint x: 524, startPoint y: 236, endPoint x: 716, endPoint y: 240, distance: 192.1
click at [716, 306] on td "VaZ Rockanje / Oostvoorne vrijdag OPK" at bounding box center [669, 324] width 305 height 36
drag, startPoint x: 526, startPoint y: 268, endPoint x: 735, endPoint y: 264, distance: 209.7
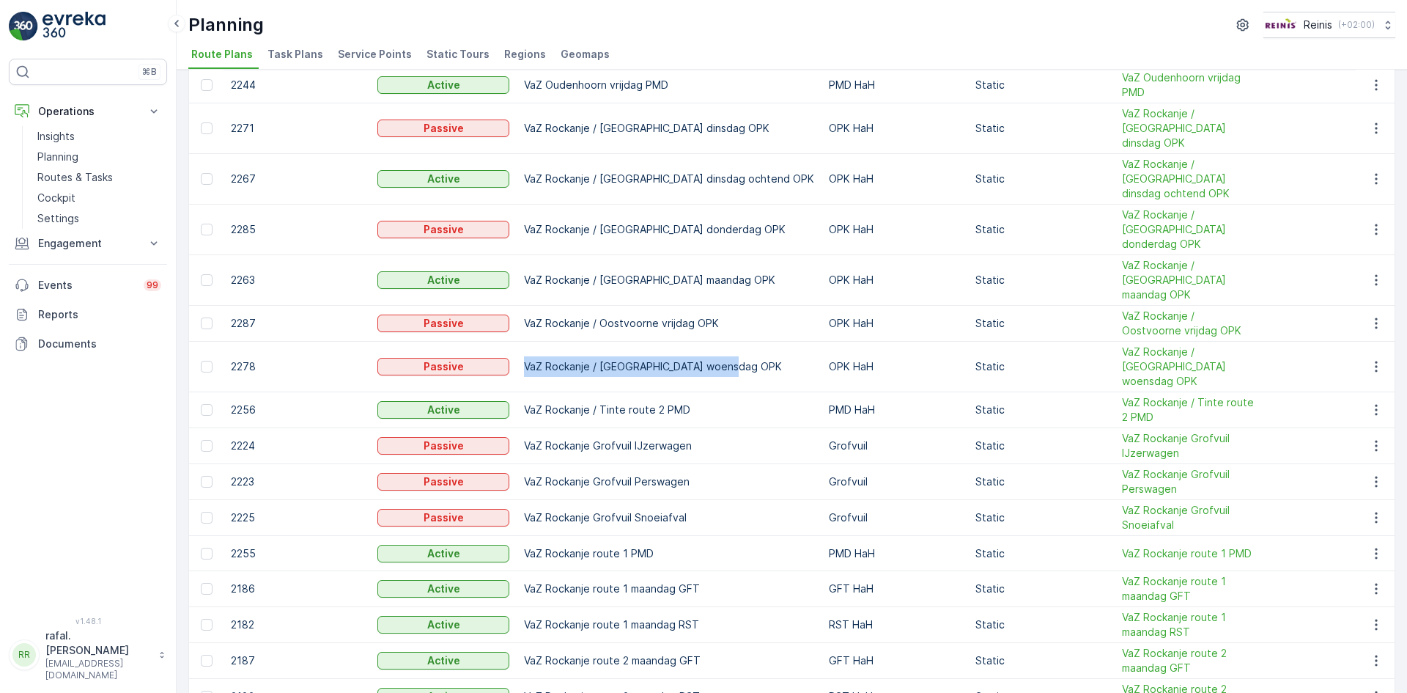
click at [735, 342] on td "VaZ Rockanje / [GEOGRAPHIC_DATA] woensdag OPK" at bounding box center [669, 367] width 305 height 51
drag, startPoint x: 526, startPoint y: 304, endPoint x: 690, endPoint y: 304, distance: 163.5
click at [690, 392] on td "VaZ Rockanje / Tinte route 2 PMD" at bounding box center [669, 410] width 305 height 36
drag, startPoint x: 523, startPoint y: 340, endPoint x: 695, endPoint y: 346, distance: 171.6
click at [695, 428] on td "VaZ Rockanje Grofvuil IJzerwagen" at bounding box center [669, 446] width 305 height 36
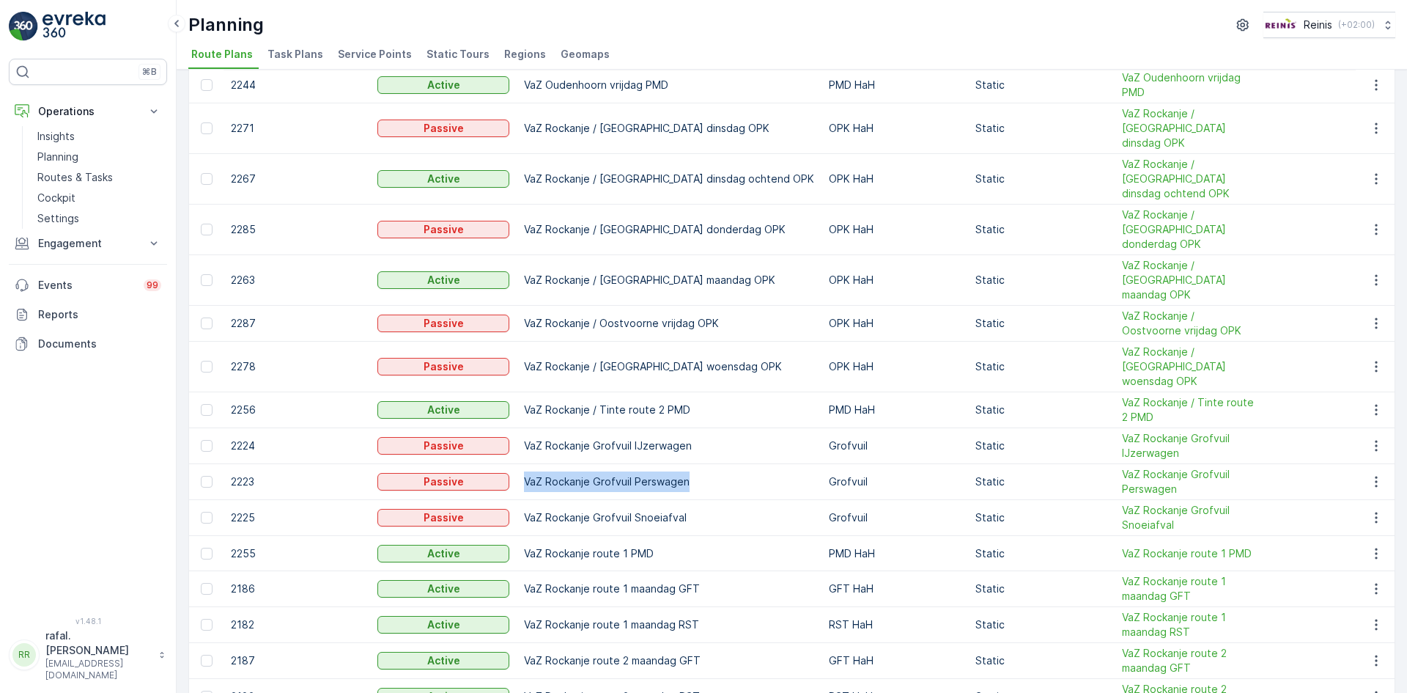
drag, startPoint x: 526, startPoint y: 380, endPoint x: 691, endPoint y: 379, distance: 164.9
click at [691, 464] on td "VaZ Rockanje Grofvuil Perswagen" at bounding box center [669, 482] width 305 height 36
drag, startPoint x: 526, startPoint y: 413, endPoint x: 692, endPoint y: 417, distance: 166.5
click at [692, 500] on td "VaZ Rockanje Grofvuil Snoeiafval" at bounding box center [669, 518] width 305 height 36
drag, startPoint x: 526, startPoint y: 450, endPoint x: 669, endPoint y: 454, distance: 143.0
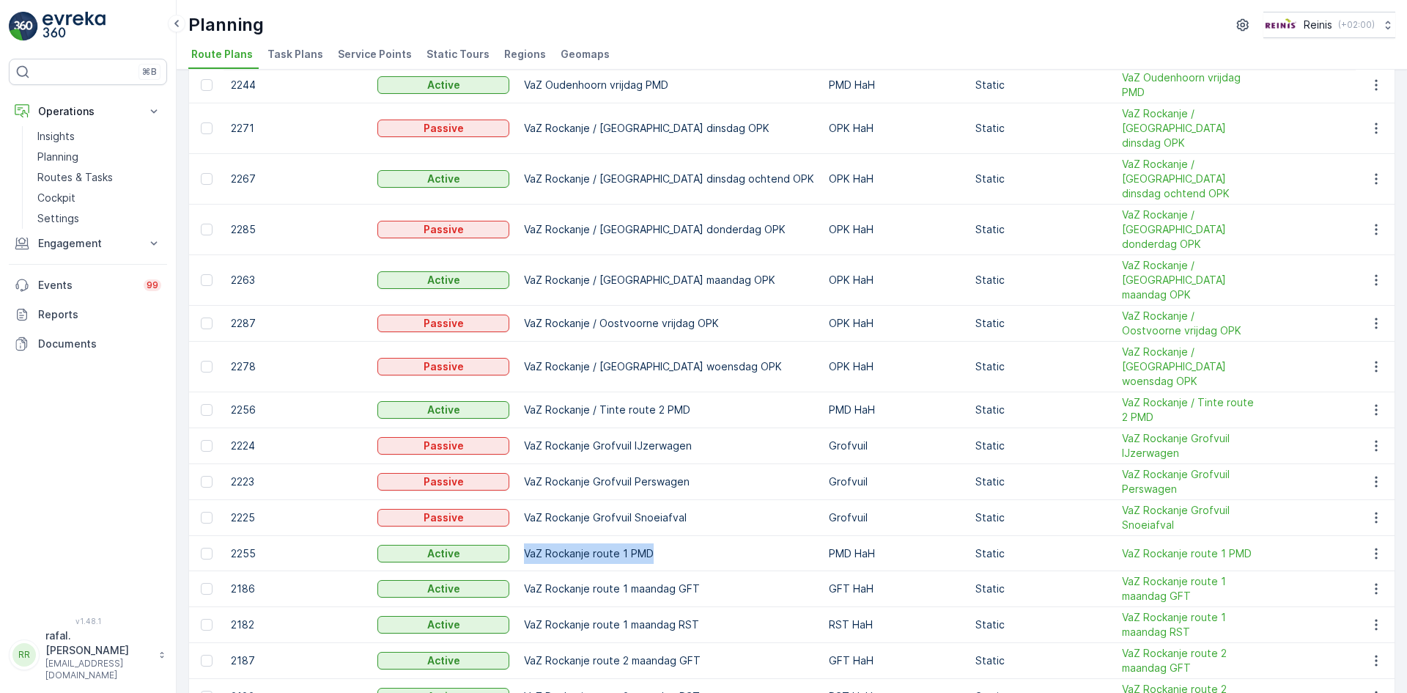
click at [669, 536] on td "VaZ Rockanje route 1 PMD" at bounding box center [669, 553] width 305 height 35
drag, startPoint x: 526, startPoint y: 486, endPoint x: 703, endPoint y: 481, distance: 177.5
click at [703, 571] on td "VaZ Rockanje route 1 maandag GFT" at bounding box center [669, 589] width 305 height 36
drag, startPoint x: 524, startPoint y: 523, endPoint x: 700, endPoint y: 523, distance: 175.9
click at [700, 607] on td "VaZ Rockanje route 1 maandag RST" at bounding box center [669, 625] width 305 height 36
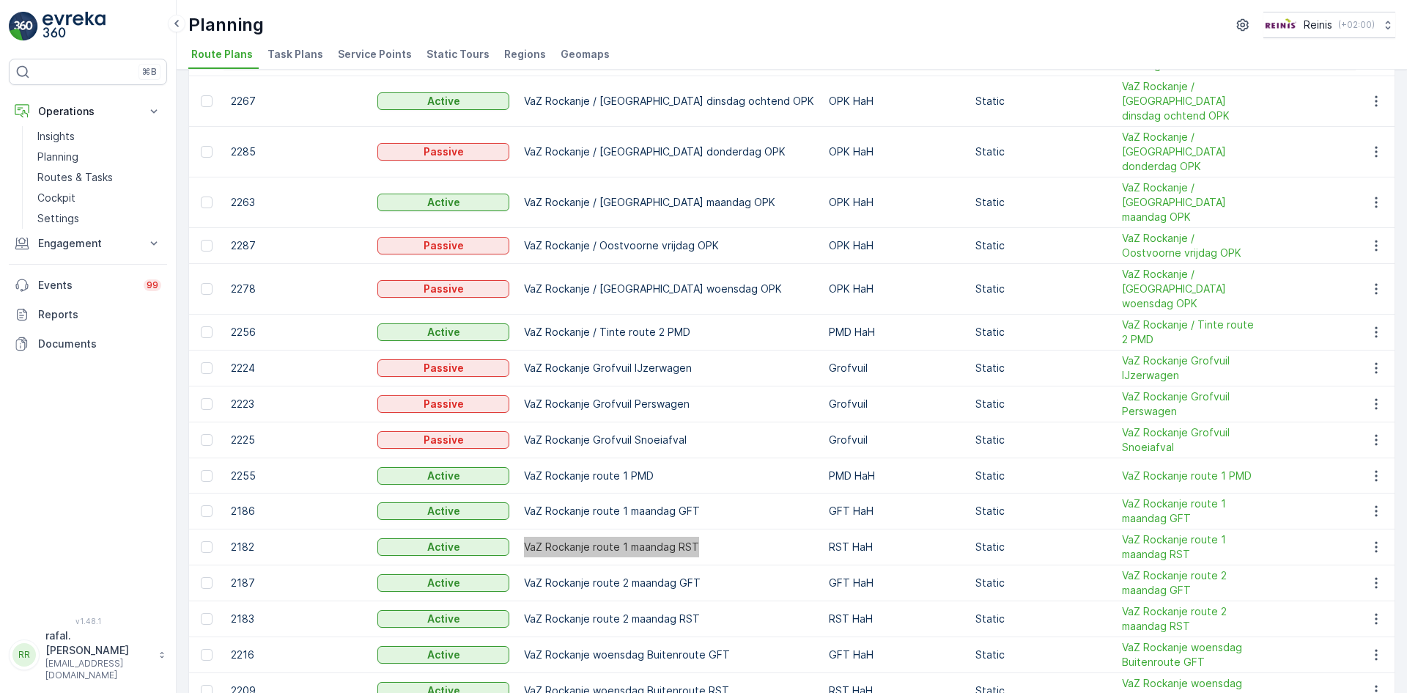
scroll to position [968, 0]
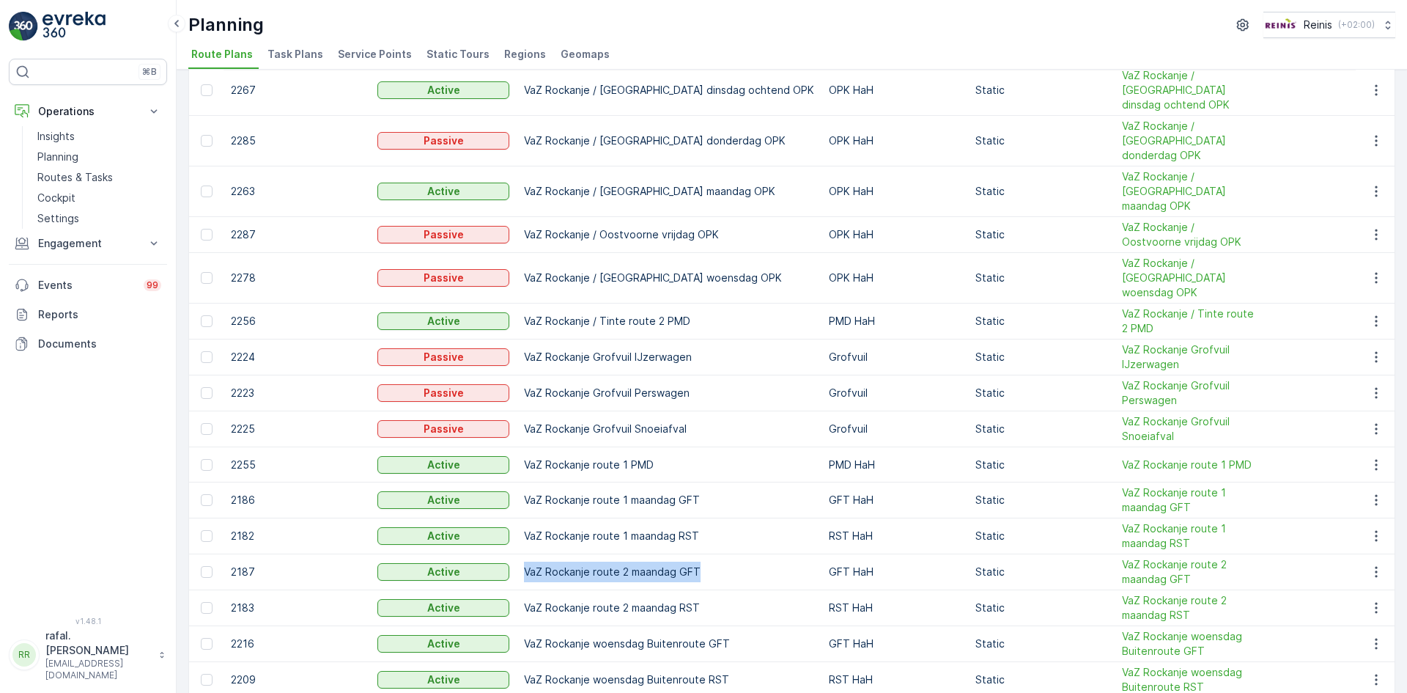
drag, startPoint x: 527, startPoint y: 467, endPoint x: 698, endPoint y: 468, distance: 170.8
click at [698, 554] on td "VaZ Rockanje route 2 maandag GFT" at bounding box center [669, 572] width 305 height 36
drag, startPoint x: 526, startPoint y: 507, endPoint x: 698, endPoint y: 506, distance: 171.5
click at [698, 590] on td "VaZ Rockanje route 2 maandag RST" at bounding box center [669, 608] width 305 height 36
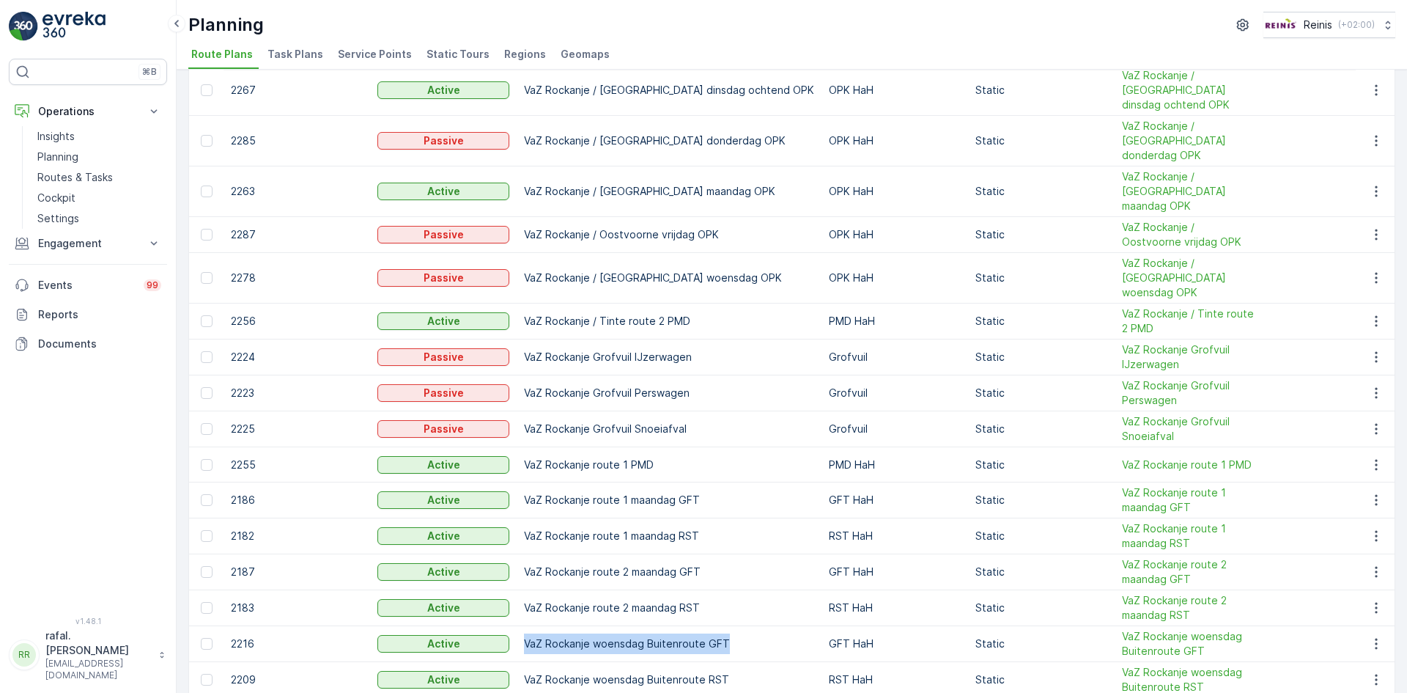
drag, startPoint x: 523, startPoint y: 539, endPoint x: 731, endPoint y: 542, distance: 207.5
click at [731, 626] on td "VaZ Rockanje woensdag Buitenroute GFT" at bounding box center [669, 644] width 305 height 36
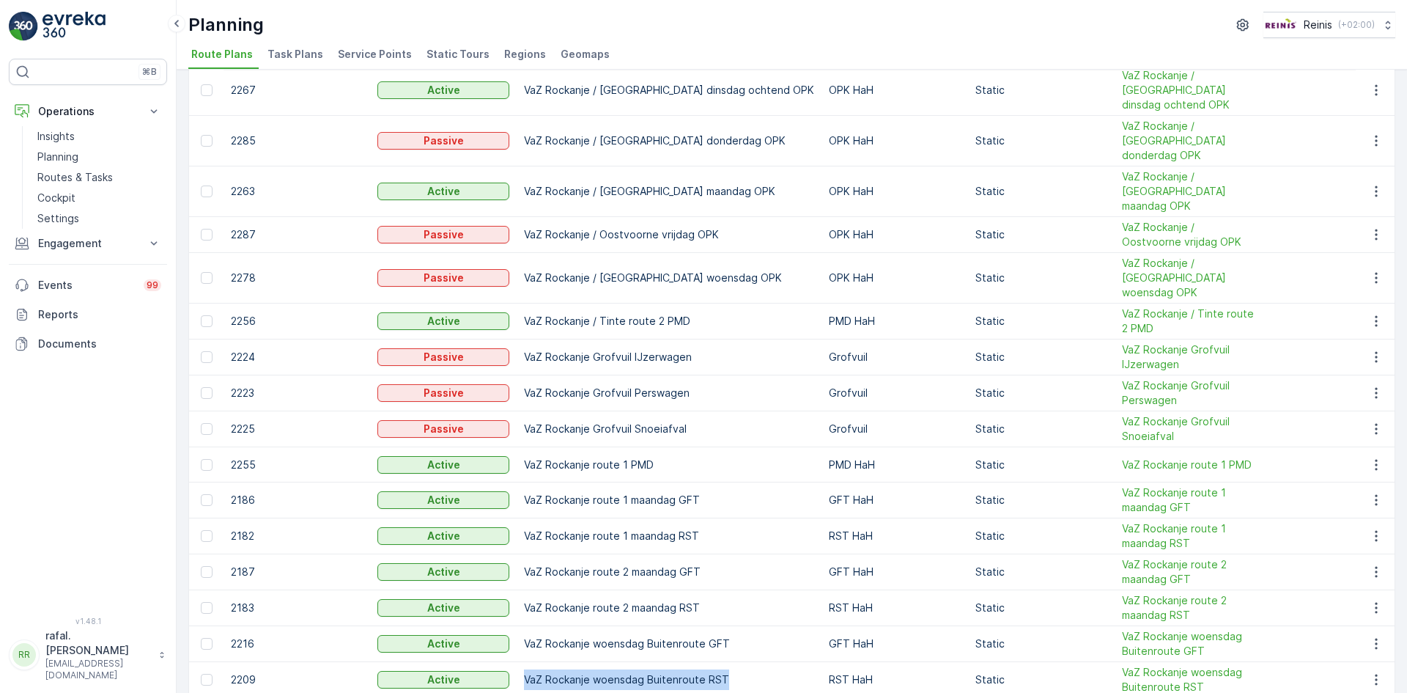
drag, startPoint x: 523, startPoint y: 579, endPoint x: 729, endPoint y: 578, distance: 205.3
click at [729, 662] on td "VaZ Rockanje woensdag Buitenroute RST" at bounding box center [669, 680] width 305 height 36
drag, startPoint x: 526, startPoint y: 614, endPoint x: 740, endPoint y: 611, distance: 213.3
